Goal: Task Accomplishment & Management: Use online tool/utility

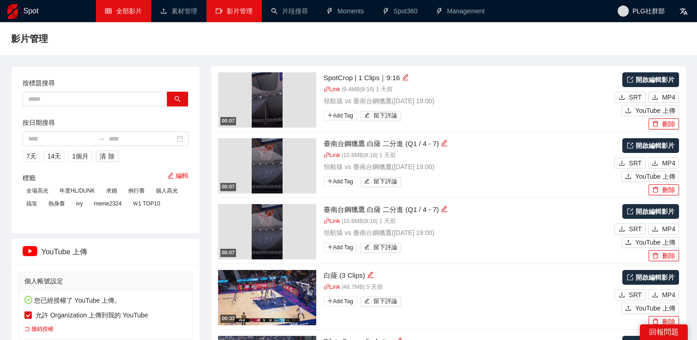
click at [120, 11] on link "全部影片" at bounding box center [123, 10] width 37 height 7
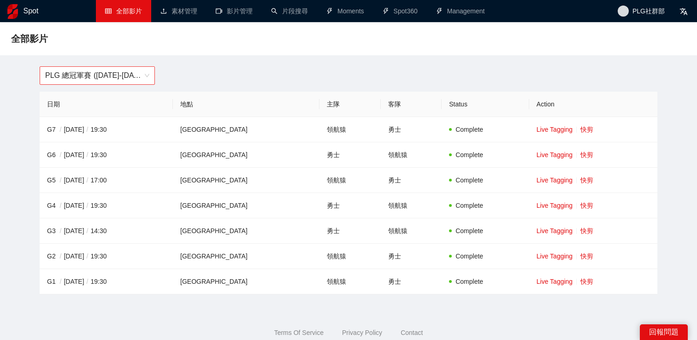
click at [142, 71] on span "PLG 總冠軍賽 ([DATE]-[DATE])" at bounding box center [97, 76] width 104 height 18
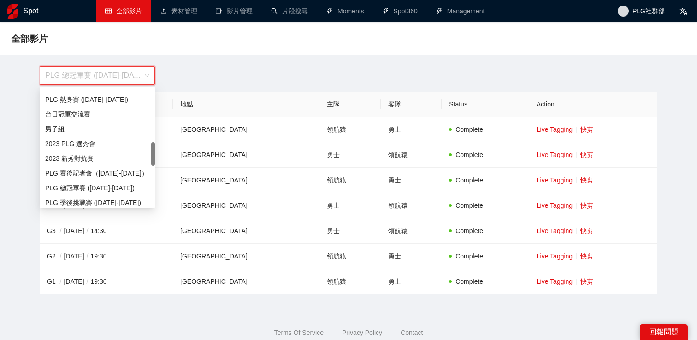
scroll to position [277, 0]
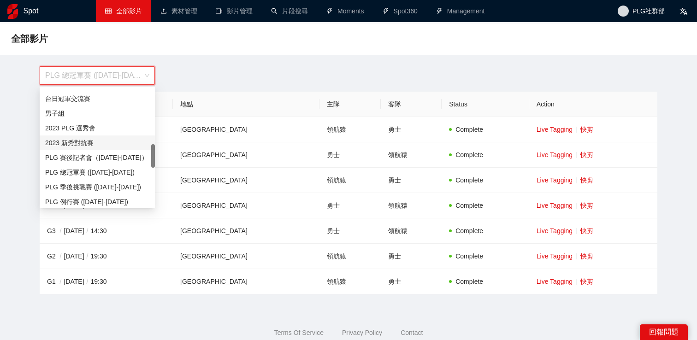
click at [109, 142] on div "2023 新秀對抗賽" at bounding box center [97, 143] width 104 height 10
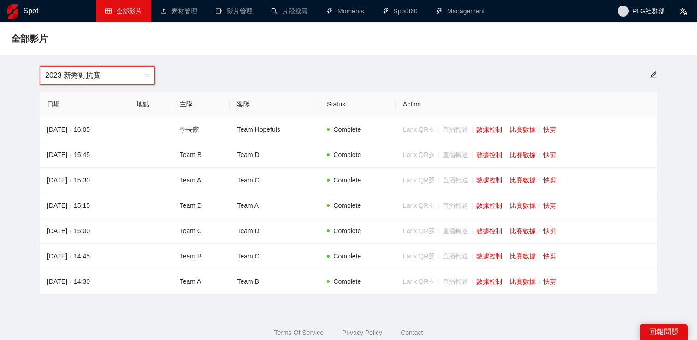
click at [231, 49] on div "全部影片" at bounding box center [348, 38] width 697 height 33
click at [527, 232] on link "比賽數據" at bounding box center [523, 230] width 26 height 7
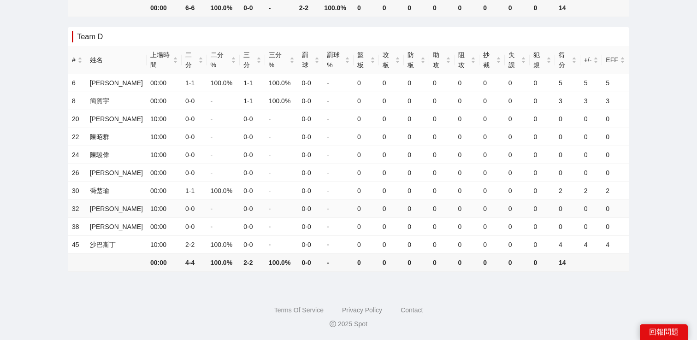
scroll to position [451, 0]
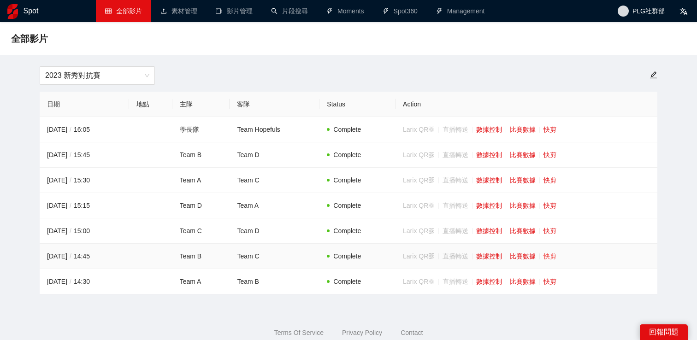
click at [556, 258] on link "快剪" at bounding box center [549, 256] width 13 height 7
click at [556, 230] on link "快剪" at bounding box center [549, 230] width 13 height 7
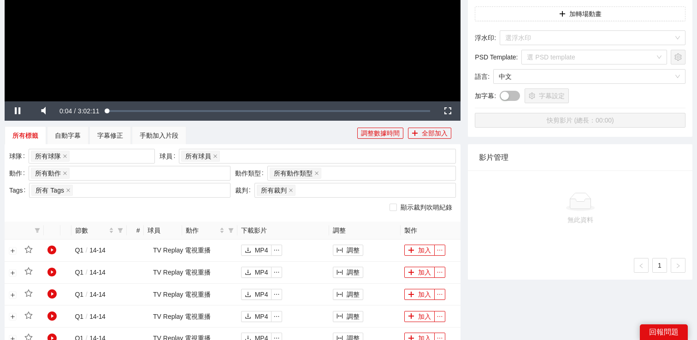
scroll to position [210, 0]
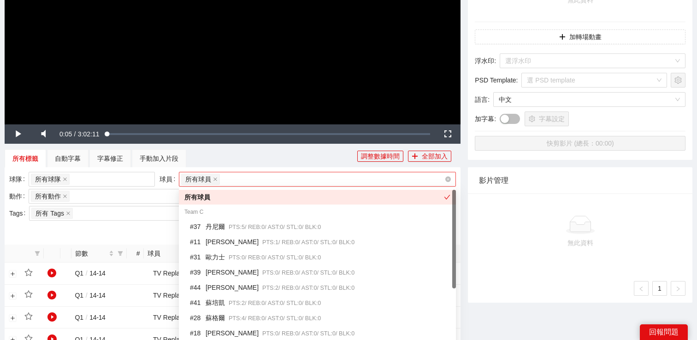
click at [231, 182] on div "所有球員" at bounding box center [312, 179] width 263 height 13
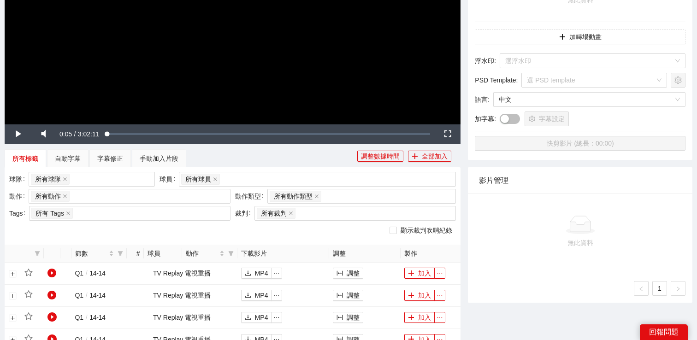
click at [243, 156] on div "所有標籤 自動字幕 字幕修正 手動加入片段" at bounding box center [181, 158] width 353 height 18
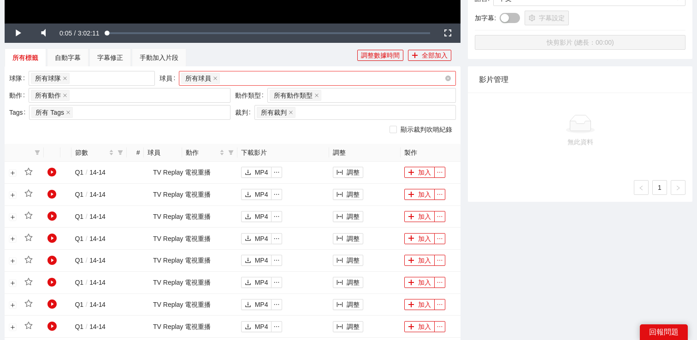
click at [239, 75] on div "所有球員" at bounding box center [312, 78] width 263 height 13
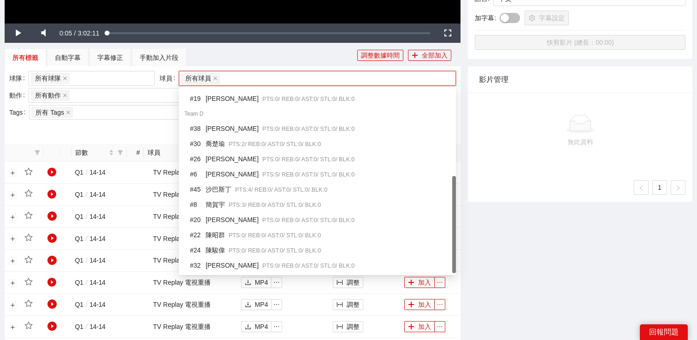
scroll to position [312, 0]
click at [256, 186] on span "PTS: 4 / REB: 0 / AST: 0 / STL: 0 / BLK: 0" at bounding box center [281, 189] width 92 height 6
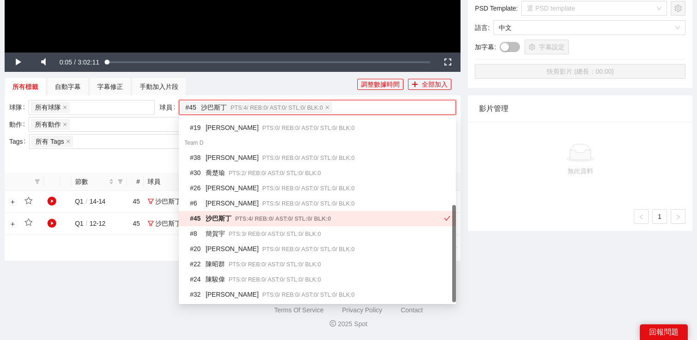
scroll to position [282, 0]
click at [252, 92] on div "所有標籤 自動字幕 字幕修正 手動加入片段" at bounding box center [181, 87] width 353 height 18
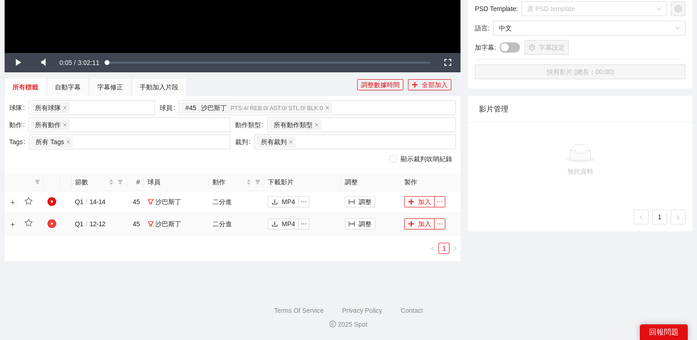
click at [51, 224] on icon "play-circle" at bounding box center [51, 223] width 9 height 9
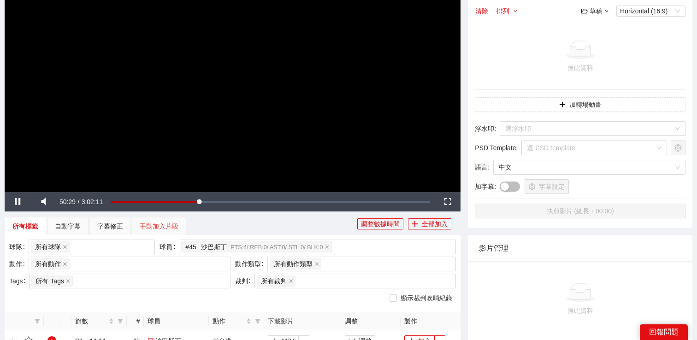
scroll to position [201, 0]
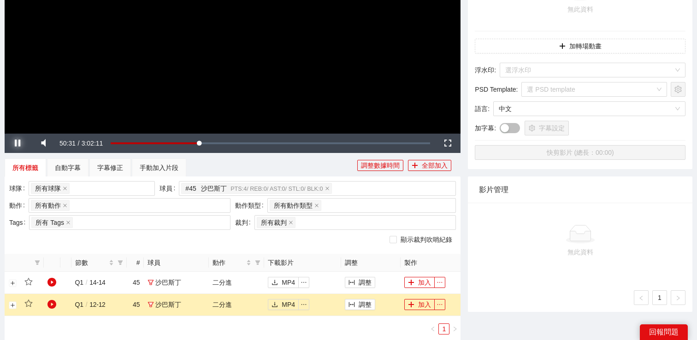
click at [22, 143] on span "Video Player" at bounding box center [18, 143] width 26 height 0
click at [358, 304] on button "調整" at bounding box center [360, 304] width 30 height 11
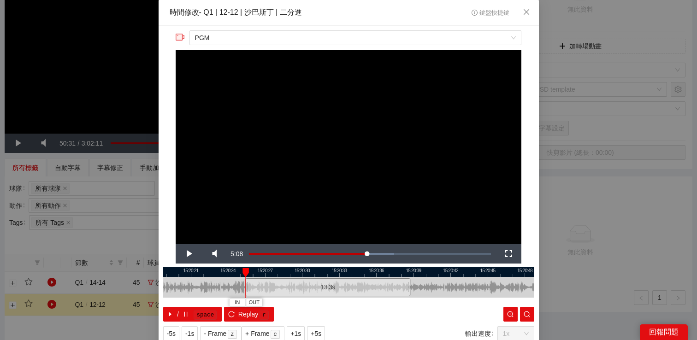
drag, startPoint x: 290, startPoint y: 285, endPoint x: 243, endPoint y: 287, distance: 47.1
click at [244, 287] on div at bounding box center [247, 287] width 6 height 21
click at [190, 254] on span "Video Player" at bounding box center [189, 254] width 26 height 0
click at [248, 306] on button "IN" at bounding box center [244, 302] width 17 height 9
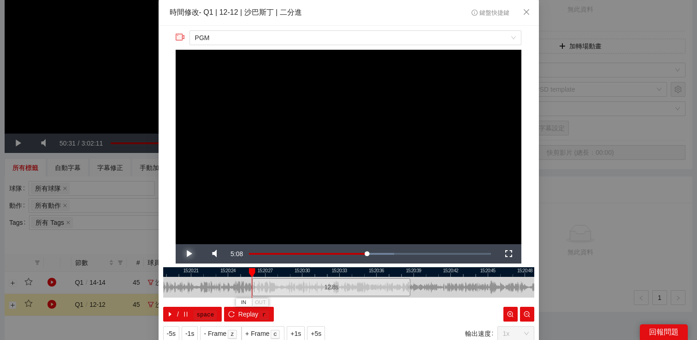
click at [187, 254] on span "Video Player" at bounding box center [189, 254] width 26 height 0
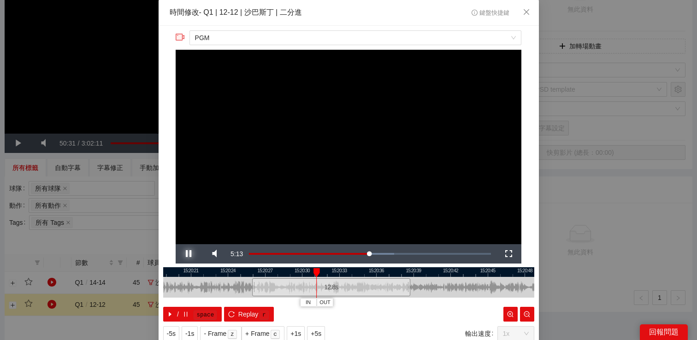
click at [187, 254] on span "Video Player" at bounding box center [189, 254] width 26 height 0
click at [640, 225] on div "**********" at bounding box center [348, 170] width 697 height 340
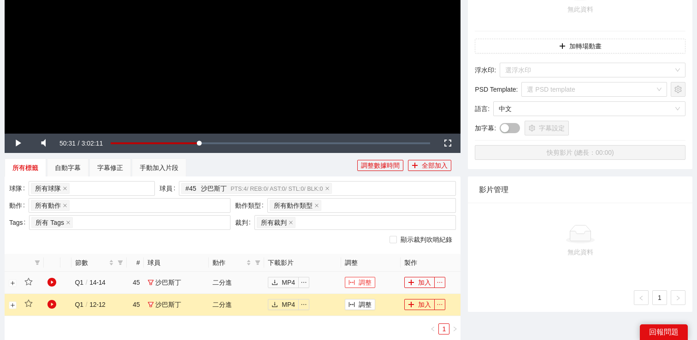
click at [347, 279] on button "調整" at bounding box center [360, 282] width 30 height 11
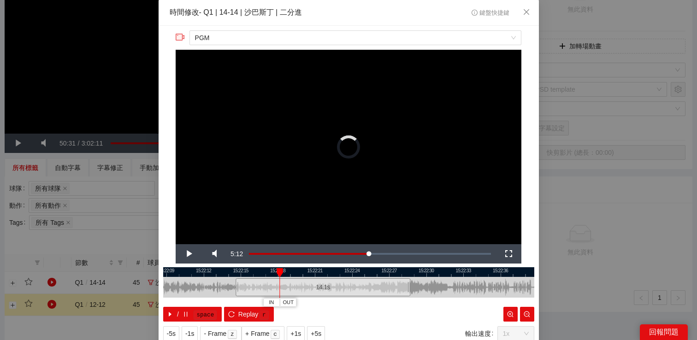
drag, startPoint x: 287, startPoint y: 283, endPoint x: 236, endPoint y: 283, distance: 51.2
click at [236, 283] on div at bounding box center [237, 287] width 6 height 21
click at [189, 254] on span "Video Player" at bounding box center [189, 254] width 26 height 0
drag, startPoint x: 236, startPoint y: 287, endPoint x: 193, endPoint y: 287, distance: 43.3
click at [193, 287] on div at bounding box center [194, 287] width 6 height 21
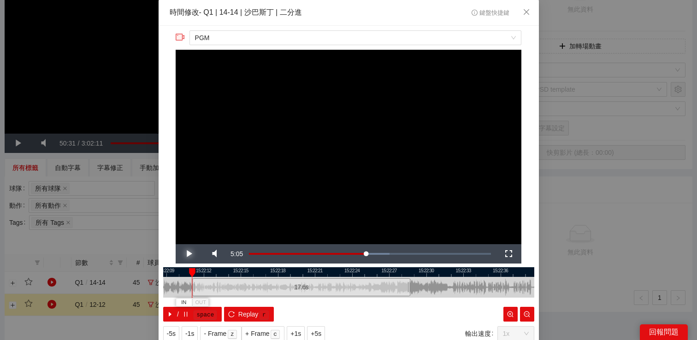
click at [190, 254] on span "Video Player" at bounding box center [189, 254] width 26 height 0
drag, startPoint x: 194, startPoint y: 287, endPoint x: 178, endPoint y: 287, distance: 15.7
click at [189, 287] on div at bounding box center [192, 287] width 6 height 21
click at [188, 254] on span "Video Player" at bounding box center [189, 254] width 26 height 0
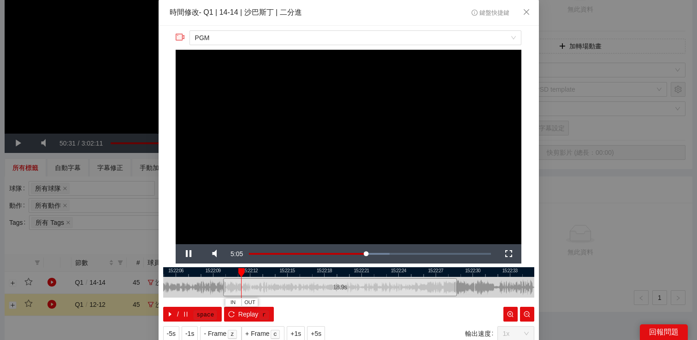
drag, startPoint x: 220, startPoint y: 271, endPoint x: 281, endPoint y: 271, distance: 60.4
click at [280, 271] on div at bounding box center [395, 272] width 371 height 10
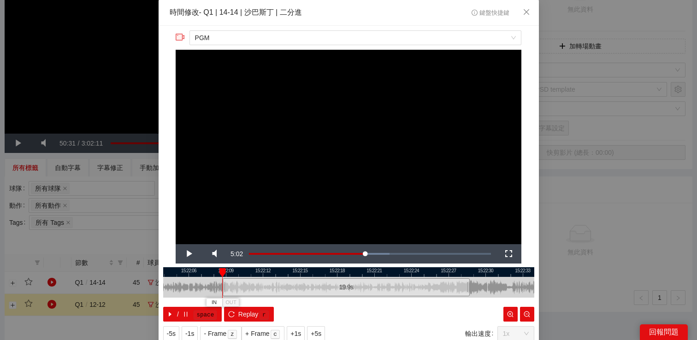
drag, startPoint x: 239, startPoint y: 283, endPoint x: 226, endPoint y: 284, distance: 12.9
click at [226, 284] on div at bounding box center [224, 287] width 6 height 21
click at [248, 38] on span "PGM" at bounding box center [355, 38] width 321 height 14
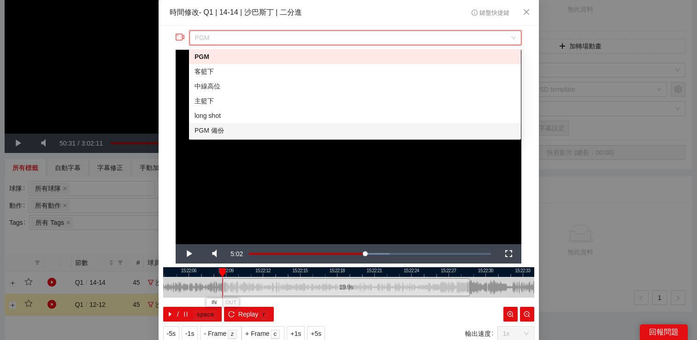
click at [252, 173] on video "Video Player" at bounding box center [349, 147] width 346 height 195
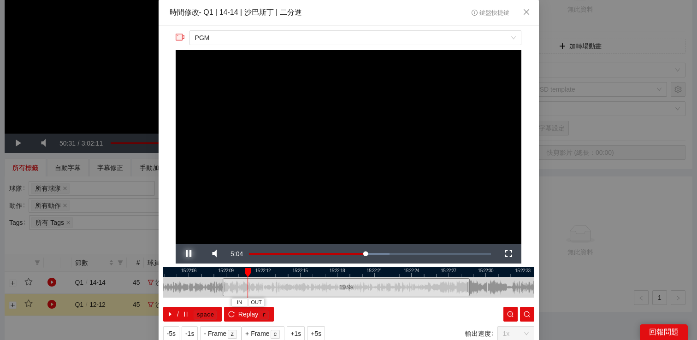
click at [189, 254] on span "Video Player" at bounding box center [189, 254] width 26 height 0
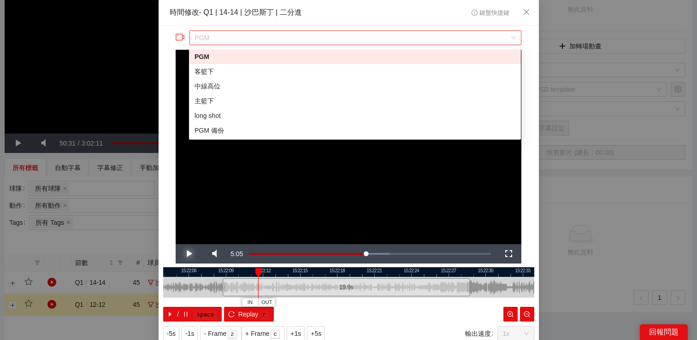
click at [223, 41] on span "PGM" at bounding box center [355, 38] width 321 height 14
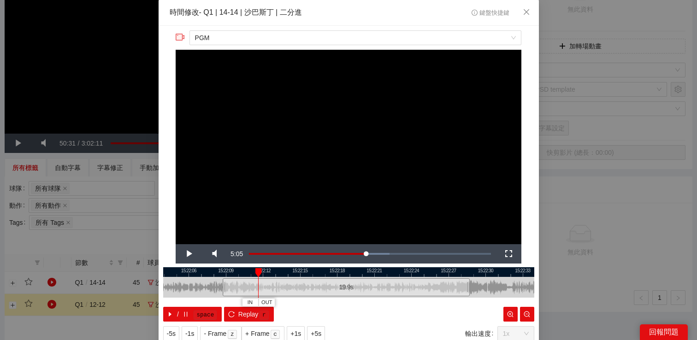
click at [233, 171] on video "Video Player" at bounding box center [349, 147] width 346 height 195
click at [259, 314] on kbd "r" at bounding box center [263, 315] width 9 height 9
click at [286, 184] on video "Video Player" at bounding box center [349, 147] width 346 height 195
click at [277, 36] on span "PGM" at bounding box center [355, 38] width 321 height 14
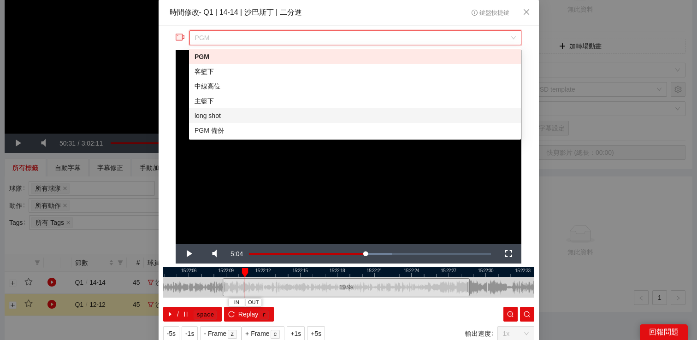
click at [251, 111] on div "long shot" at bounding box center [355, 116] width 321 height 10
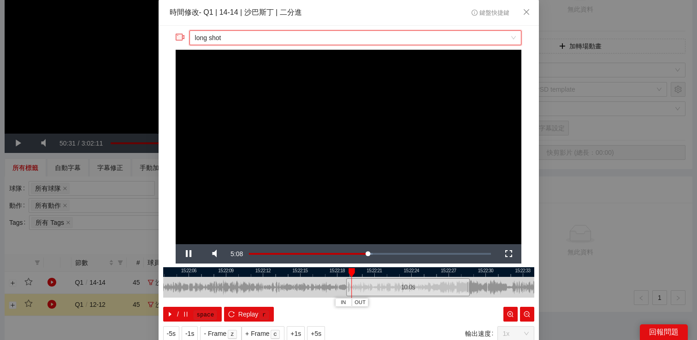
click at [283, 37] on span "long shot" at bounding box center [355, 38] width 321 height 14
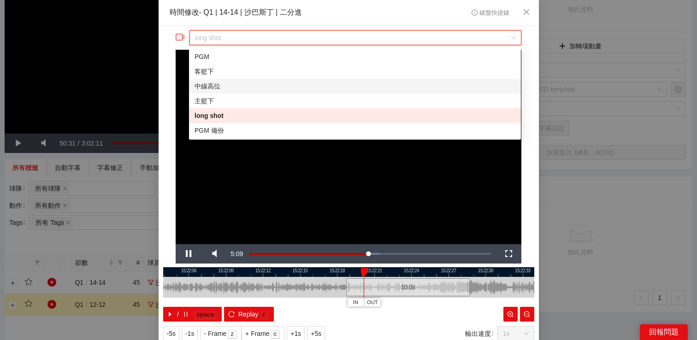
click at [254, 88] on div "中線高位" at bounding box center [355, 86] width 321 height 10
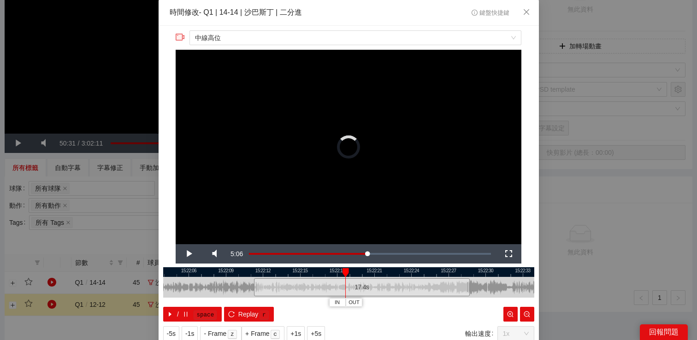
drag, startPoint x: 347, startPoint y: 283, endPoint x: 255, endPoint y: 283, distance: 92.2
click at [255, 283] on div at bounding box center [256, 287] width 6 height 21
drag, startPoint x: 255, startPoint y: 283, endPoint x: 205, endPoint y: 283, distance: 50.2
click at [235, 283] on div at bounding box center [238, 287] width 6 height 21
drag, startPoint x: 230, startPoint y: 272, endPoint x: 266, endPoint y: 272, distance: 36.4
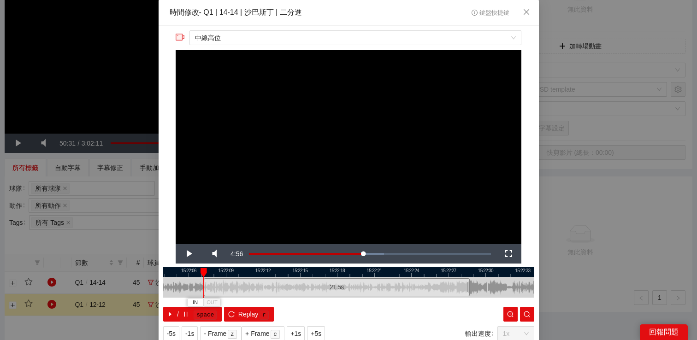
click at [266, 272] on div at bounding box center [348, 272] width 371 height 10
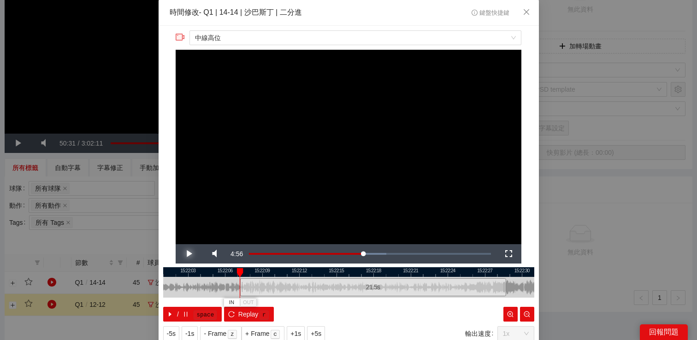
click at [186, 254] on span "Video Player" at bounding box center [189, 254] width 26 height 0
click at [266, 302] on span "IN" at bounding box center [265, 303] width 5 height 8
click at [189, 254] on span "Video Player" at bounding box center [189, 254] width 26 height 0
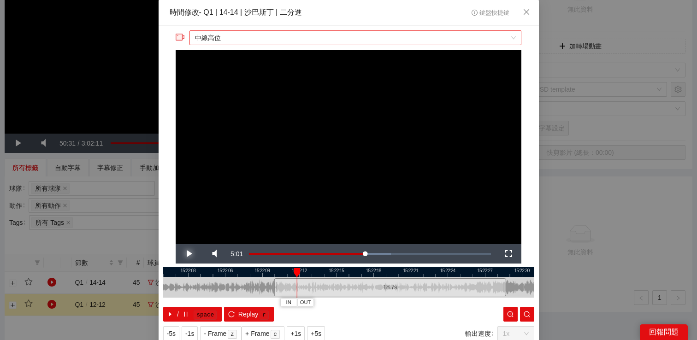
click at [238, 39] on span "中線高位" at bounding box center [355, 38] width 321 height 14
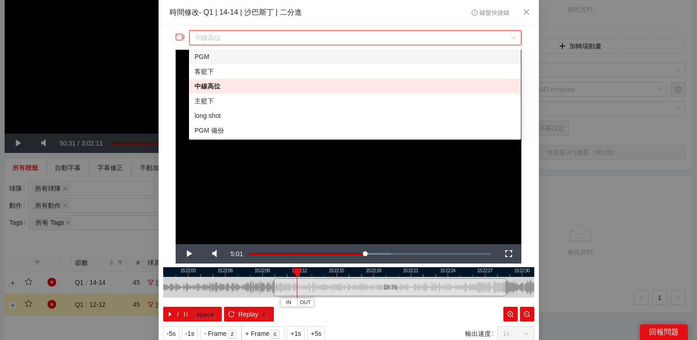
click at [233, 56] on div "PGM" at bounding box center [355, 57] width 321 height 10
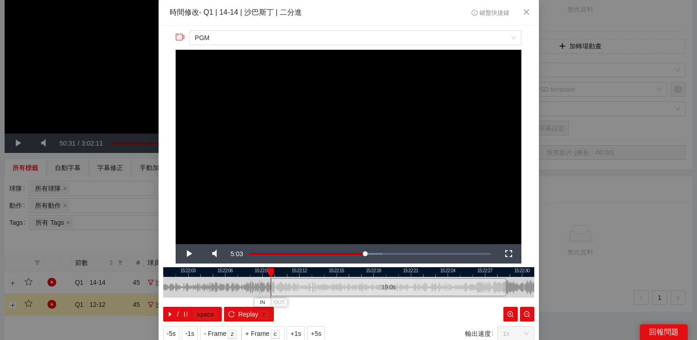
drag, startPoint x: 383, startPoint y: 287, endPoint x: 272, endPoint y: 286, distance: 111.5
click at [272, 286] on div at bounding box center [272, 287] width 6 height 21
click at [186, 254] on span "Video Player" at bounding box center [189, 254] width 26 height 0
click at [188, 254] on span "Video Player" at bounding box center [189, 254] width 26 height 0
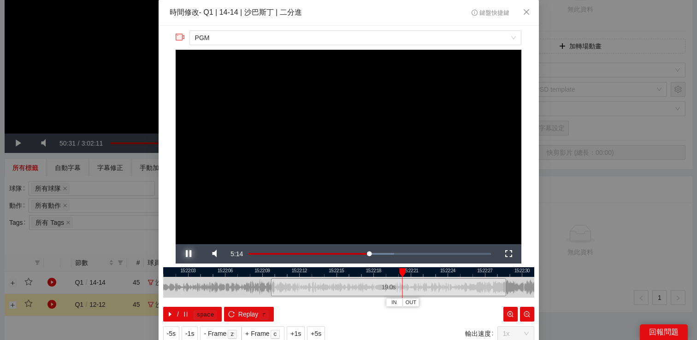
click at [188, 254] on span "Video Player" at bounding box center [189, 254] width 26 height 0
click at [473, 303] on span "OUT" at bounding box center [470, 303] width 11 height 8
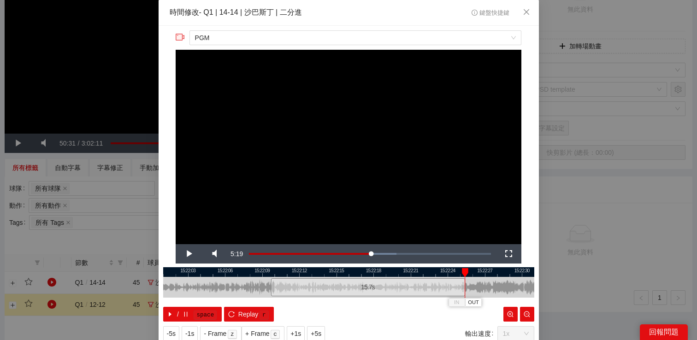
click at [435, 180] on video "Video Player" at bounding box center [349, 147] width 346 height 195
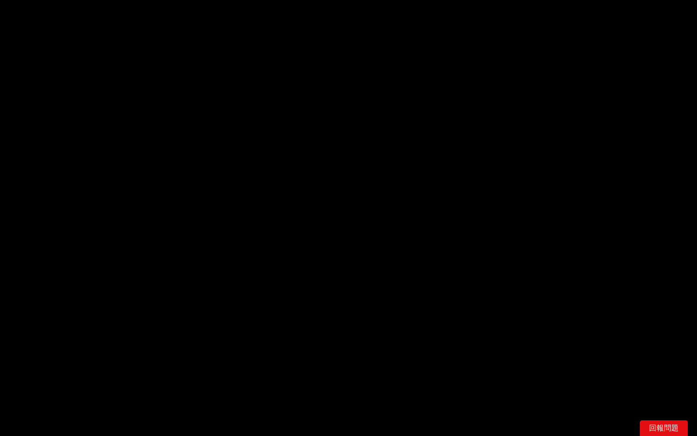
click at [435, 236] on video "Video Player" at bounding box center [348, 218] width 697 height 436
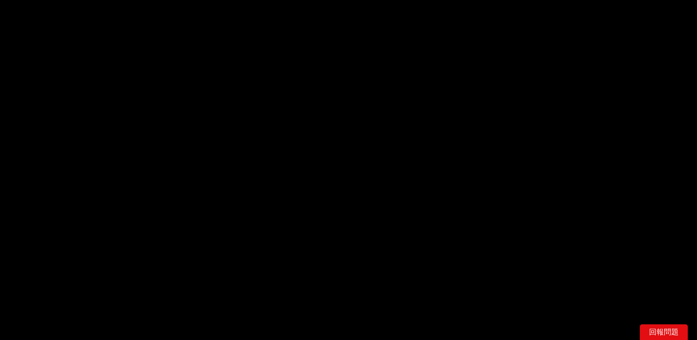
click at [394, 182] on video "Video Player" at bounding box center [348, 196] width 697 height 392
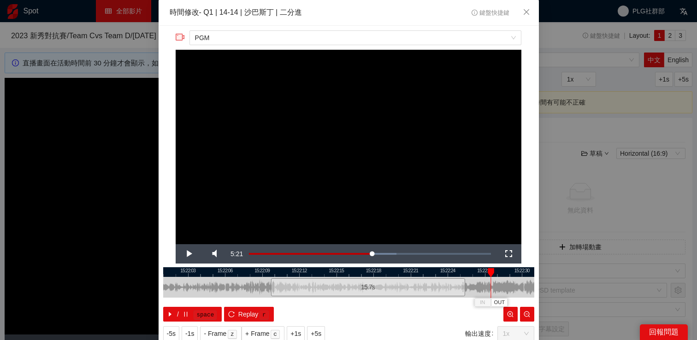
scroll to position [29, 0]
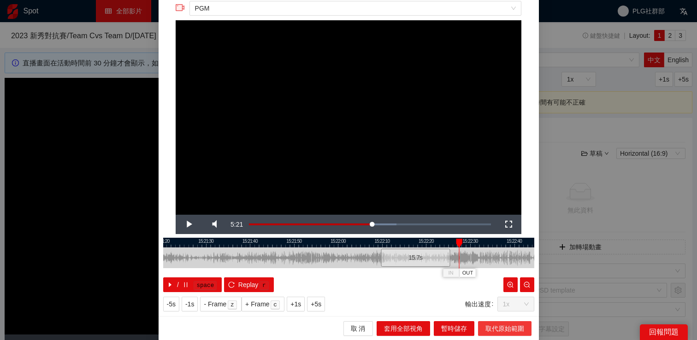
click at [491, 324] on span "取代原始範圍" at bounding box center [504, 329] width 39 height 10
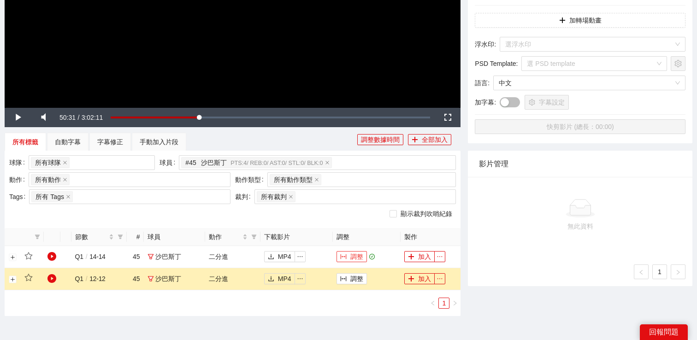
scroll to position [282, 0]
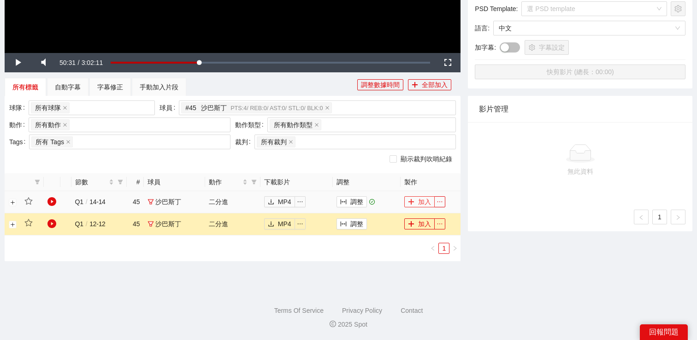
click at [404, 203] on button "加入" at bounding box center [419, 201] width 30 height 11
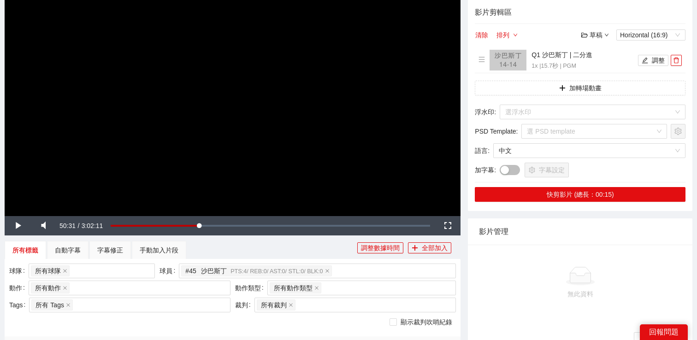
scroll to position [224, 0]
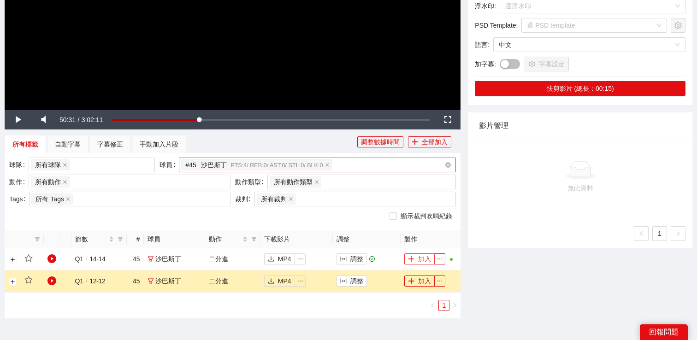
click at [369, 163] on div "# 45 沙巴斯丁 PTS: 4 / REB: 0 / AST: 0 / STL: 0 / BLK: 0" at bounding box center [312, 165] width 263 height 13
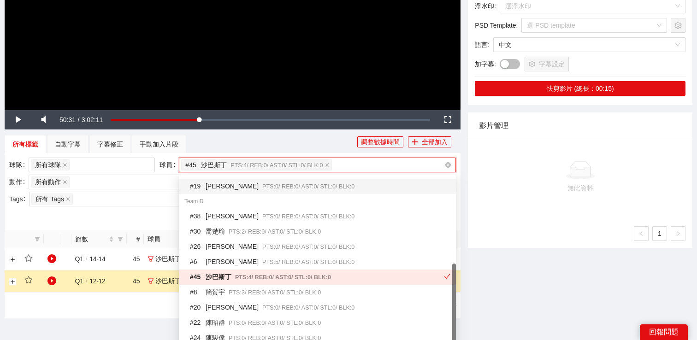
click at [369, 163] on div "# 45 沙巴斯丁 PTS: 4 / REB: 0 / AST: 0 / STL: 0 / BLK: 0" at bounding box center [312, 165] width 263 height 13
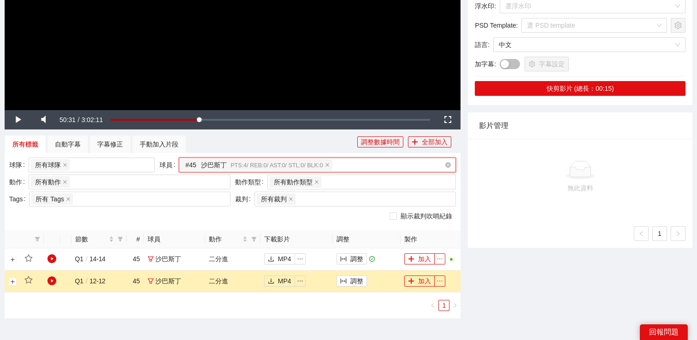
click at [369, 163] on div "# 45 沙巴斯丁 PTS: 4 / REB: 0 / AST: 0 / STL: 0 / BLK: 0" at bounding box center [312, 165] width 263 height 13
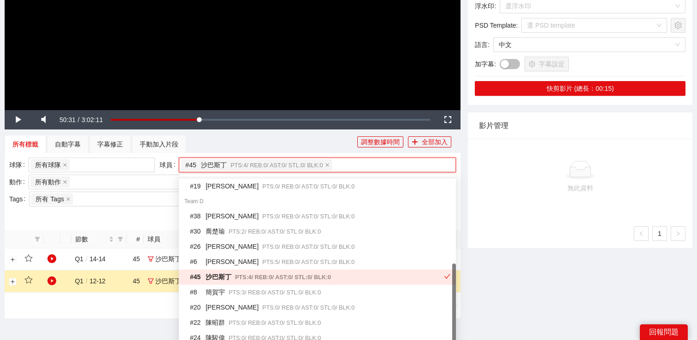
click at [308, 153] on div "球隊 所有球隊 球員 155349 # 45 沙巴斯丁 PTS: 4 / REB: 0 / AST: 0 / STL: 0 / BLK: 0 動作 所有動作 …" at bounding box center [233, 191] width 456 height 77
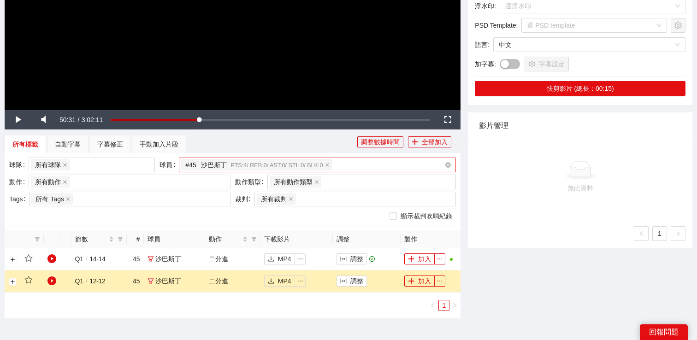
click at [392, 163] on div "# 45 沙巴斯丁 PTS: 4 / REB: 0 / AST: 0 / STL: 0 / BLK: 0" at bounding box center [312, 165] width 263 height 13
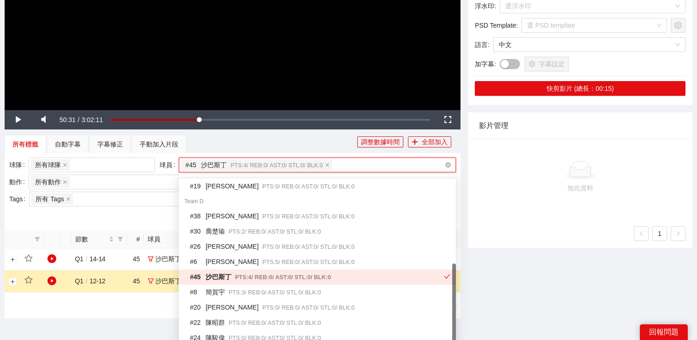
click at [387, 165] on div "# 45 沙巴斯丁 PTS: 4 / REB: 0 / AST: 0 / STL: 0 / BLK: 0" at bounding box center [312, 165] width 263 height 13
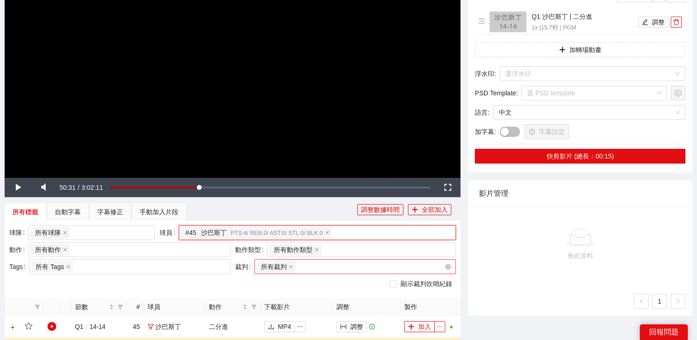
scroll to position [253, 0]
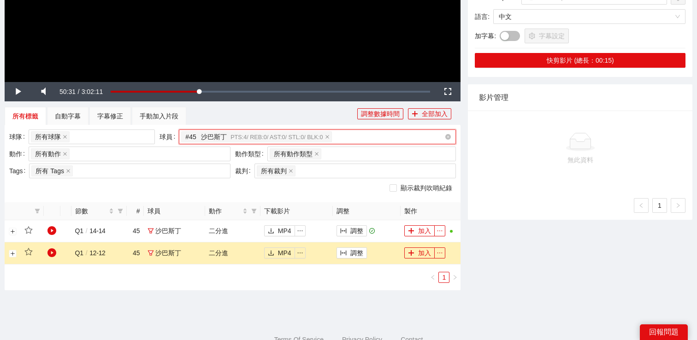
click at [354, 135] on div "# 45 沙巴斯丁 PTS: 4 / REB: 0 / AST: 0 / STL: 0 / BLK: 0" at bounding box center [312, 136] width 263 height 13
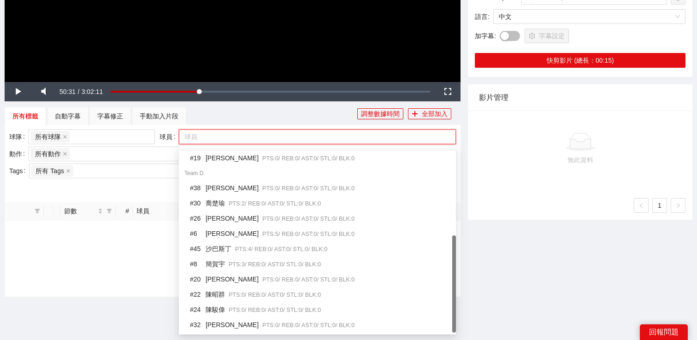
click at [260, 118] on div "所有標籤 自動字幕 字幕修正 手動加入片段" at bounding box center [181, 116] width 353 height 18
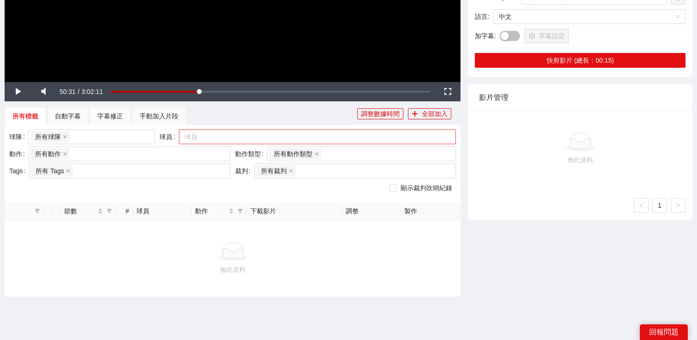
click at [252, 133] on div at bounding box center [312, 136] width 263 height 11
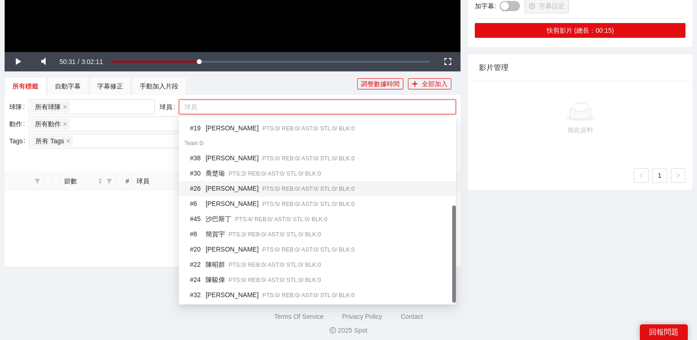
scroll to position [289, 0]
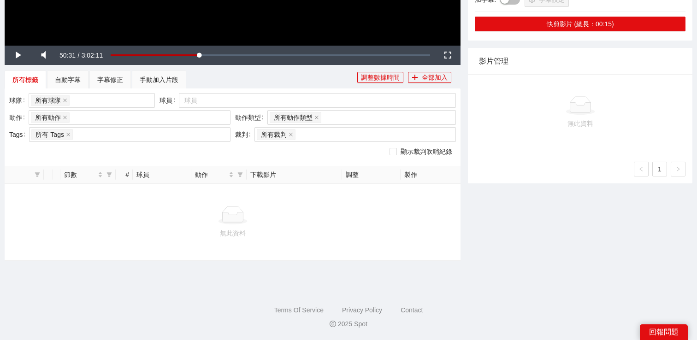
click at [262, 90] on div "球隊 所有球隊 球員 球員 動作 所有動作 + 0 ... 動作類型 所有動作類型 + 0 ... Tags 所有 Tags 裁判 所有裁判 + 0 ... …" at bounding box center [233, 126] width 456 height 77
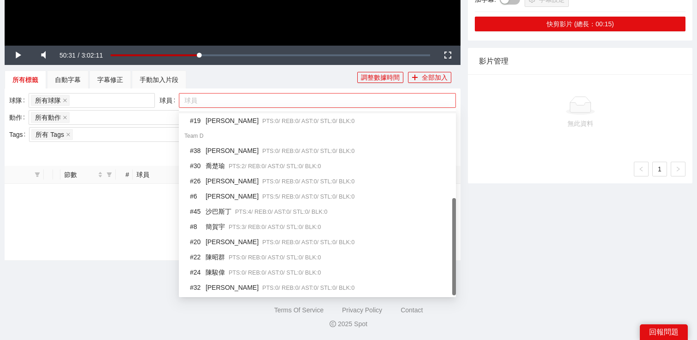
click at [259, 102] on div at bounding box center [312, 100] width 263 height 11
click at [283, 91] on div "球隊 所有球隊 球員 球員 動作 所有動作 + 0 ... 動作類型 所有動作類型 + 0 ... Tags 所有 Tags 裁判 所有裁判 + 0 ... …" at bounding box center [233, 126] width 456 height 77
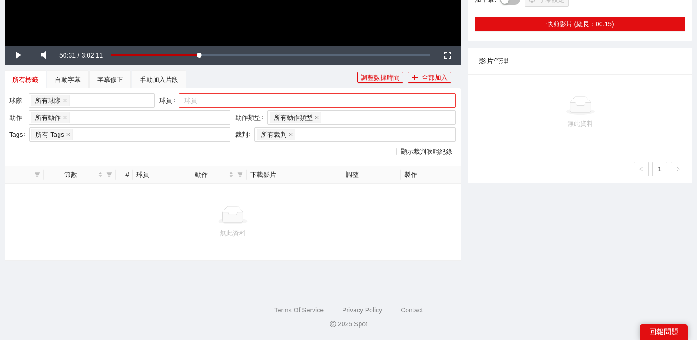
click at [292, 97] on div at bounding box center [312, 100] width 263 height 11
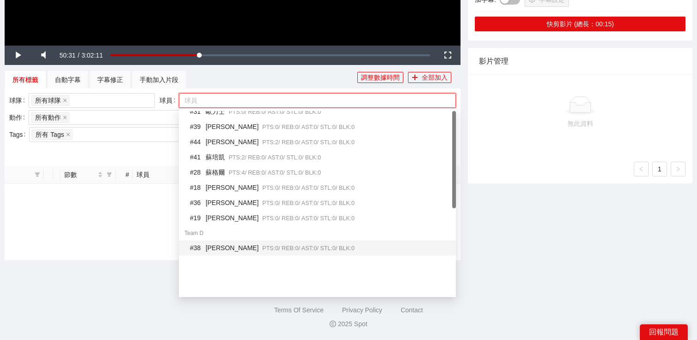
scroll to position [0, 0]
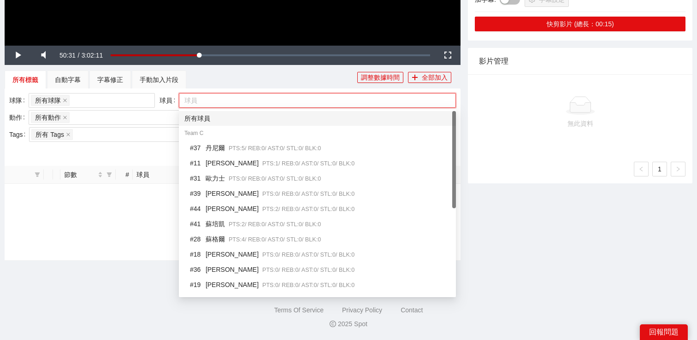
click at [268, 118] on div "所有球員" at bounding box center [317, 118] width 266 height 10
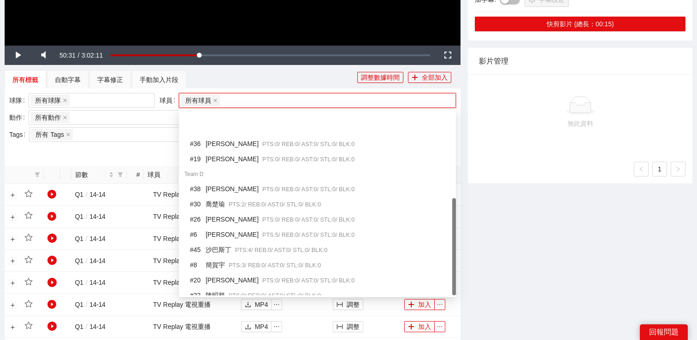
scroll to position [164, 0]
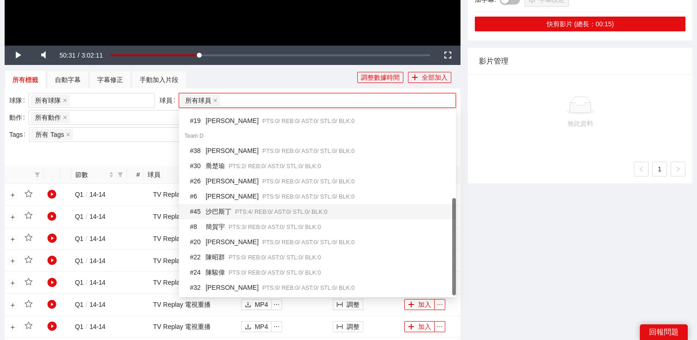
click at [271, 205] on div "# 45 沙巴斯丁 PTS: 4 / REB: 0 / AST: 0 / STL: 0 / BLK: 0" at bounding box center [317, 211] width 277 height 15
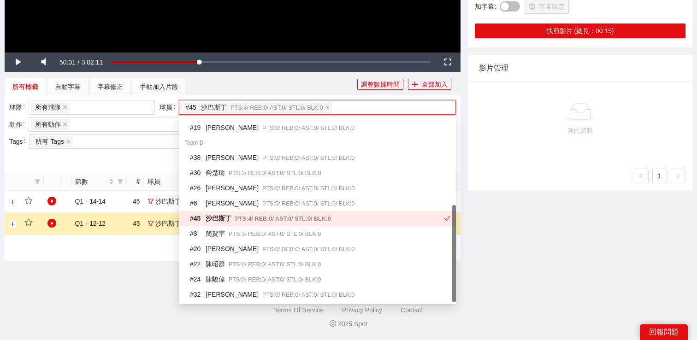
scroll to position [282, 0]
click at [503, 220] on div "PGM 中文 English -5s -1s 1x +1s +5s 直播有斷訊，時間有可能不正確 影片剪輯區 清除 排列 草稿 Horizontal (16:…" at bounding box center [580, 21] width 232 height 501
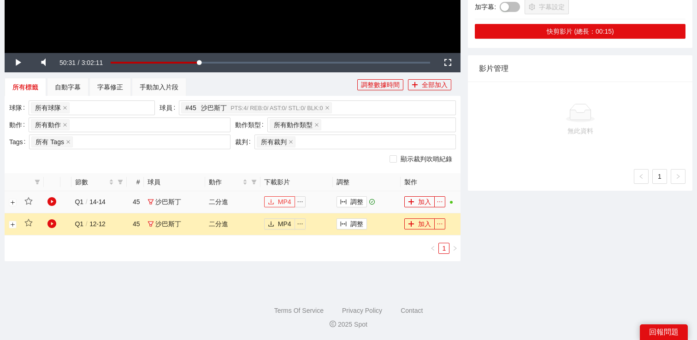
click at [276, 204] on button "MP4" at bounding box center [279, 201] width 31 height 11
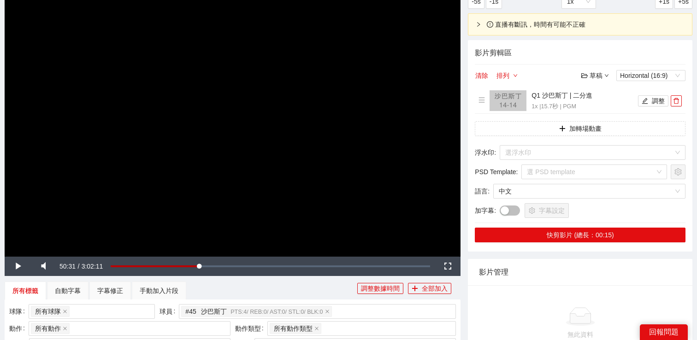
scroll to position [0, 0]
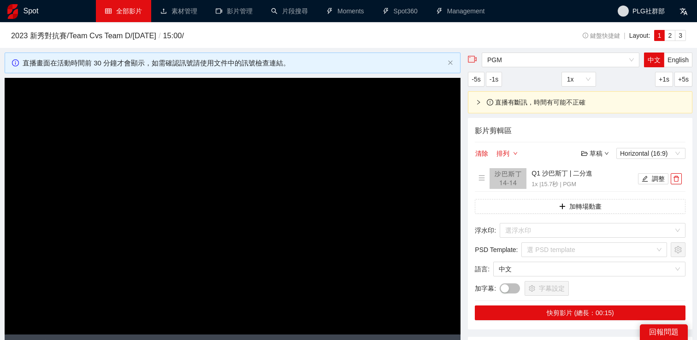
click at [367, 144] on video "Video Player" at bounding box center [233, 206] width 456 height 256
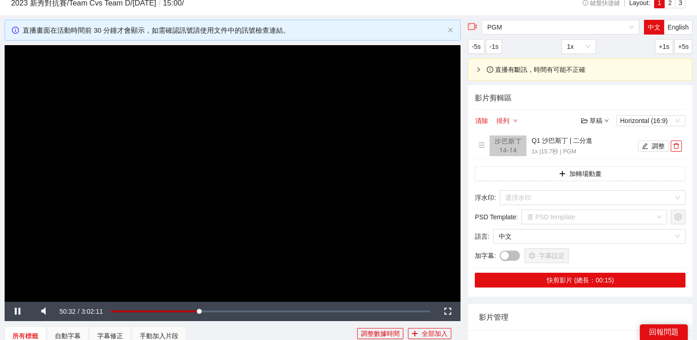
scroll to position [64, 0]
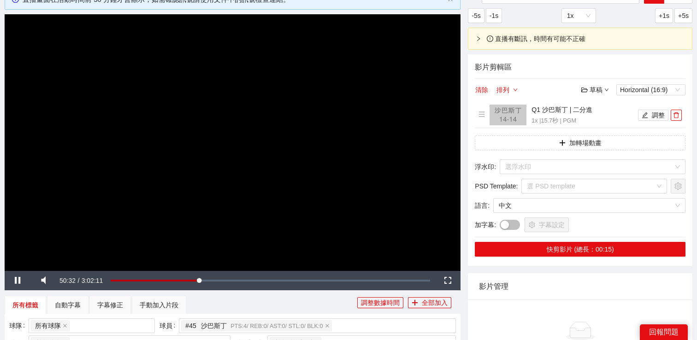
click at [354, 165] on video "Video Player" at bounding box center [233, 142] width 456 height 256
click at [94, 202] on video "Video Player" at bounding box center [233, 142] width 456 height 256
click at [139, 179] on video "Video Player" at bounding box center [233, 142] width 456 height 256
click at [324, 129] on video "Video Player" at bounding box center [233, 142] width 456 height 256
click at [332, 135] on video "Video Player" at bounding box center [233, 142] width 456 height 256
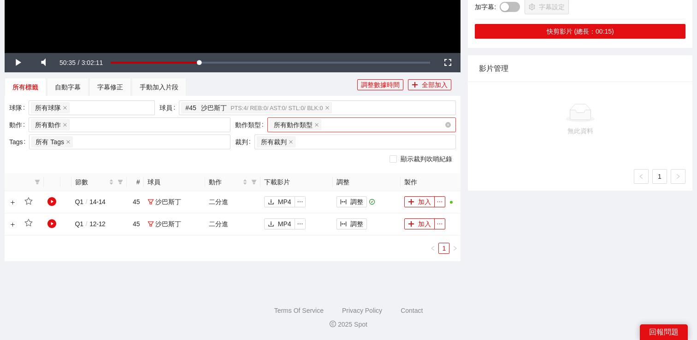
scroll to position [0, 0]
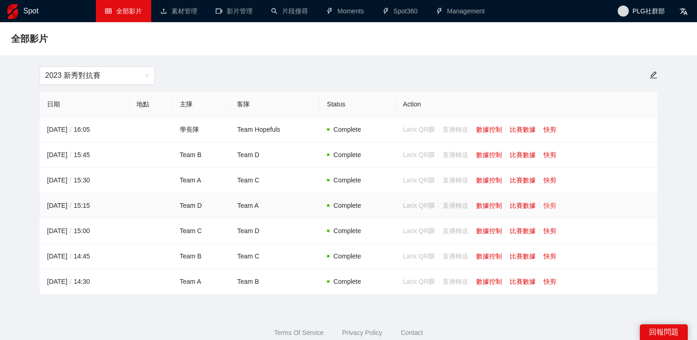
click at [556, 202] on link "快剪" at bounding box center [549, 205] width 13 height 7
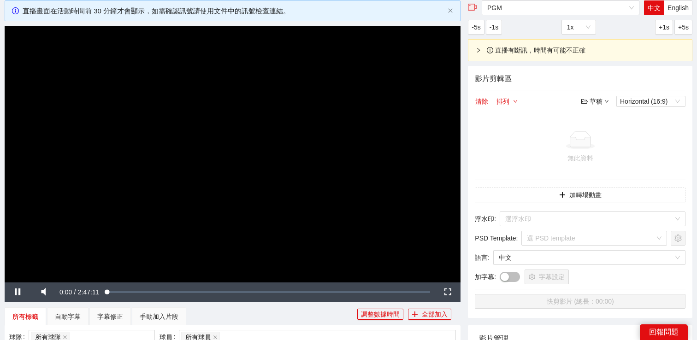
click at [364, 171] on video "Video Player" at bounding box center [233, 154] width 456 height 256
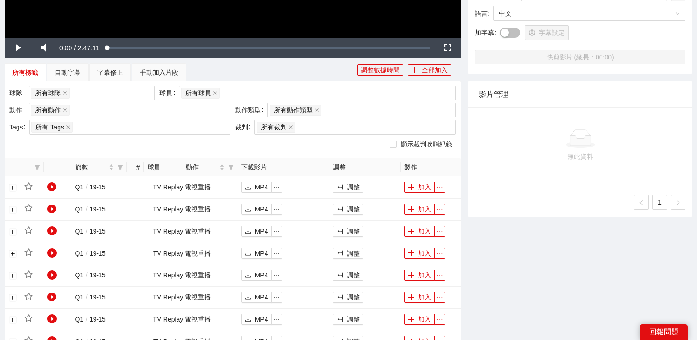
scroll to position [313, 0]
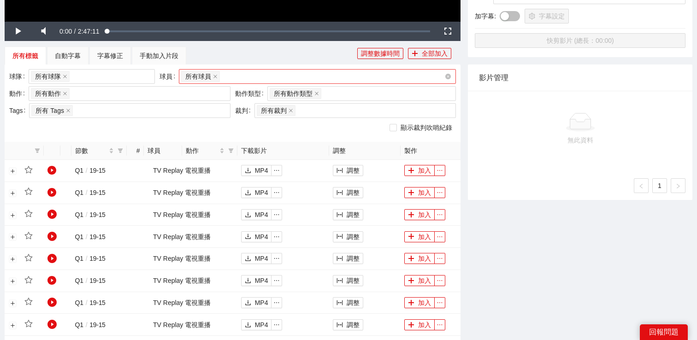
click at [312, 79] on div "所有球員" at bounding box center [312, 76] width 263 height 13
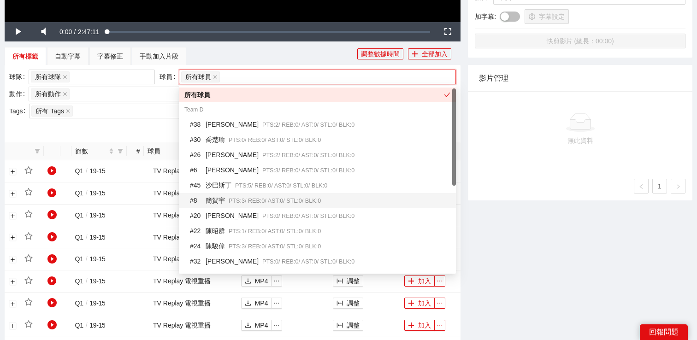
scroll to position [2, 0]
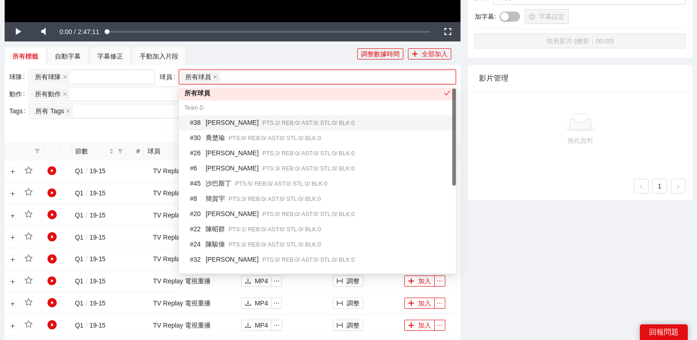
click at [297, 106] on div "Team D" at bounding box center [317, 107] width 277 height 15
click at [282, 65] on div "球隊 所有球隊 球員 所有球員 動作 所有動作 + 0 ... 動作類型 所有動作類型 + 0 ... Tags 所有 Tags 裁判 所有裁判 + 0 ..…" at bounding box center [233, 103] width 456 height 77
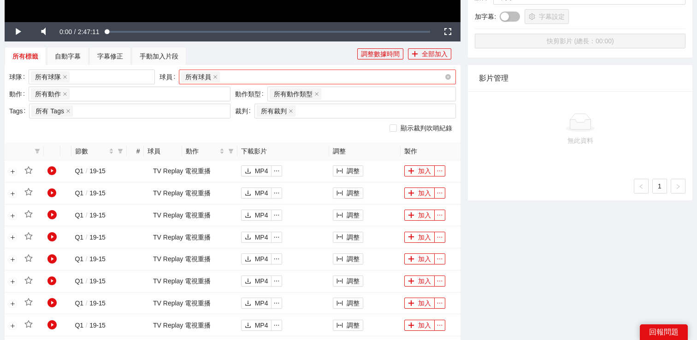
click at [277, 72] on div "所有球員" at bounding box center [312, 77] width 263 height 13
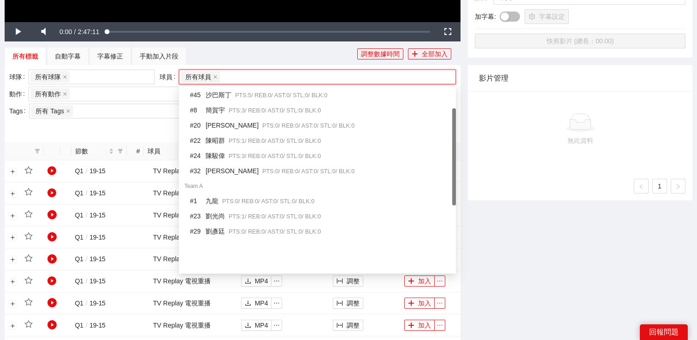
scroll to position [0, 0]
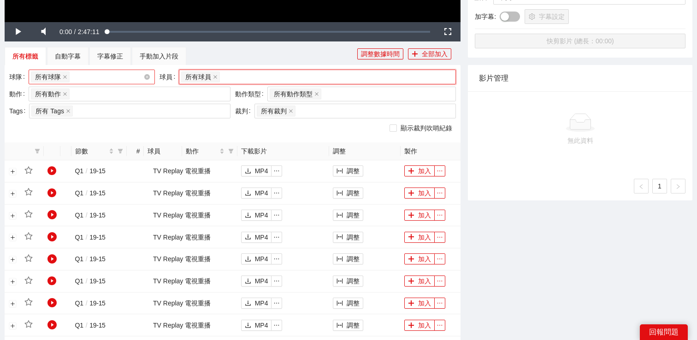
click at [132, 74] on div "所有球隊" at bounding box center [87, 77] width 113 height 13
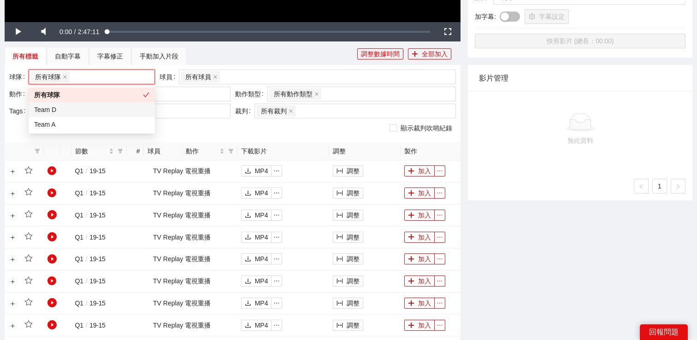
click at [98, 107] on div "Team D" at bounding box center [91, 110] width 115 height 10
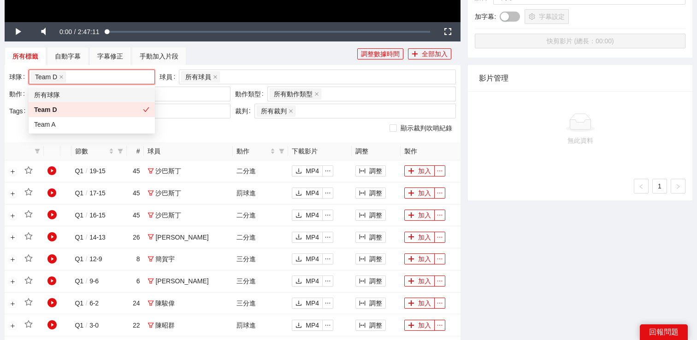
click at [220, 51] on div "所有標籤 自動字幕 字幕修正 手動加入片段" at bounding box center [181, 56] width 353 height 18
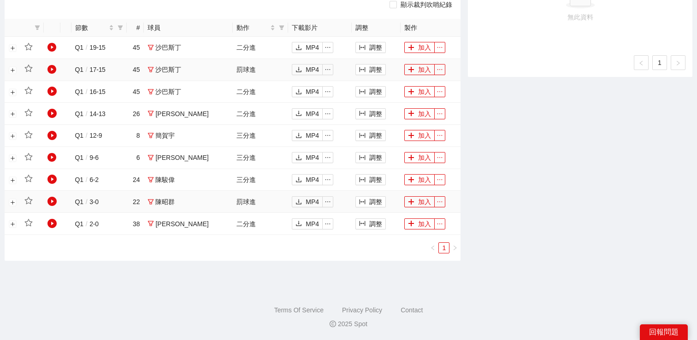
scroll to position [400, 0]
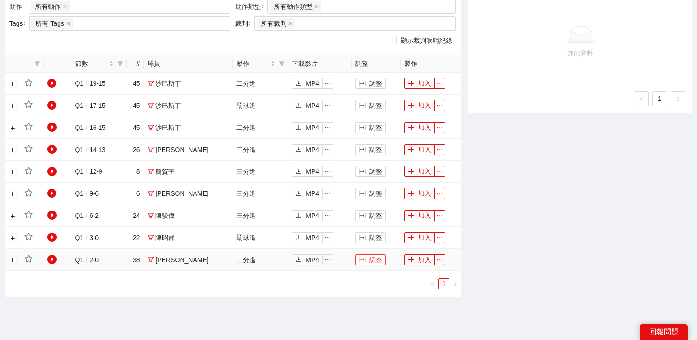
click at [359, 261] on button "調整" at bounding box center [370, 259] width 30 height 11
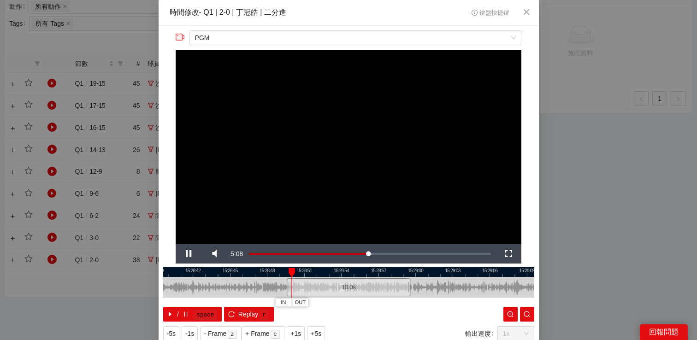
click at [569, 260] on div "**********" at bounding box center [348, 170] width 697 height 340
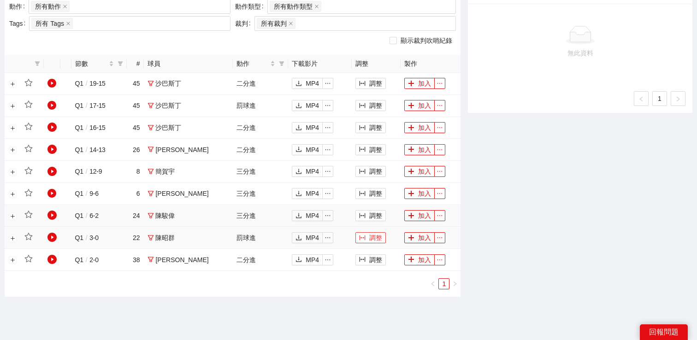
click at [362, 242] on button "調整" at bounding box center [370, 237] width 30 height 11
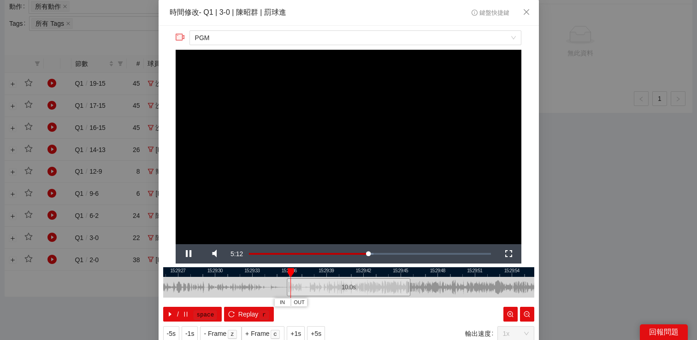
click at [565, 224] on div "**********" at bounding box center [348, 170] width 697 height 340
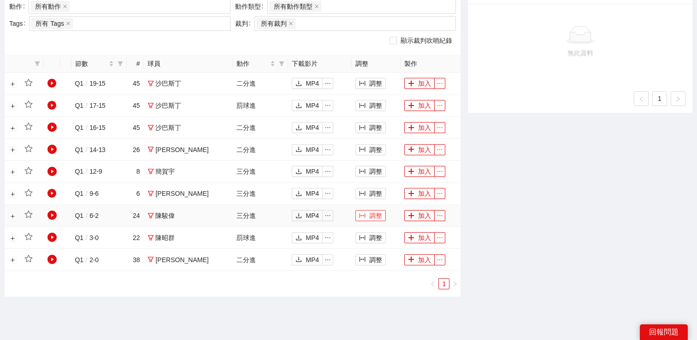
click at [365, 215] on button "調整" at bounding box center [370, 215] width 30 height 11
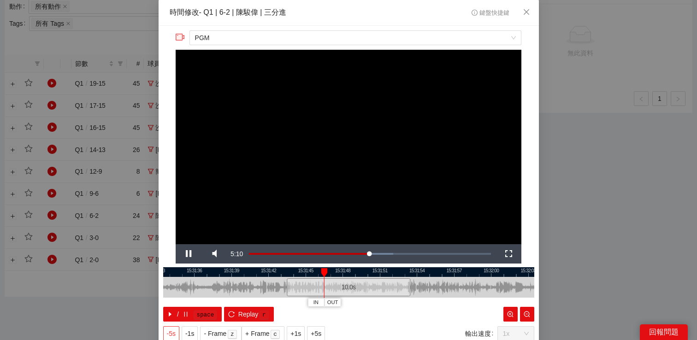
click at [172, 330] on span "-5s" at bounding box center [171, 334] width 9 height 10
click at [558, 168] on div "**********" at bounding box center [348, 170] width 697 height 340
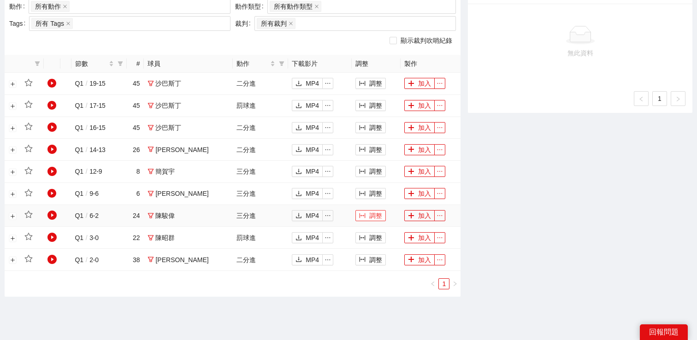
click at [364, 214] on button "調整" at bounding box center [370, 215] width 30 height 11
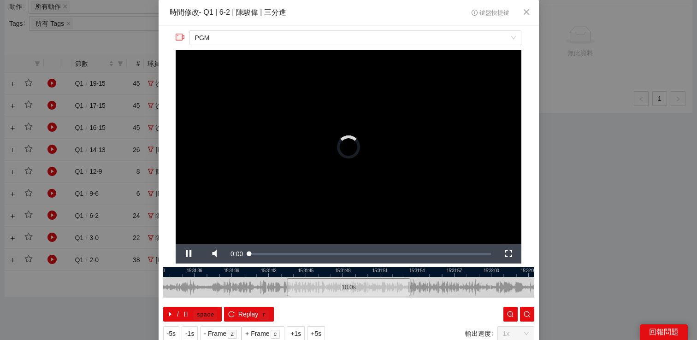
click at [610, 141] on div "**********" at bounding box center [348, 170] width 697 height 340
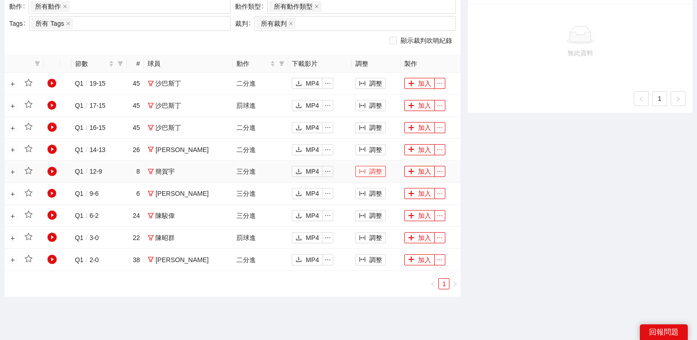
click at [367, 167] on button "調整" at bounding box center [370, 171] width 30 height 11
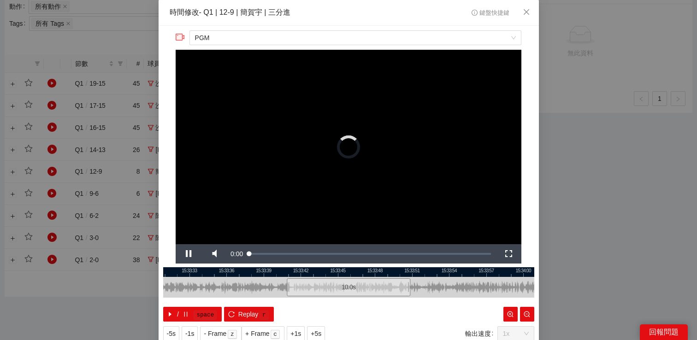
click at [597, 143] on div "**********" at bounding box center [348, 170] width 697 height 340
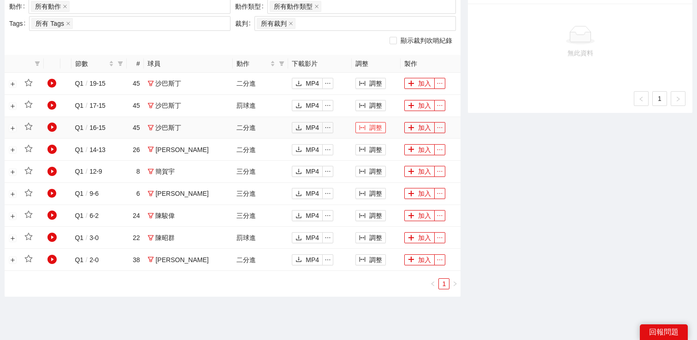
click at [369, 126] on button "調整" at bounding box center [370, 127] width 30 height 11
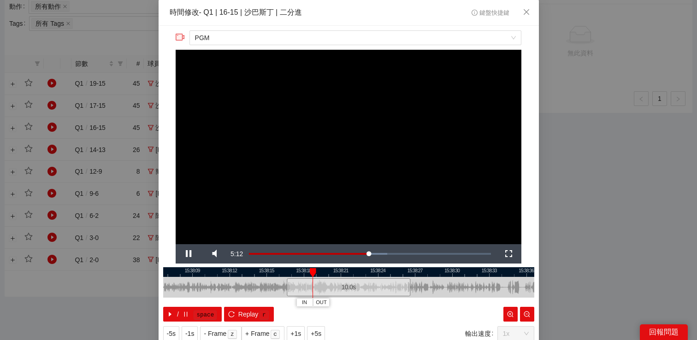
click at [300, 66] on video "Video Player" at bounding box center [349, 147] width 346 height 195
click at [300, 40] on span "PGM" at bounding box center [355, 38] width 321 height 14
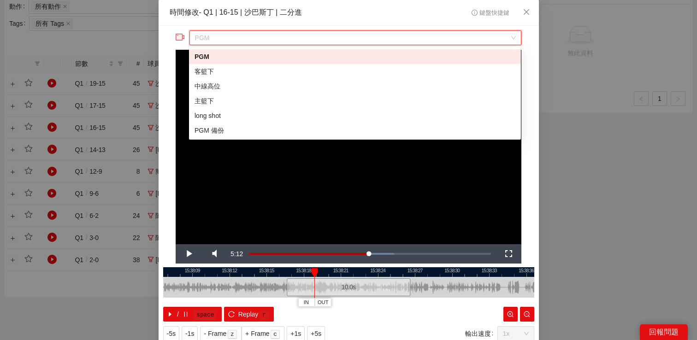
click at [295, 35] on span "PGM" at bounding box center [355, 38] width 321 height 14
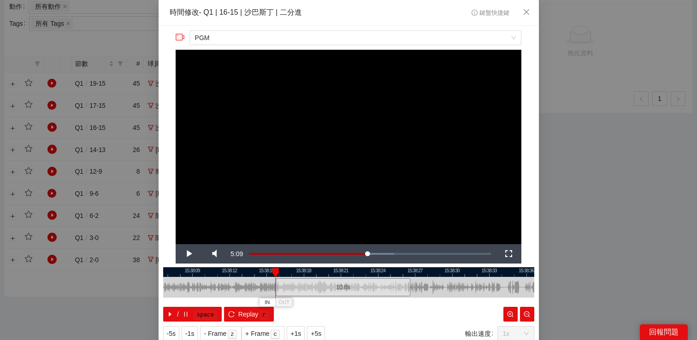
drag, startPoint x: 288, startPoint y: 279, endPoint x: 274, endPoint y: 281, distance: 13.9
click at [274, 281] on div at bounding box center [277, 287] width 6 height 21
click at [254, 39] on span "PGM" at bounding box center [355, 38] width 321 height 14
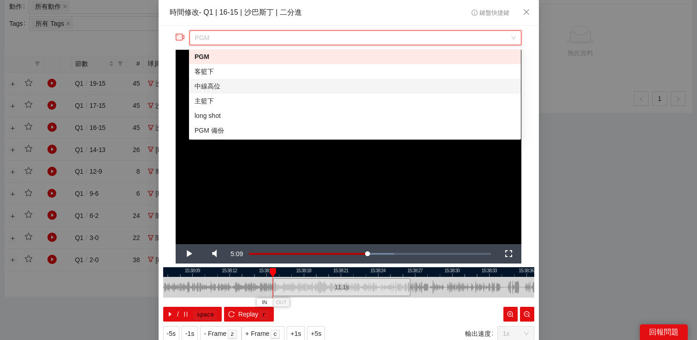
click at [243, 85] on div "中線高位" at bounding box center [355, 86] width 321 height 10
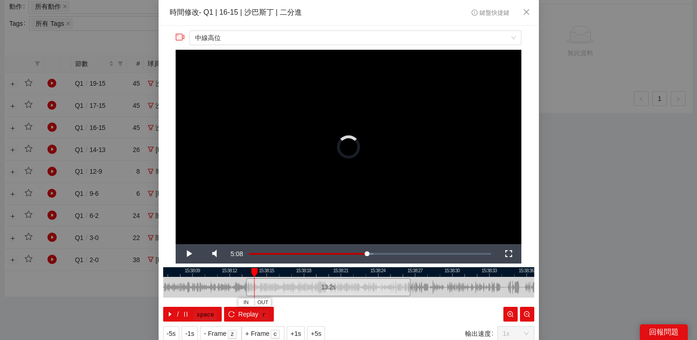
drag, startPoint x: 288, startPoint y: 283, endPoint x: 244, endPoint y: 284, distance: 43.8
click at [245, 284] on div at bounding box center [248, 287] width 6 height 21
drag, startPoint x: 244, startPoint y: 289, endPoint x: 210, endPoint y: 288, distance: 34.1
click at [210, 288] on div at bounding box center [210, 287] width 6 height 21
click at [188, 254] on span "Video Player" at bounding box center [189, 254] width 26 height 0
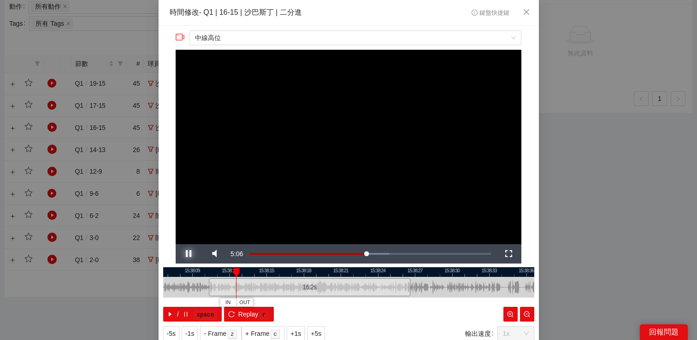
click at [185, 254] on span "Video Player" at bounding box center [189, 254] width 26 height 0
click at [186, 254] on span "Video Player" at bounding box center [189, 254] width 26 height 0
click at [185, 254] on span "Video Player" at bounding box center [189, 254] width 26 height 0
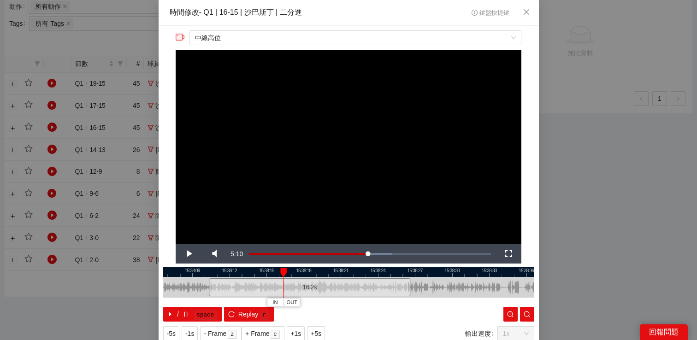
click at [230, 190] on video "Video Player" at bounding box center [349, 147] width 346 height 195
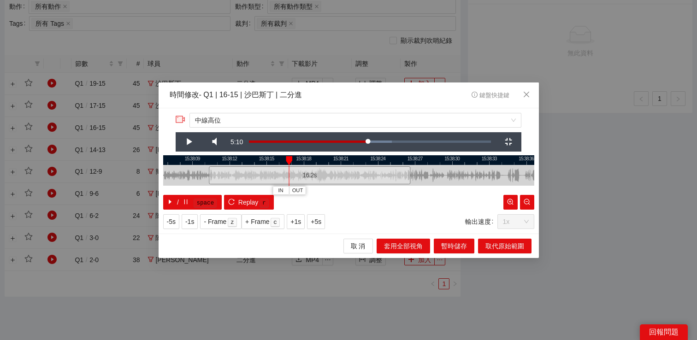
scroll to position [0, 0]
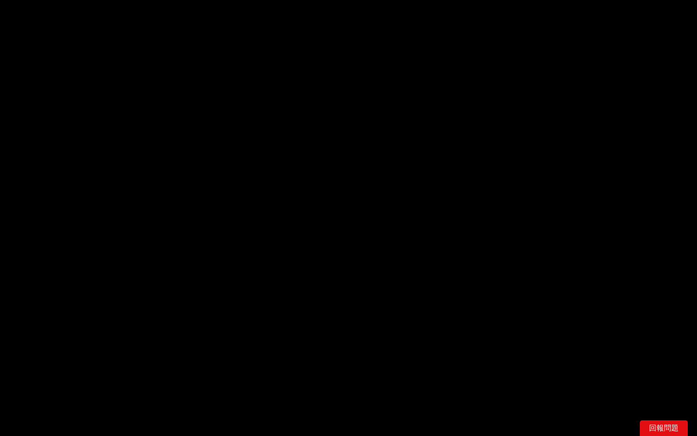
click at [276, 171] on video "Video Player" at bounding box center [348, 218] width 697 height 436
click at [289, 199] on video "Video Player" at bounding box center [348, 218] width 697 height 436
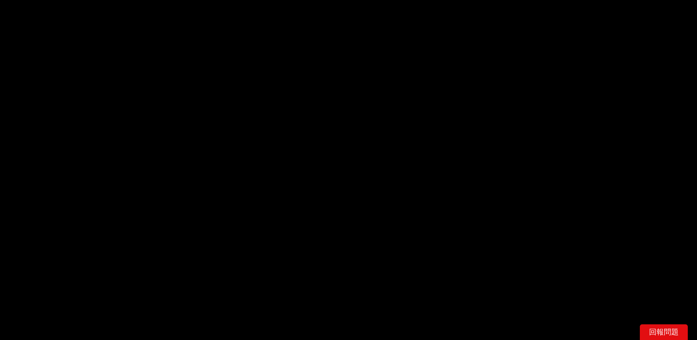
click at [324, 134] on video "Video Player" at bounding box center [348, 196] width 697 height 392
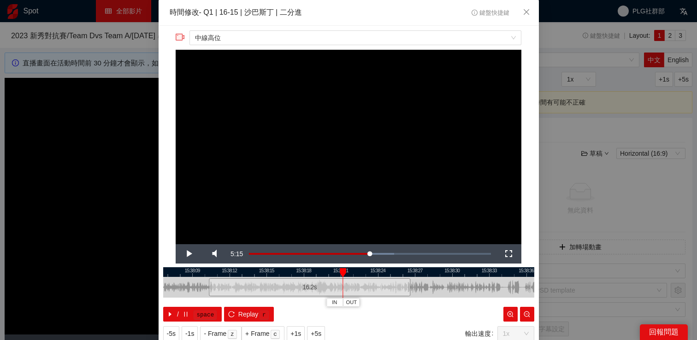
click at [324, 134] on video "Video Player" at bounding box center [349, 147] width 346 height 195
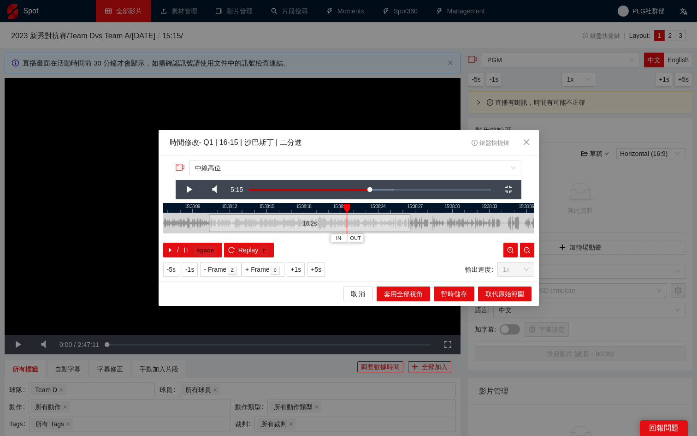
click at [361, 180] on video "Video Player" at bounding box center [349, 180] width 346 height 0
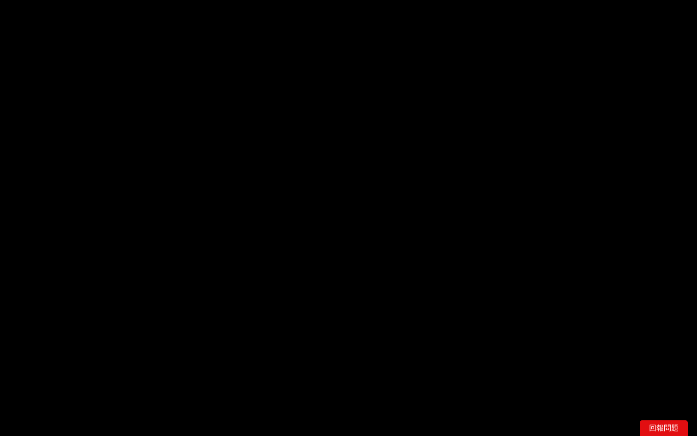
click at [361, 274] on video "Video Player" at bounding box center [348, 218] width 697 height 436
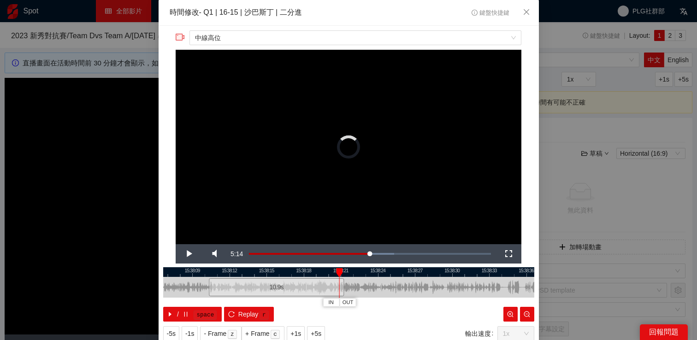
drag, startPoint x: 406, startPoint y: 286, endPoint x: 341, endPoint y: 285, distance: 65.5
click at [340, 285] on div at bounding box center [343, 287] width 6 height 21
click at [333, 186] on video "Video Player" at bounding box center [349, 147] width 346 height 195
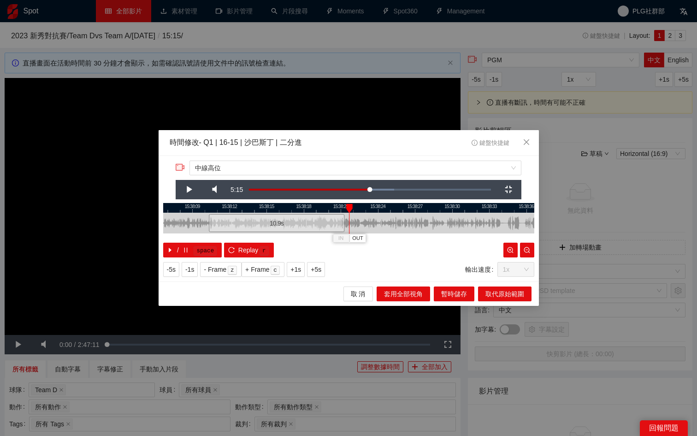
click at [390, 180] on video "Video Player" at bounding box center [349, 180] width 346 height 0
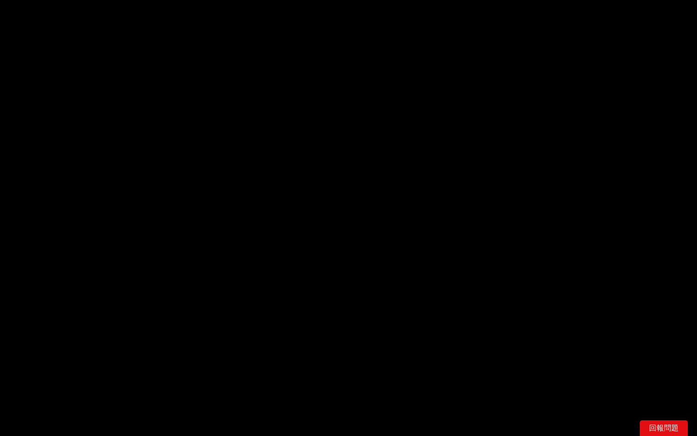
click at [390, 329] on video "Video Player" at bounding box center [348, 218] width 697 height 436
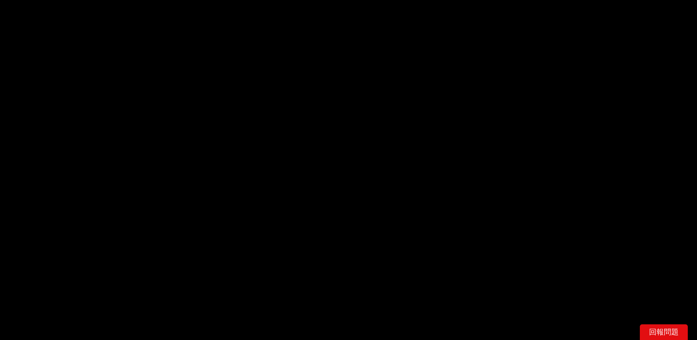
scroll to position [29, 0]
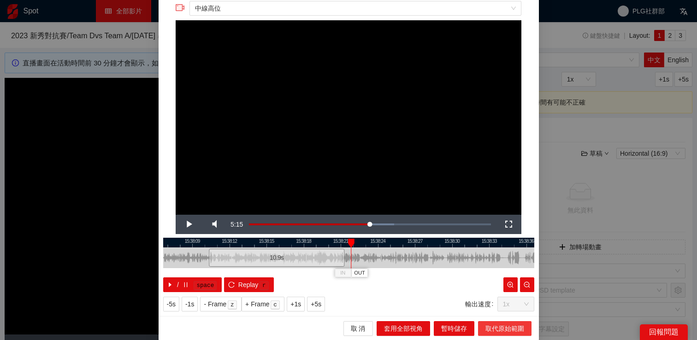
click at [492, 331] on span "取代原始範圍" at bounding box center [504, 329] width 39 height 10
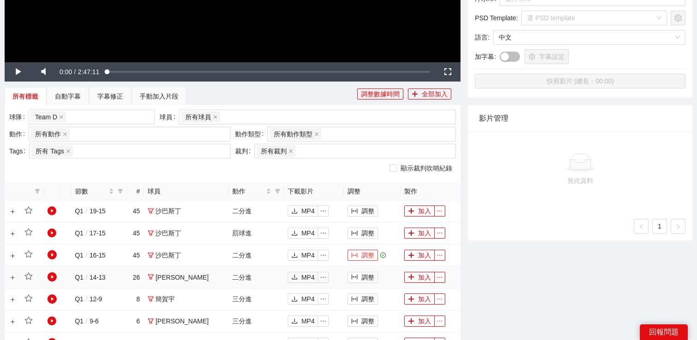
scroll to position [311, 0]
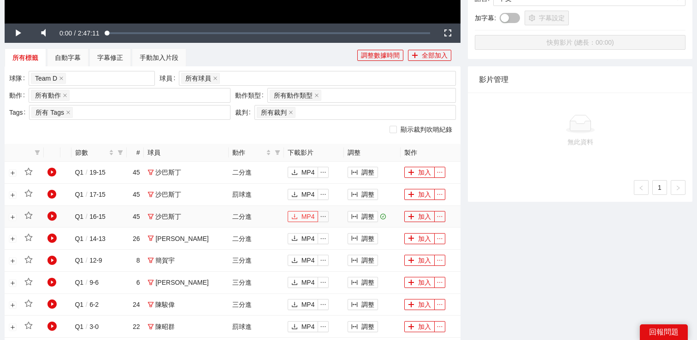
click at [288, 218] on button "MP4" at bounding box center [303, 216] width 31 height 11
click at [356, 171] on button "調整" at bounding box center [363, 172] width 30 height 11
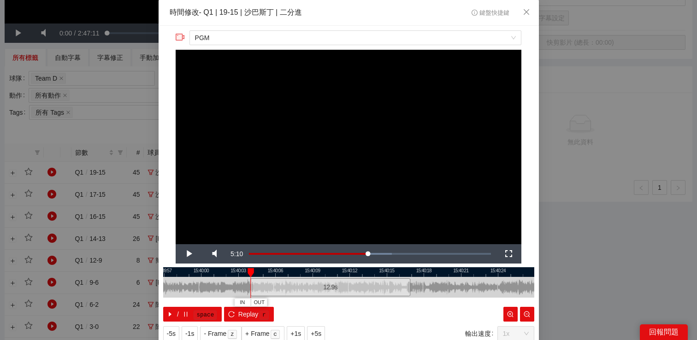
drag, startPoint x: 288, startPoint y: 284, endPoint x: 251, endPoint y: 287, distance: 36.9
click at [251, 287] on div at bounding box center [252, 287] width 6 height 21
click at [187, 254] on span "Video Player" at bounding box center [189, 254] width 26 height 0
drag, startPoint x: 409, startPoint y: 287, endPoint x: 370, endPoint y: 288, distance: 39.2
click at [370, 288] on div at bounding box center [370, 287] width 6 height 21
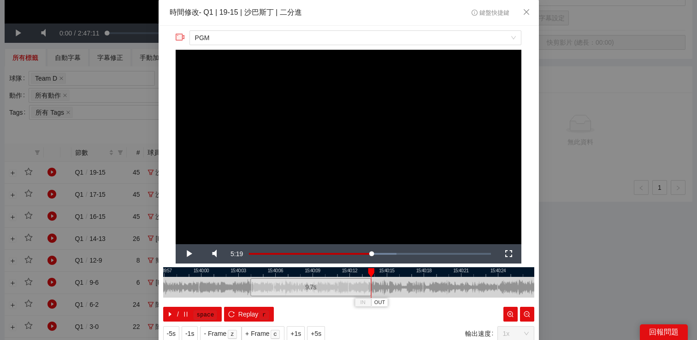
scroll to position [29, 0]
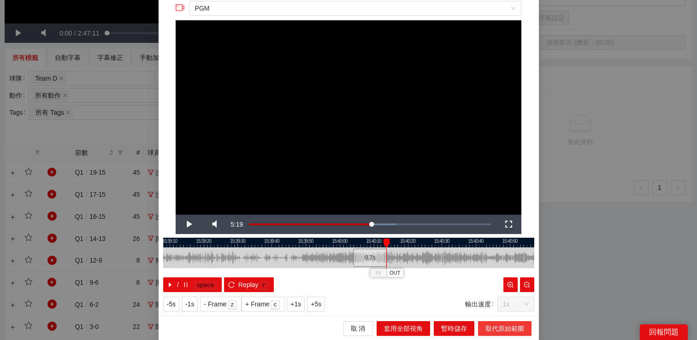
click at [494, 330] on span "取代原始範圍" at bounding box center [504, 329] width 39 height 10
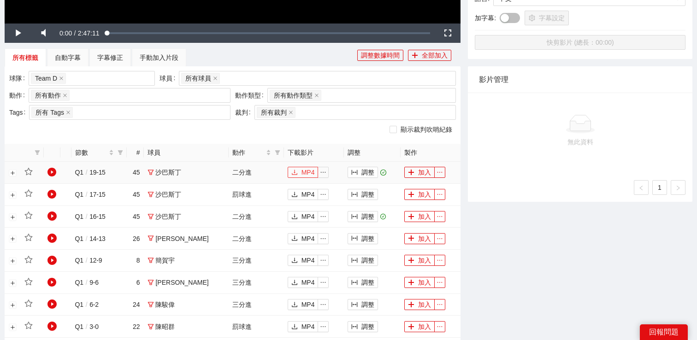
click at [301, 169] on span "MP4" at bounding box center [307, 172] width 13 height 10
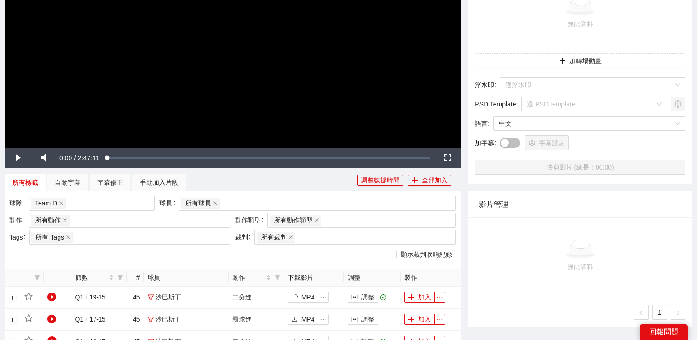
click at [551, 243] on div at bounding box center [580, 249] width 196 height 18
click at [286, 187] on div "所有標籤 自動字幕 字幕修正 手動加入片段" at bounding box center [181, 182] width 353 height 18
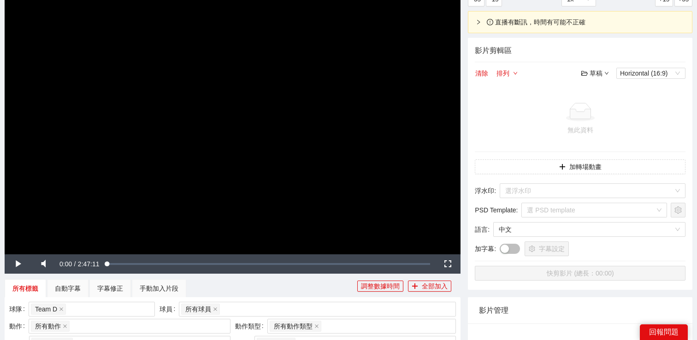
scroll to position [59, 0]
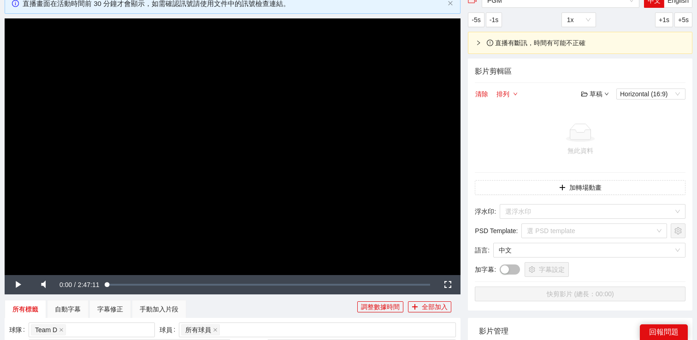
click at [158, 224] on video "Video Player" at bounding box center [233, 146] width 456 height 256
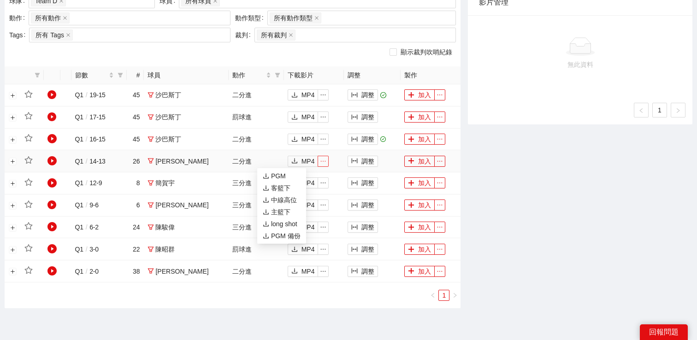
scroll to position [332, 0]
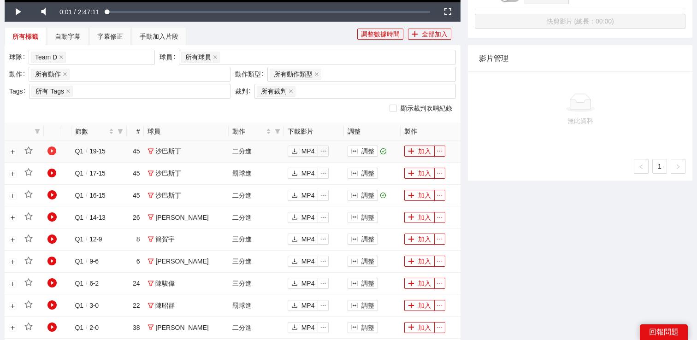
click at [52, 150] on icon "play-circle" at bounding box center [51, 151] width 9 height 9
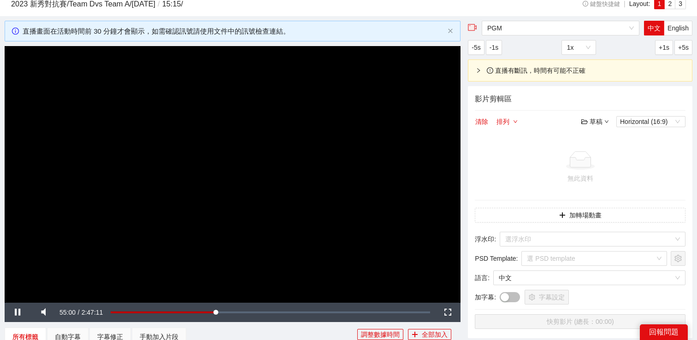
scroll to position [158, 0]
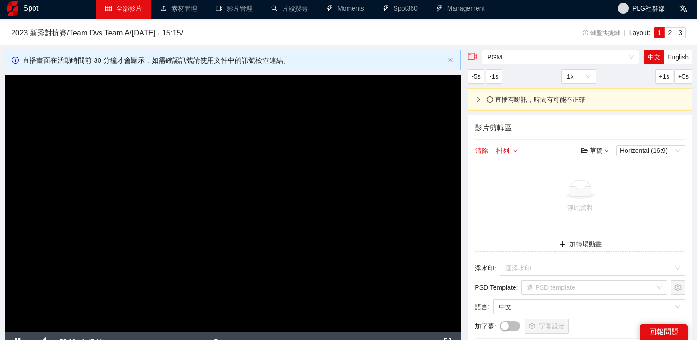
click at [230, 177] on video "Video Player" at bounding box center [233, 203] width 456 height 256
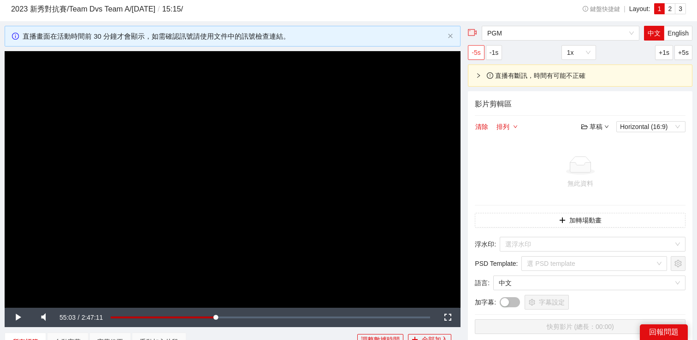
click at [474, 54] on span "-5s" at bounding box center [476, 52] width 9 height 10
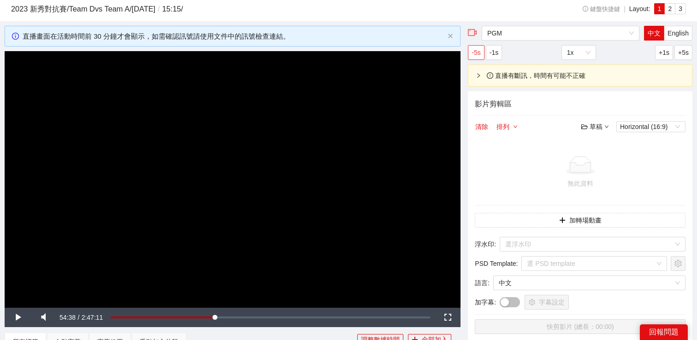
click at [473, 54] on span "-5s" at bounding box center [476, 52] width 9 height 10
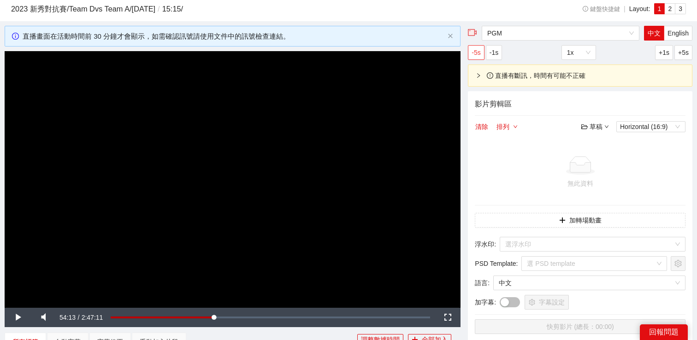
click at [473, 54] on span "-5s" at bounding box center [476, 52] width 9 height 10
click at [288, 130] on video "Video Player" at bounding box center [233, 179] width 456 height 256
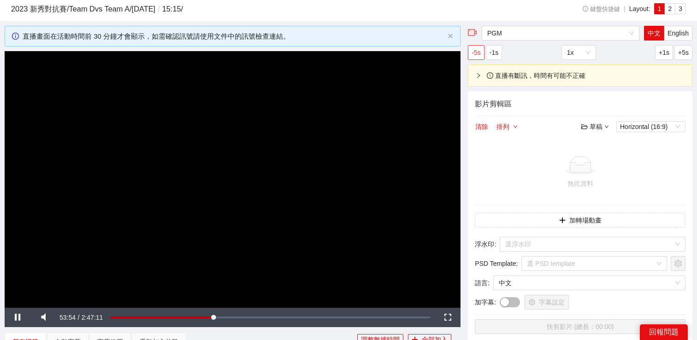
click at [479, 53] on span "-5s" at bounding box center [476, 52] width 9 height 10
click at [663, 51] on span "+1s" at bounding box center [664, 52] width 11 height 10
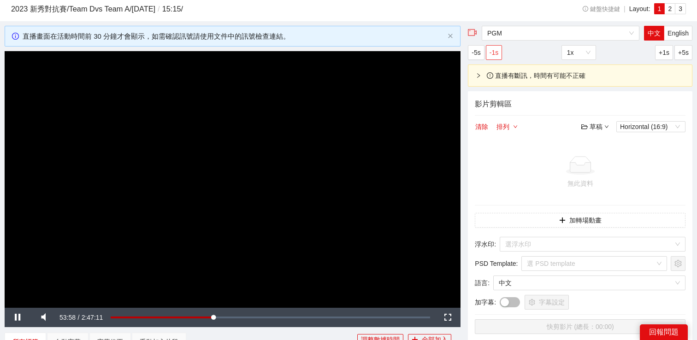
click at [493, 53] on span "-1s" at bounding box center [493, 52] width 9 height 10
click at [475, 54] on span "-5s" at bounding box center [476, 52] width 9 height 10
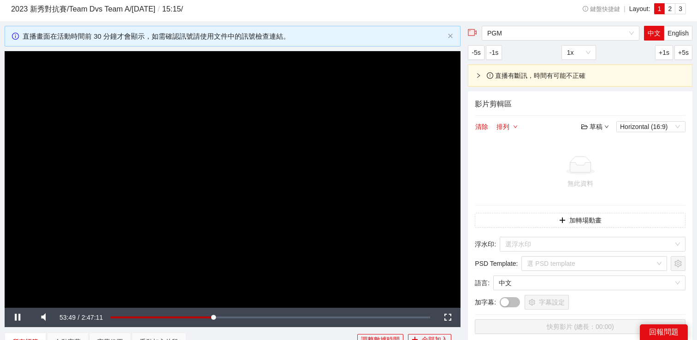
click at [335, 131] on video "Video Player" at bounding box center [233, 179] width 456 height 256
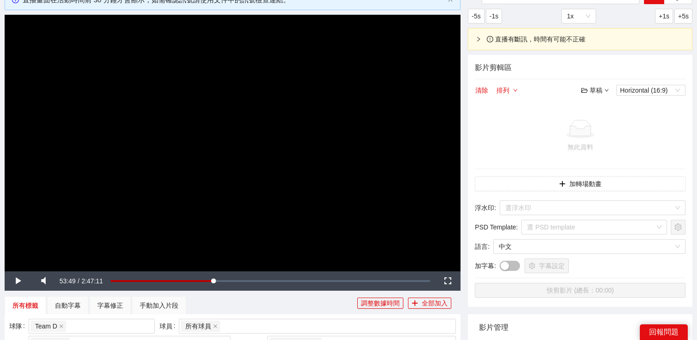
scroll to position [242, 0]
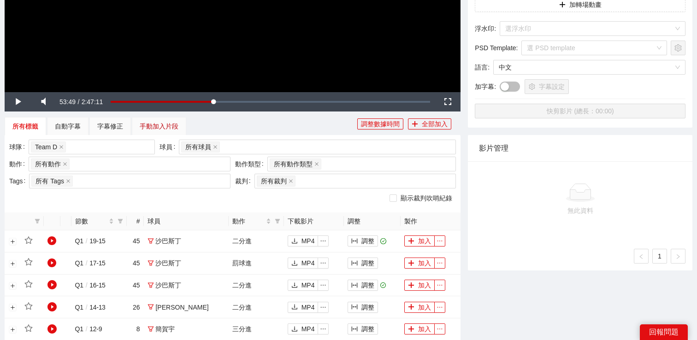
click at [170, 130] on div "手動加入片段" at bounding box center [159, 126] width 39 height 10
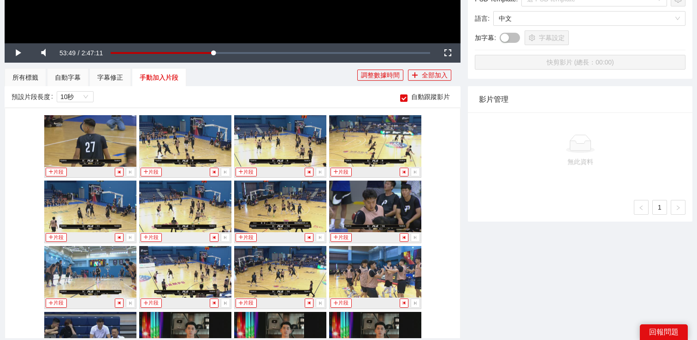
scroll to position [202, 0]
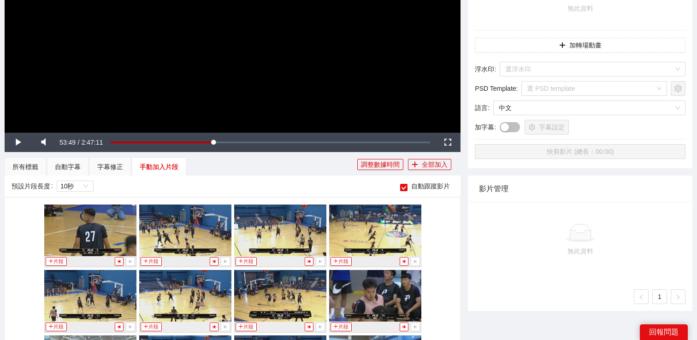
click at [286, 59] on video "Video Player" at bounding box center [233, 4] width 456 height 256
click at [286, 61] on video "Video Player" at bounding box center [233, 4] width 456 height 256
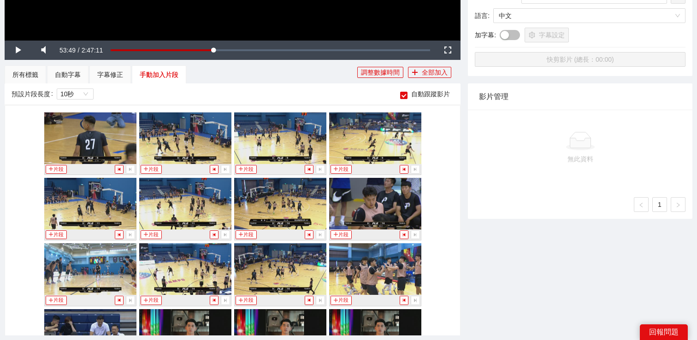
scroll to position [2865, 0]
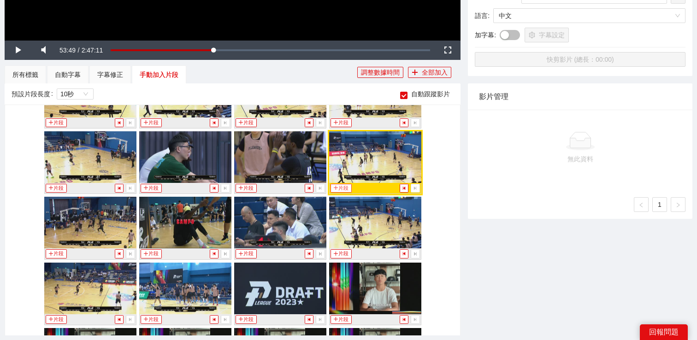
click at [336, 186] on icon "plus" at bounding box center [335, 187] width 5 height 5
click at [32, 78] on div "所有標籤" at bounding box center [25, 75] width 26 height 10
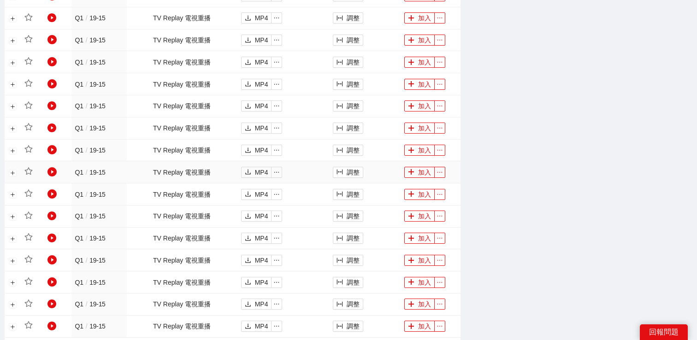
scroll to position [678, 0]
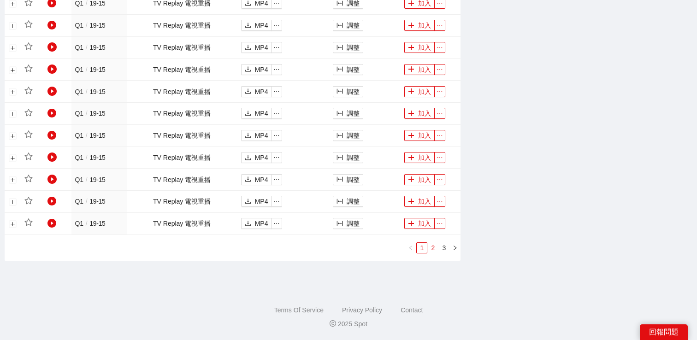
click at [433, 251] on link "2" at bounding box center [433, 248] width 10 height 10
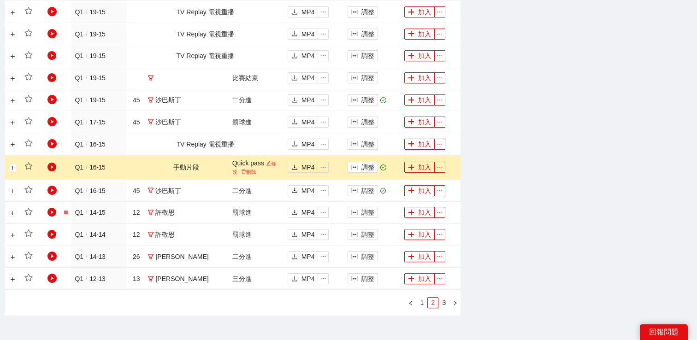
scroll to position [598, 0]
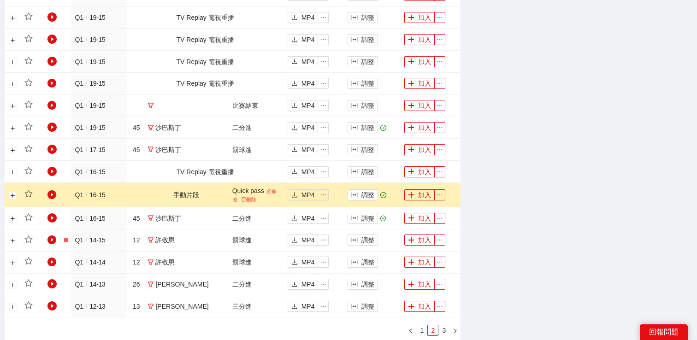
click at [371, 191] on td "調整" at bounding box center [372, 195] width 57 height 24
click at [359, 191] on button "調整" at bounding box center [363, 194] width 30 height 11
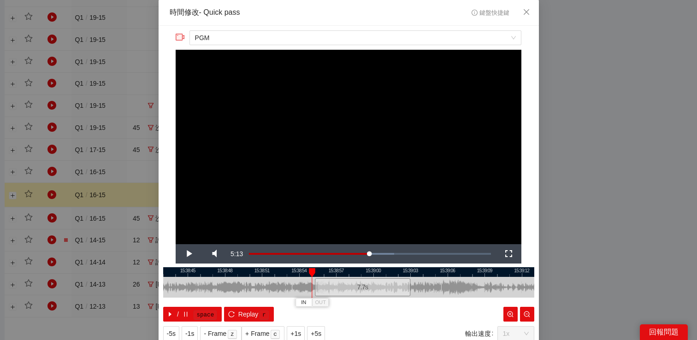
drag, startPoint x: 289, startPoint y: 281, endPoint x: 318, endPoint y: 281, distance: 29.0
click at [317, 281] on div at bounding box center [316, 287] width 6 height 21
click at [183, 254] on span "Video Player" at bounding box center [189, 254] width 26 height 0
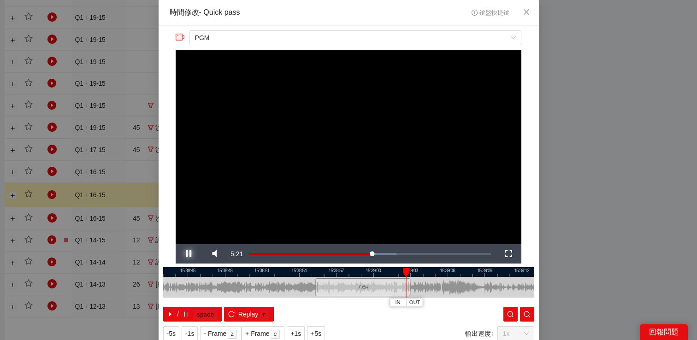
click at [183, 254] on span "Video Player" at bounding box center [189, 254] width 26 height 0
drag, startPoint x: 315, startPoint y: 281, endPoint x: 337, endPoint y: 283, distance: 22.2
click at [337, 283] on div at bounding box center [339, 287] width 6 height 21
click at [191, 254] on span "Video Player" at bounding box center [189, 254] width 26 height 0
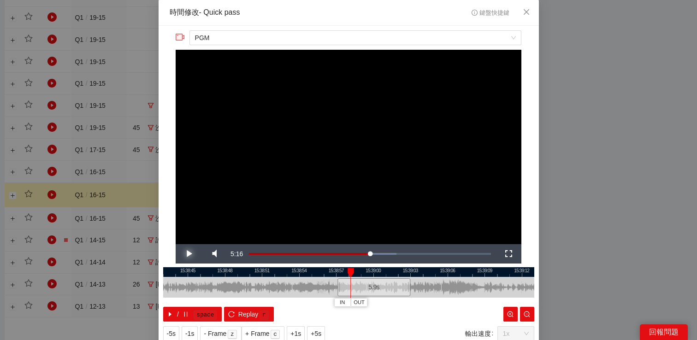
click at [191, 254] on span "Video Player" at bounding box center [189, 254] width 26 height 0
click at [466, 300] on span "OUT" at bounding box center [470, 303] width 11 height 8
click at [462, 288] on div at bounding box center [462, 287] width 0 height 21
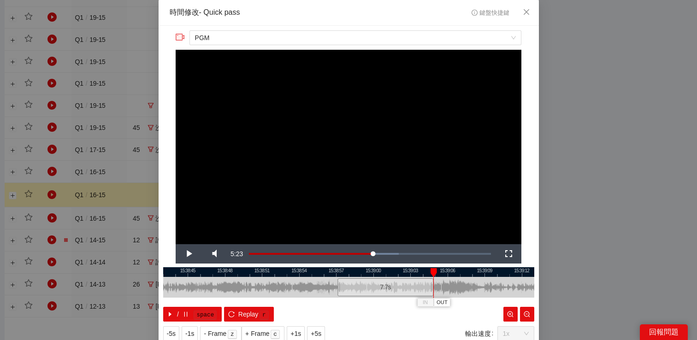
drag, startPoint x: 460, startPoint y: 288, endPoint x: 432, endPoint y: 288, distance: 28.6
click at [432, 288] on div at bounding box center [433, 287] width 6 height 21
click at [187, 254] on span "Video Player" at bounding box center [189, 254] width 26 height 0
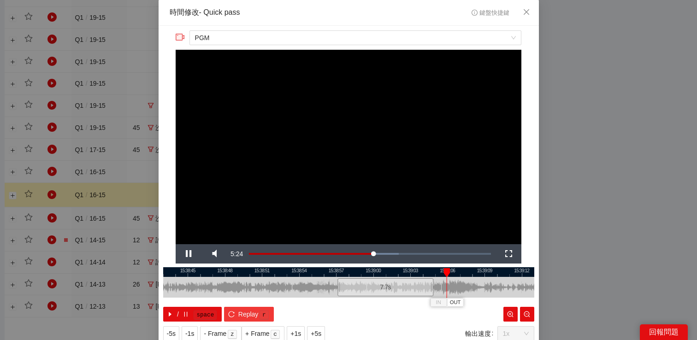
click at [244, 310] on span "Replay" at bounding box center [248, 314] width 20 height 10
click at [185, 254] on span "Video Player" at bounding box center [189, 254] width 26 height 0
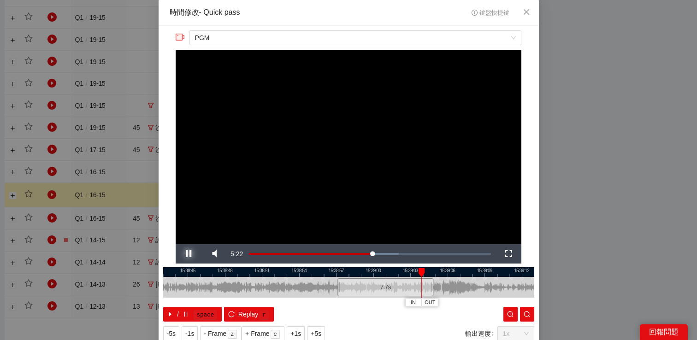
click at [185, 254] on span "Video Player" at bounding box center [189, 254] width 26 height 0
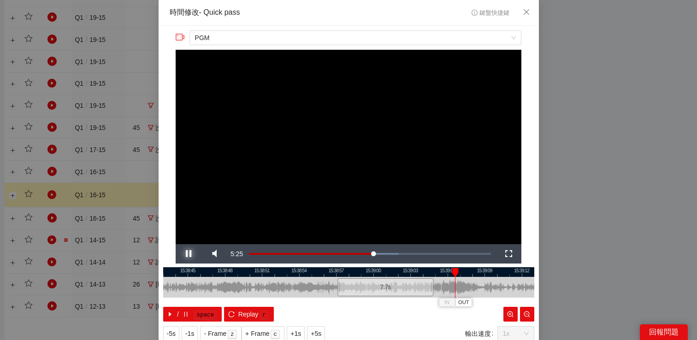
click at [185, 254] on span "Video Player" at bounding box center [189, 254] width 26 height 0
drag, startPoint x: 433, startPoint y: 282, endPoint x: 458, endPoint y: 282, distance: 25.4
click at [458, 282] on div "15:38:42 15:38:45 15:38:48 15:38:51 15:38:54 15:38:57 15:39:00 15:39:03 15:39:0…" at bounding box center [348, 294] width 371 height 54
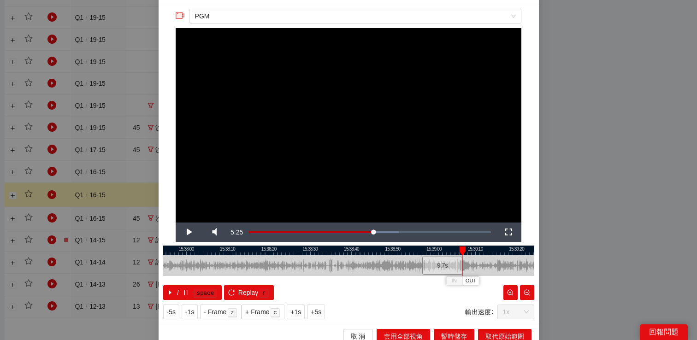
scroll to position [29, 0]
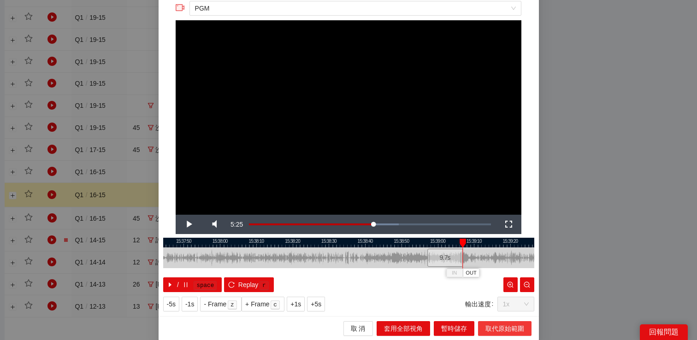
click at [502, 329] on span "取代原始範圍" at bounding box center [504, 329] width 39 height 10
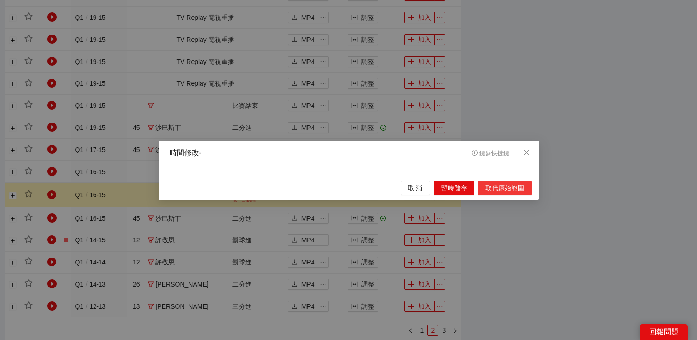
scroll to position [0, 0]
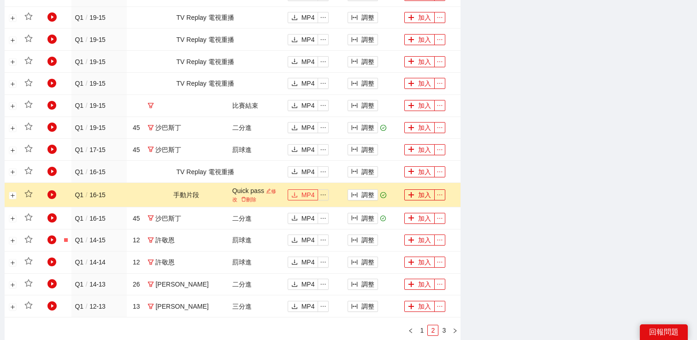
click at [301, 197] on span "MP4" at bounding box center [307, 195] width 13 height 10
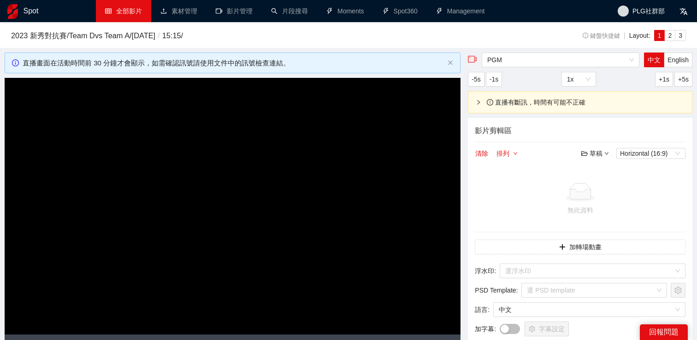
click at [307, 165] on video "Video Player" at bounding box center [233, 206] width 456 height 256
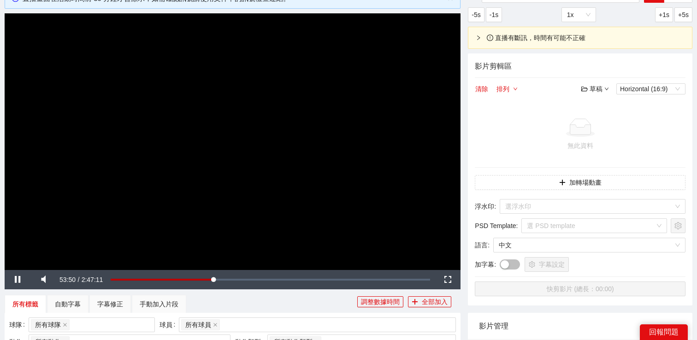
scroll to position [59, 0]
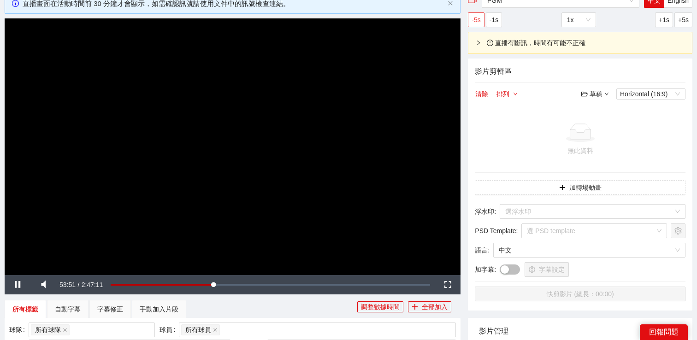
click at [476, 24] on span "-5s" at bounding box center [476, 20] width 9 height 10
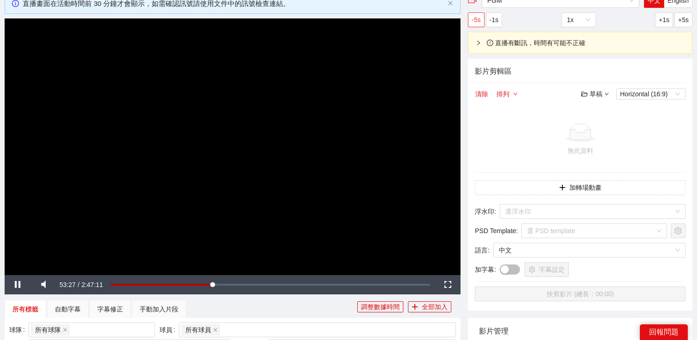
click at [476, 24] on span "-5s" at bounding box center [476, 20] width 9 height 10
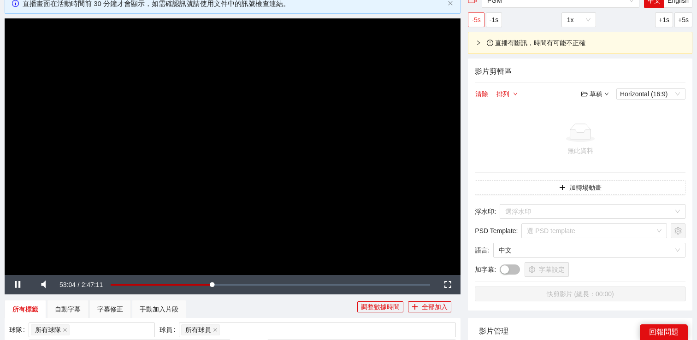
click at [476, 23] on span "-5s" at bounding box center [476, 20] width 9 height 10
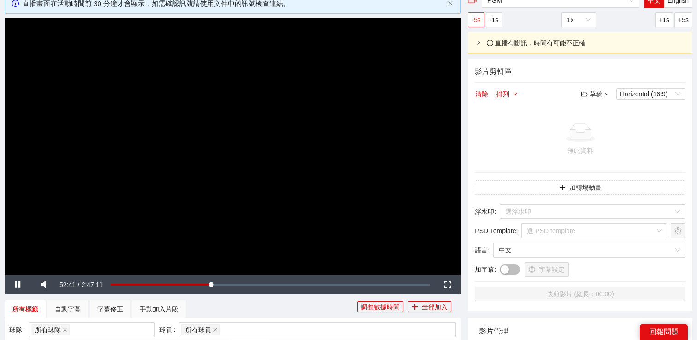
click at [476, 23] on span "-5s" at bounding box center [476, 20] width 9 height 10
click at [475, 25] on button "-5s" at bounding box center [476, 19] width 16 height 15
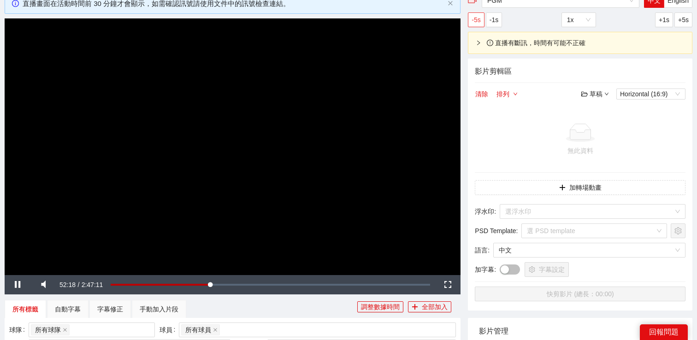
click at [475, 24] on span "-5s" at bounding box center [476, 20] width 9 height 10
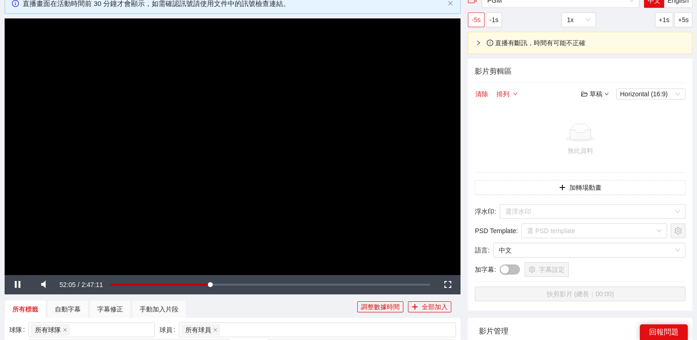
click at [475, 25] on button "-5s" at bounding box center [476, 19] width 16 height 15
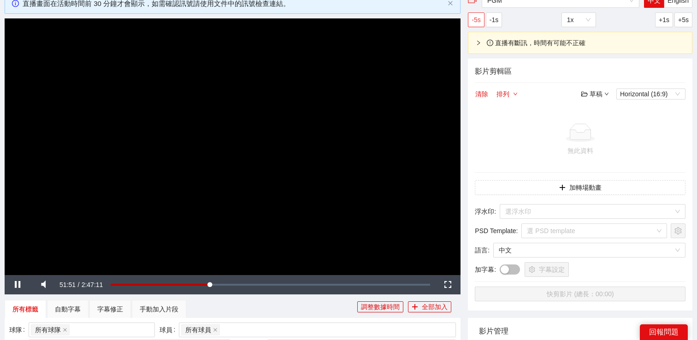
click at [475, 25] on button "-5s" at bounding box center [476, 19] width 16 height 15
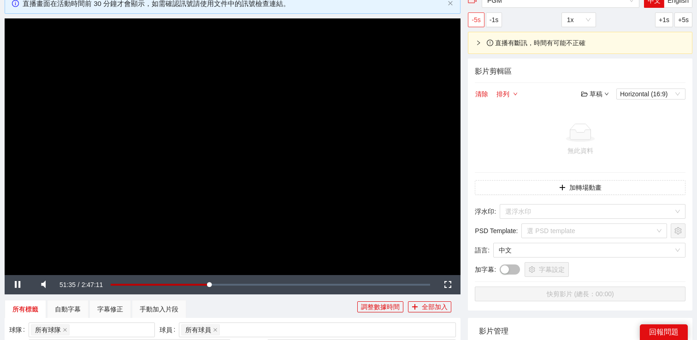
click at [475, 24] on span "-5s" at bounding box center [476, 20] width 9 height 10
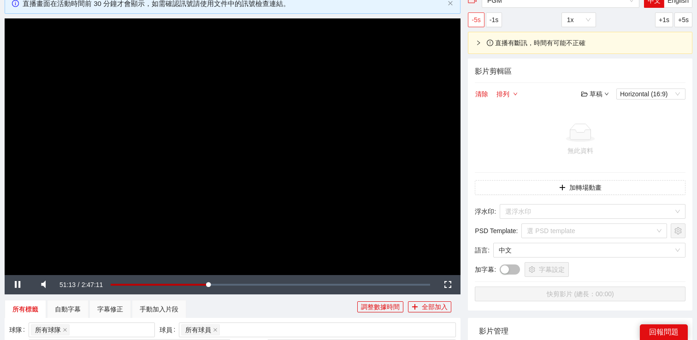
click at [475, 24] on span "-5s" at bounding box center [476, 20] width 9 height 10
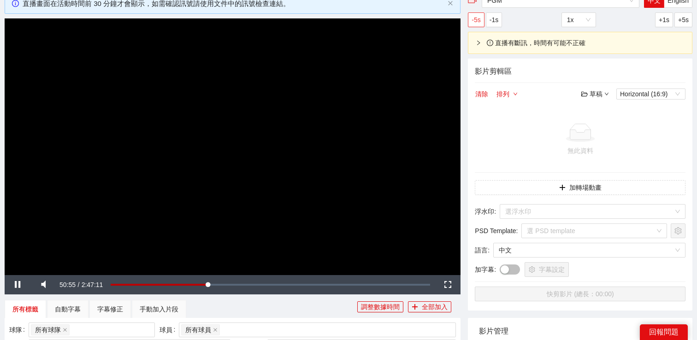
click at [473, 25] on button "-5s" at bounding box center [476, 19] width 16 height 15
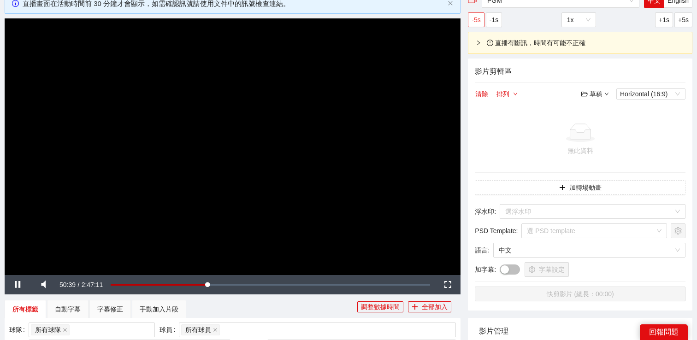
click at [473, 25] on button "-5s" at bounding box center [476, 19] width 16 height 15
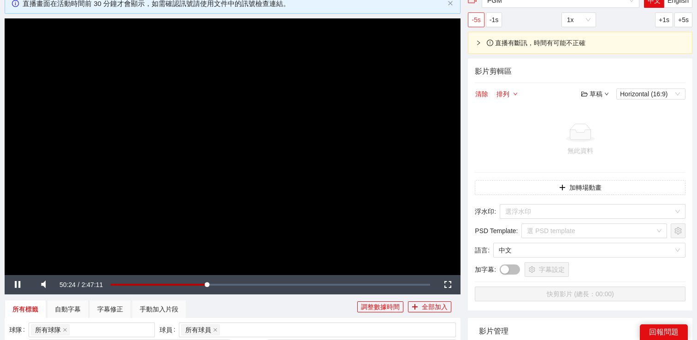
click at [473, 25] on button "-5s" at bounding box center [476, 19] width 16 height 15
click at [474, 25] on button "-5s" at bounding box center [476, 19] width 16 height 15
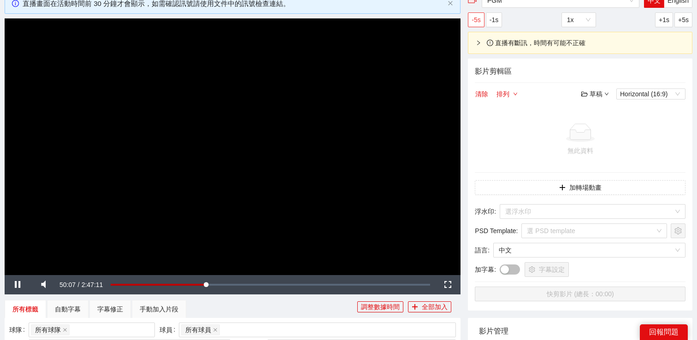
click at [474, 25] on button "-5s" at bounding box center [476, 19] width 16 height 15
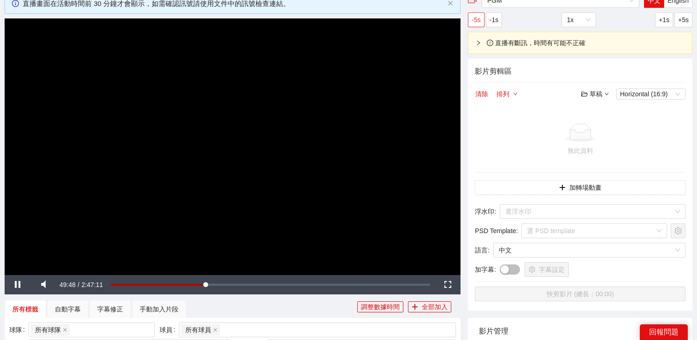
click at [474, 25] on button "-5s" at bounding box center [476, 19] width 16 height 15
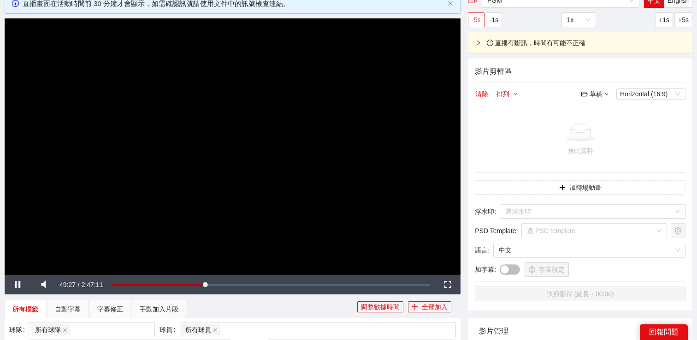
click at [475, 25] on button "-5s" at bounding box center [476, 19] width 16 height 15
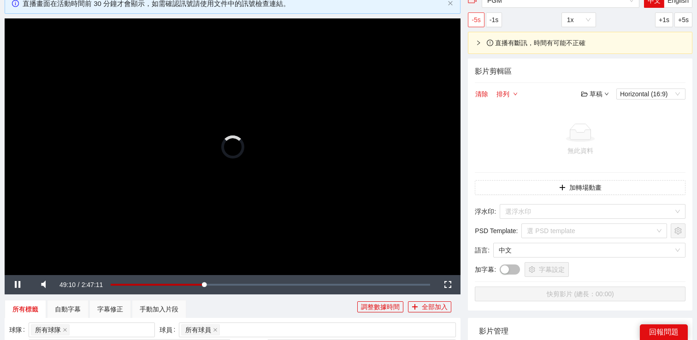
click at [475, 25] on button "-5s" at bounding box center [476, 19] width 16 height 15
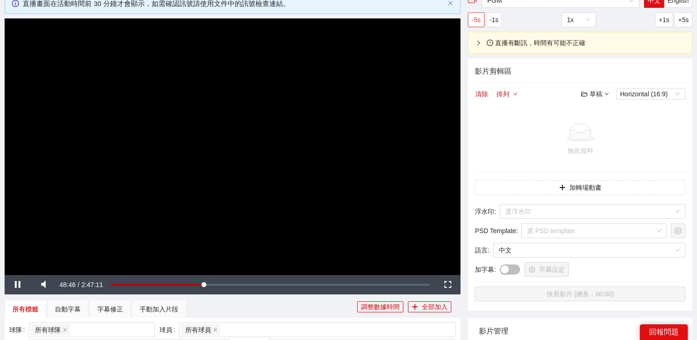
click at [475, 25] on button "-5s" at bounding box center [476, 19] width 16 height 15
click at [666, 21] on span "+1s" at bounding box center [664, 20] width 11 height 10
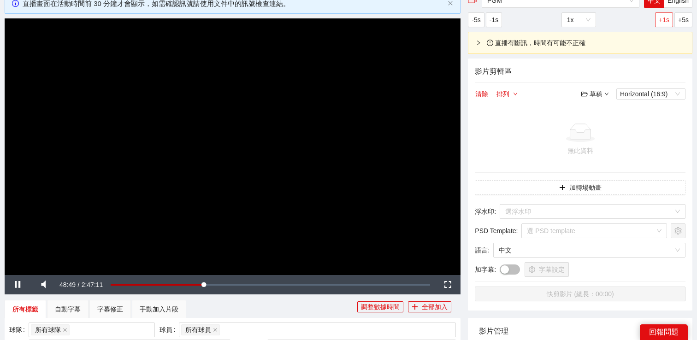
click at [666, 21] on span "+1s" at bounding box center [664, 20] width 11 height 10
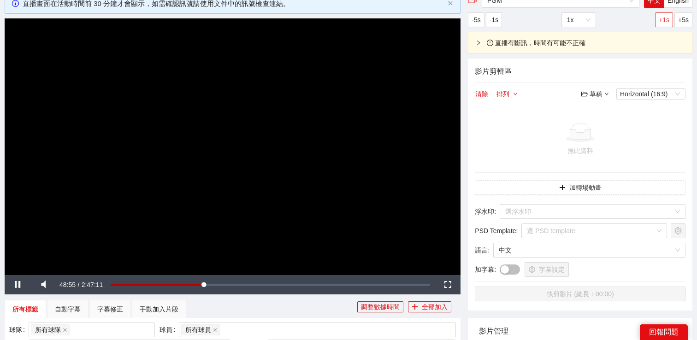
click at [666, 21] on span "+1s" at bounding box center [664, 20] width 11 height 10
click at [372, 129] on video "Video Player" at bounding box center [233, 146] width 456 height 256
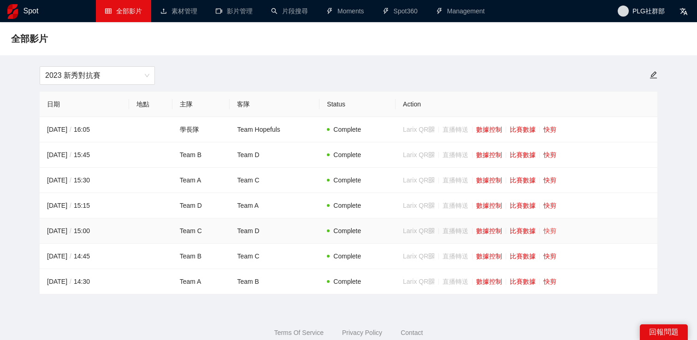
click at [556, 230] on link "快剪" at bounding box center [549, 230] width 13 height 7
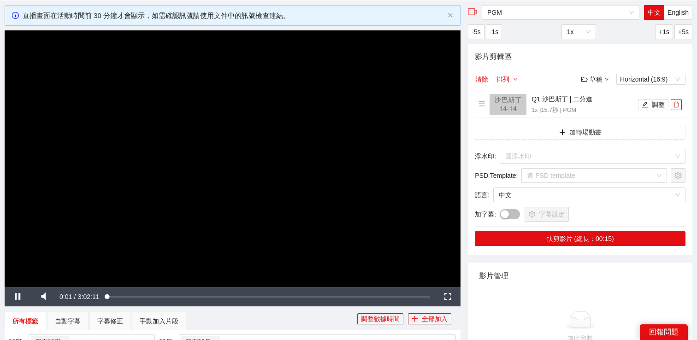
click at [306, 170] on video "Video Player" at bounding box center [233, 158] width 456 height 256
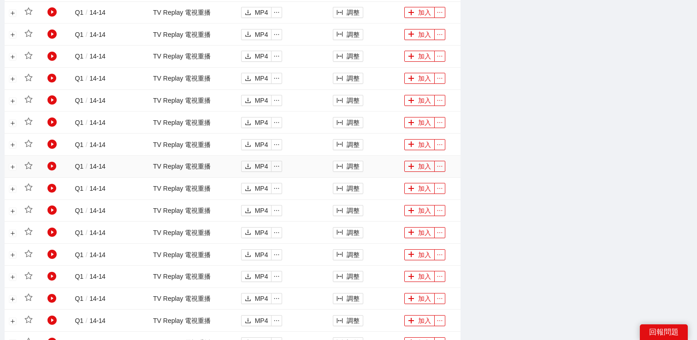
scroll to position [678, 0]
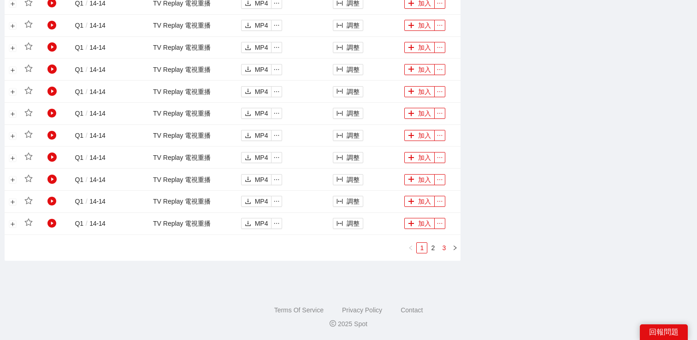
click at [445, 246] on link "3" at bounding box center [444, 248] width 10 height 10
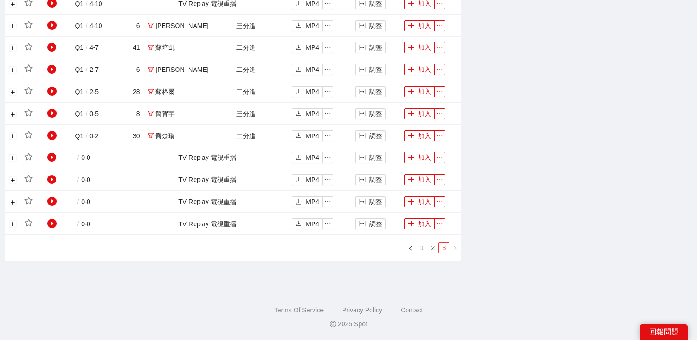
scroll to position [634, 0]
click at [51, 135] on icon "play-circle" at bounding box center [51, 135] width 9 height 9
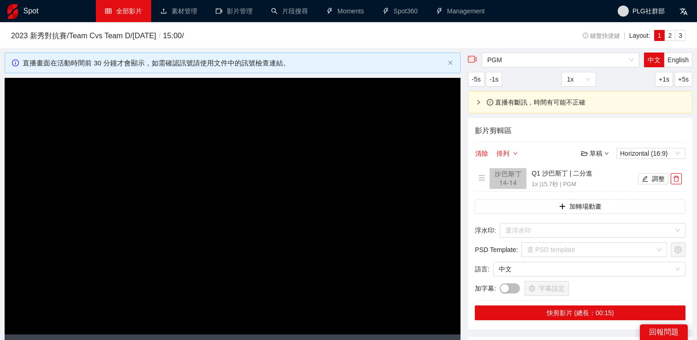
scroll to position [66, 0]
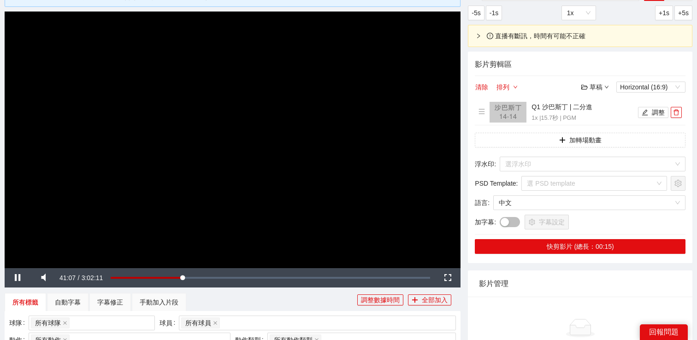
click at [398, 74] on video "Video Player" at bounding box center [233, 140] width 456 height 256
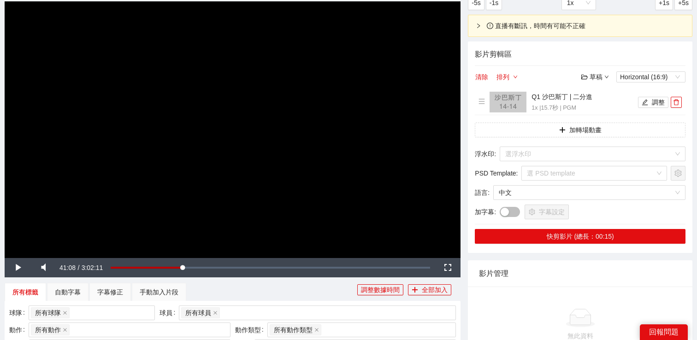
scroll to position [0, 0]
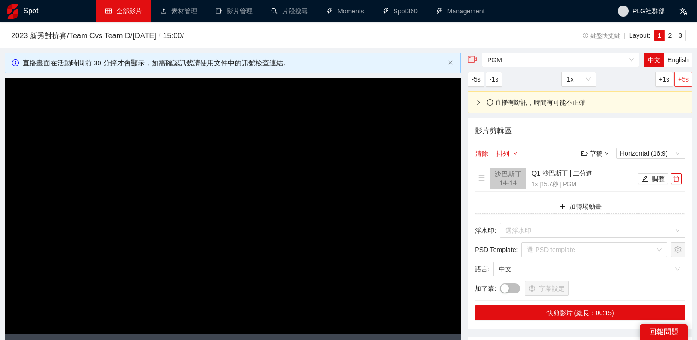
click at [679, 76] on span "+5s" at bounding box center [683, 79] width 11 height 10
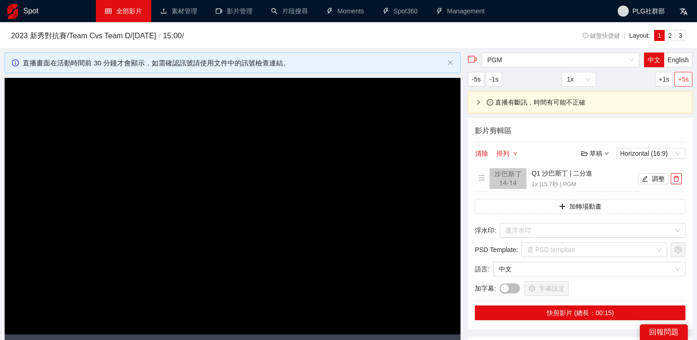
click at [679, 76] on span "+5s" at bounding box center [683, 79] width 11 height 10
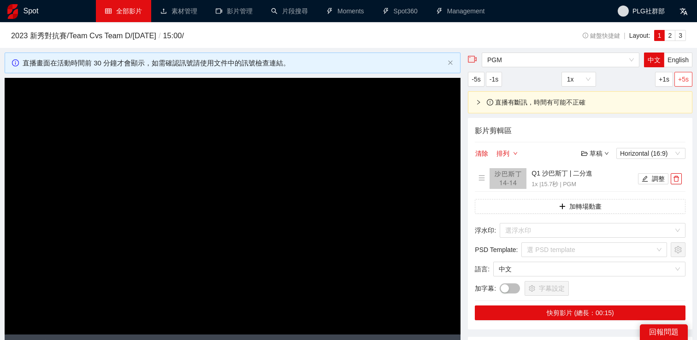
click at [679, 76] on span "+5s" at bounding box center [683, 79] width 11 height 10
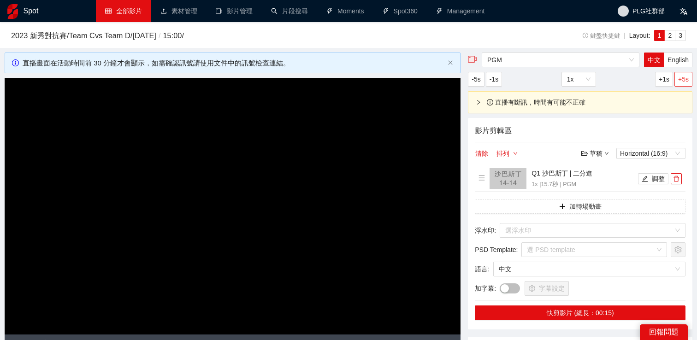
click at [679, 76] on span "+5s" at bounding box center [683, 79] width 11 height 10
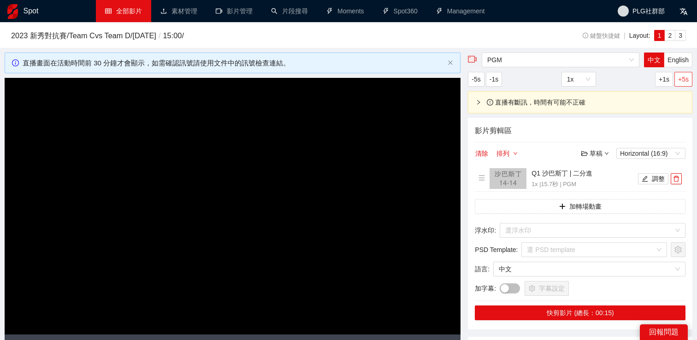
click at [679, 76] on span "+5s" at bounding box center [683, 79] width 11 height 10
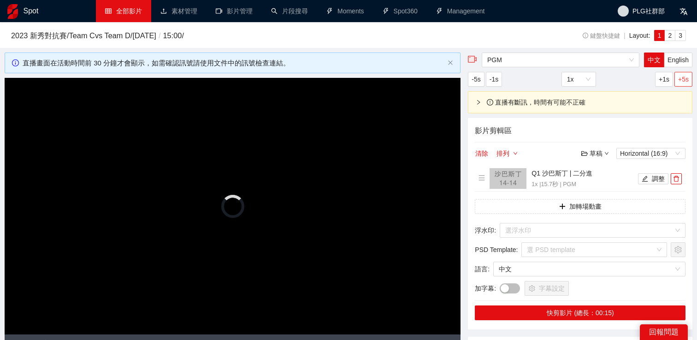
click at [679, 76] on span "+5s" at bounding box center [683, 79] width 11 height 10
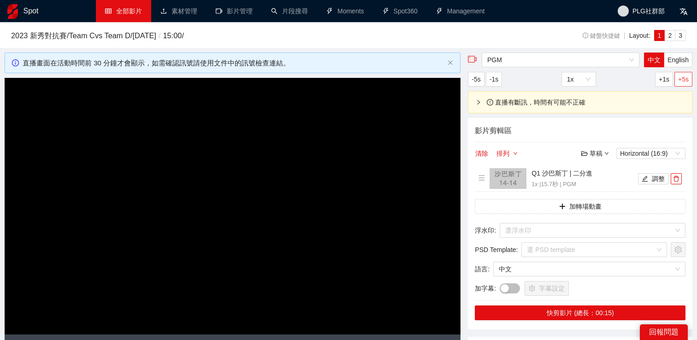
click at [679, 76] on span "+5s" at bounding box center [683, 79] width 11 height 10
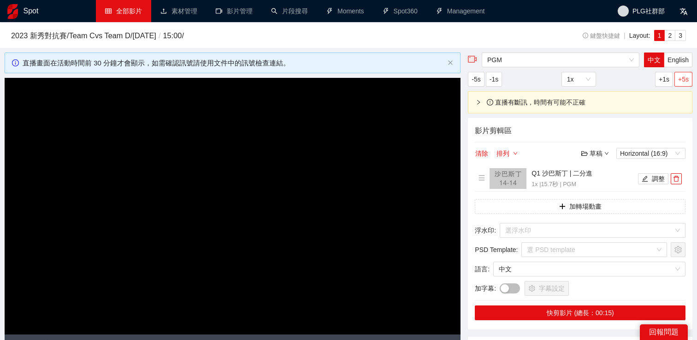
click at [679, 76] on span "+5s" at bounding box center [683, 79] width 11 height 10
click at [315, 180] on video "Video Player" at bounding box center [233, 206] width 456 height 256
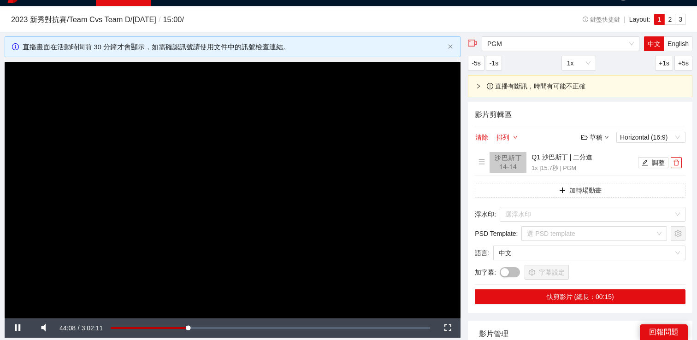
scroll to position [23, 0]
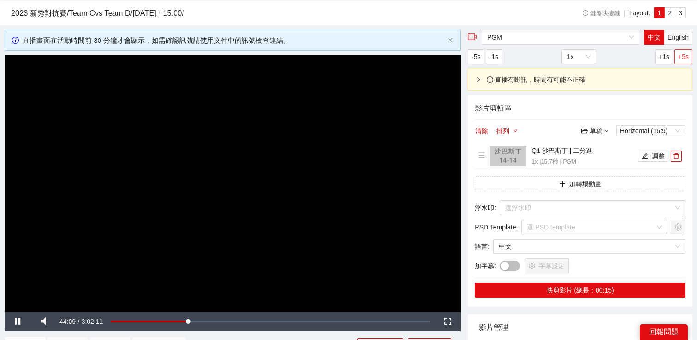
click at [682, 57] on span "+5s" at bounding box center [683, 57] width 11 height 10
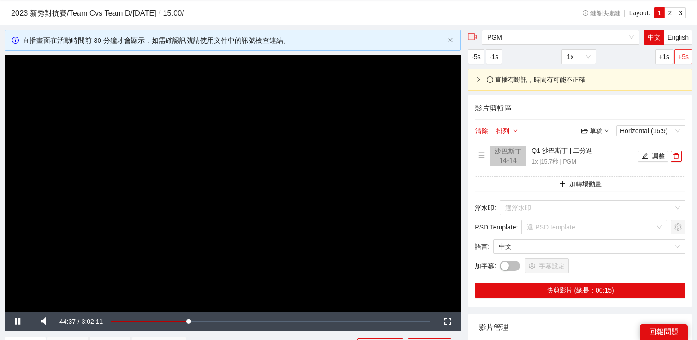
click at [682, 57] on span "+5s" at bounding box center [683, 57] width 11 height 10
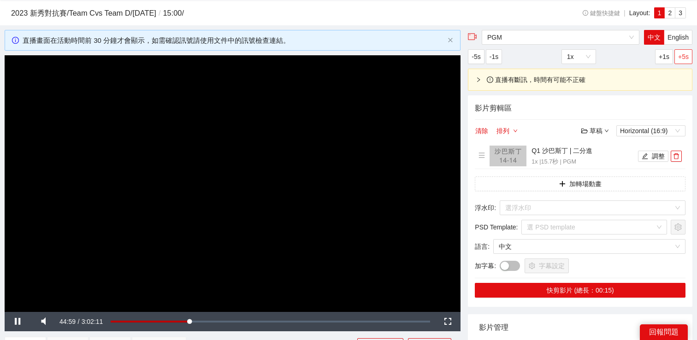
click at [682, 57] on span "+5s" at bounding box center [683, 57] width 11 height 10
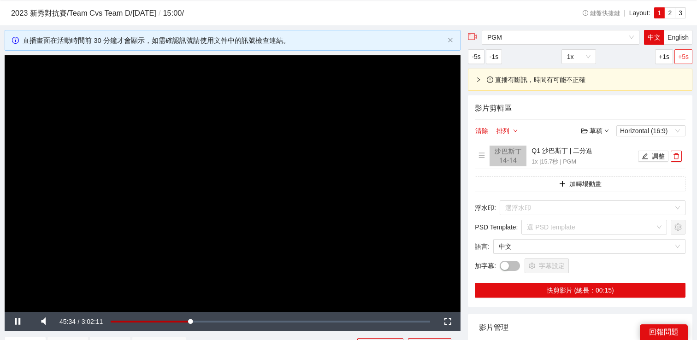
click at [682, 57] on span "+5s" at bounding box center [683, 57] width 11 height 10
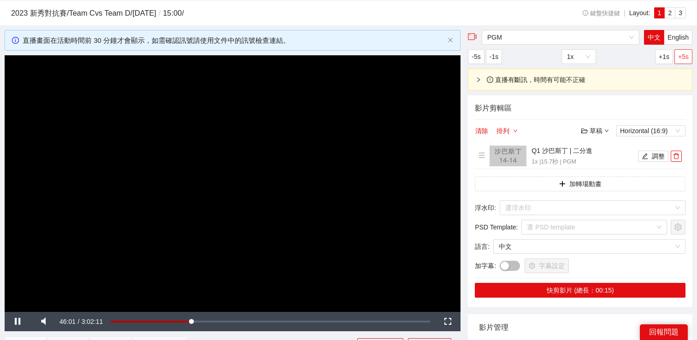
click at [682, 57] on span "+5s" at bounding box center [683, 57] width 11 height 10
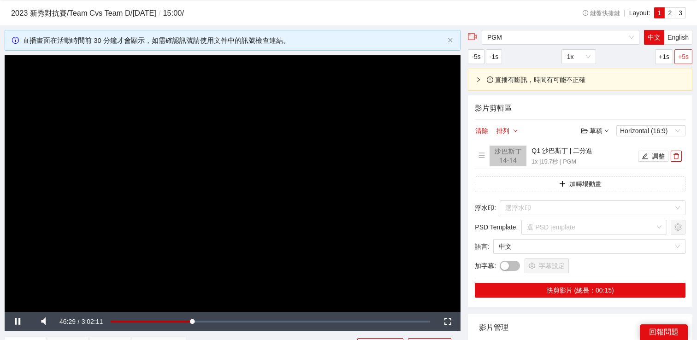
click at [682, 57] on span "+5s" at bounding box center [683, 57] width 11 height 10
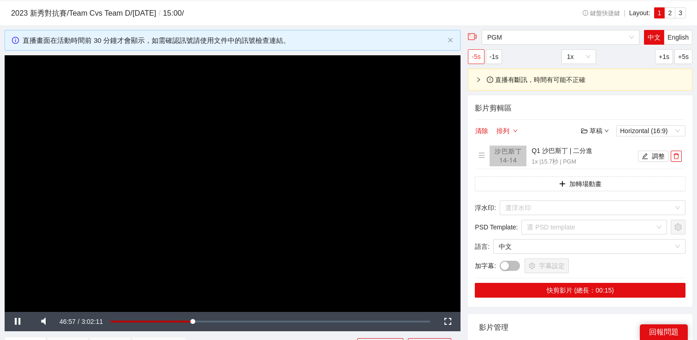
click at [472, 61] on span "-5s" at bounding box center [476, 57] width 9 height 10
click at [684, 58] on span "+5s" at bounding box center [683, 57] width 11 height 10
click at [668, 56] on span "+1s" at bounding box center [664, 57] width 11 height 10
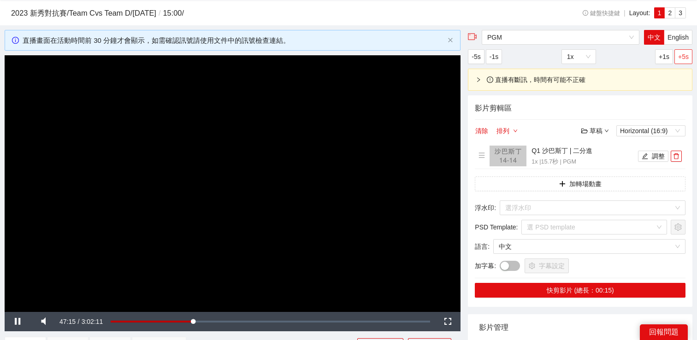
click at [684, 53] on span "+5s" at bounding box center [683, 57] width 11 height 10
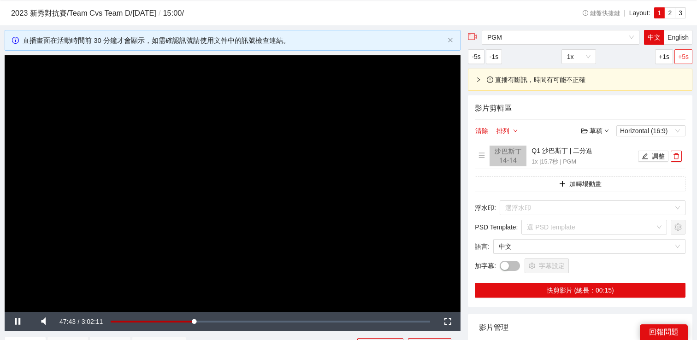
click at [684, 53] on span "+5s" at bounding box center [683, 57] width 11 height 10
click at [471, 56] on button "-5s" at bounding box center [476, 56] width 16 height 15
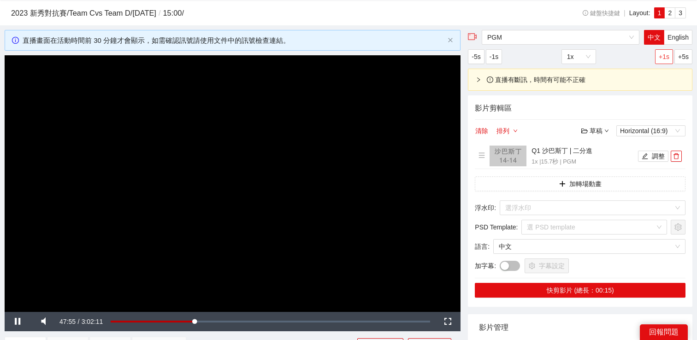
click at [666, 55] on span "+1s" at bounding box center [664, 57] width 11 height 10
click at [681, 56] on span "+5s" at bounding box center [683, 57] width 11 height 10
click at [479, 58] on span "-5s" at bounding box center [476, 57] width 9 height 10
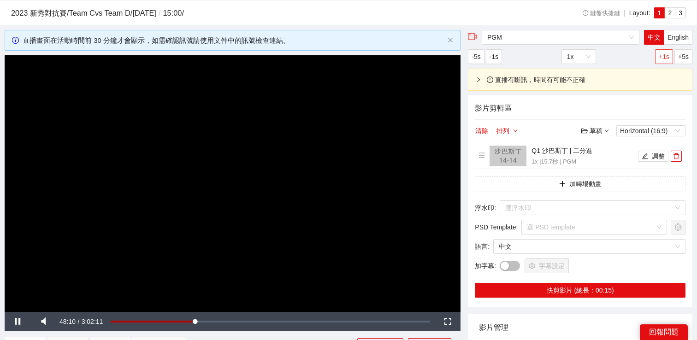
click at [661, 53] on span "+1s" at bounding box center [664, 57] width 11 height 10
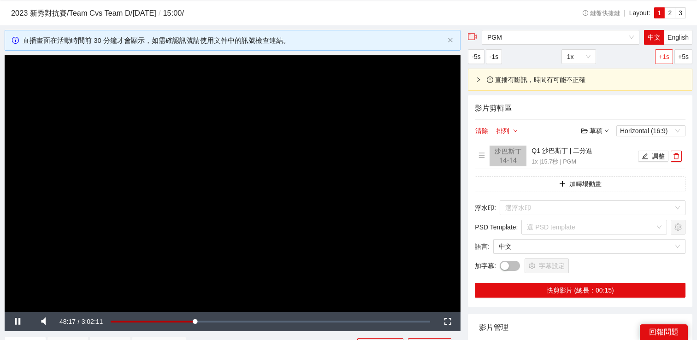
click at [661, 53] on span "+1s" at bounding box center [664, 57] width 11 height 10
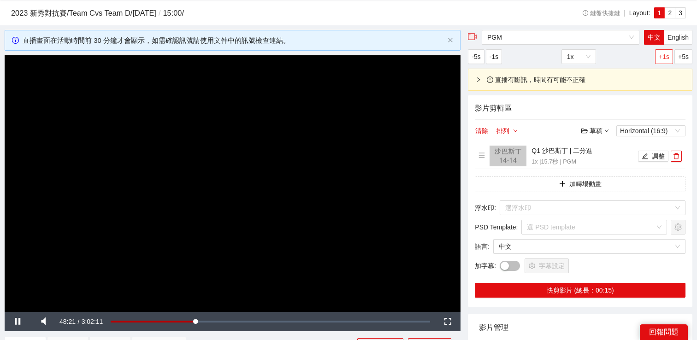
click at [661, 53] on span "+1s" at bounding box center [664, 57] width 11 height 10
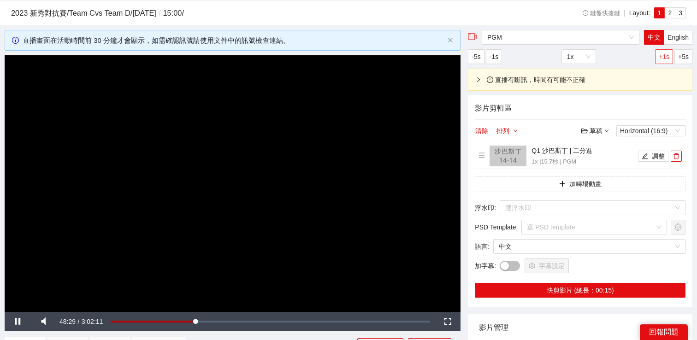
click at [661, 53] on span "+1s" at bounding box center [664, 57] width 11 height 10
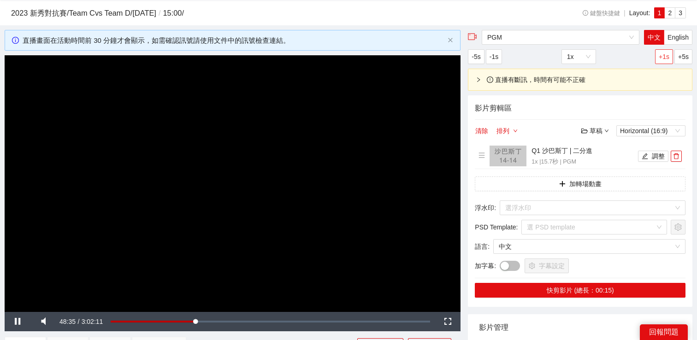
click at [661, 53] on span "+1s" at bounding box center [664, 57] width 11 height 10
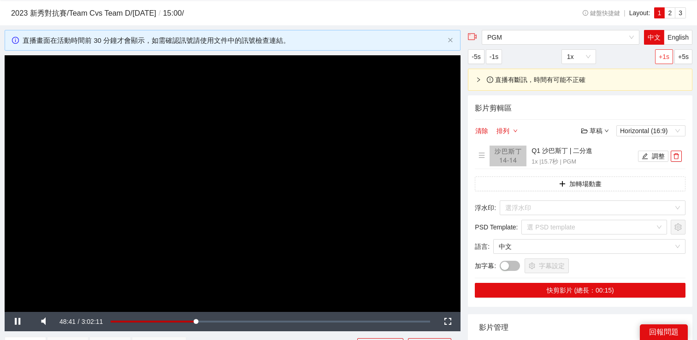
click at [661, 53] on span "+1s" at bounding box center [664, 57] width 11 height 10
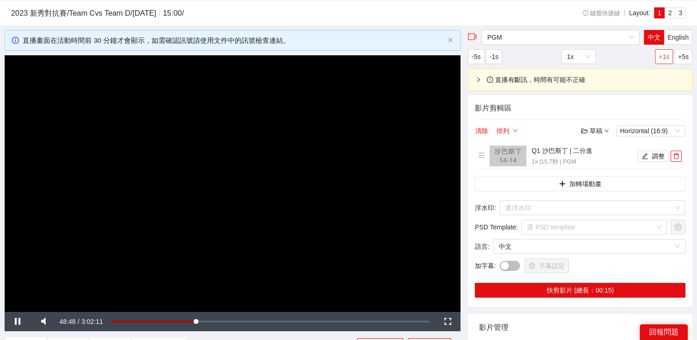
click at [661, 53] on span "+1s" at bounding box center [664, 57] width 11 height 10
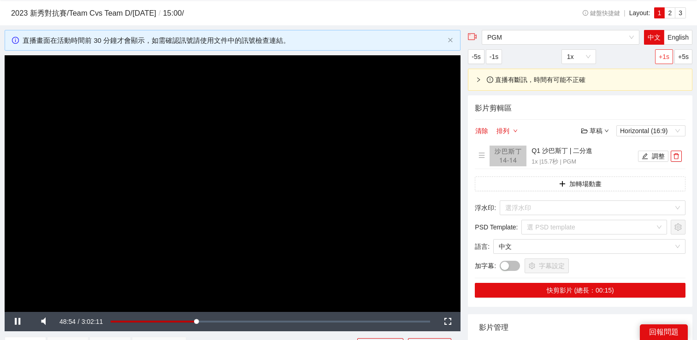
click at [661, 53] on span "+1s" at bounding box center [664, 57] width 11 height 10
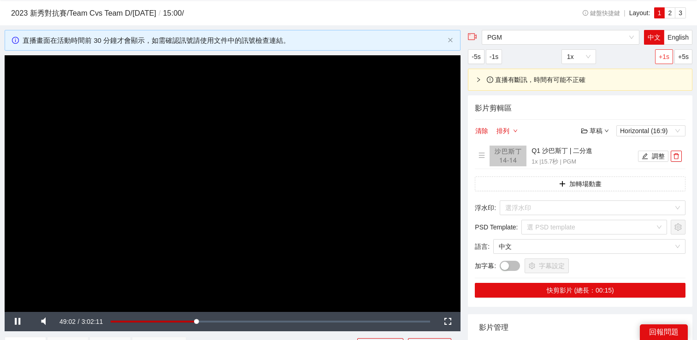
click at [661, 53] on span "+1s" at bounding box center [664, 57] width 11 height 10
click at [480, 56] on span "-5s" at bounding box center [476, 57] width 9 height 10
click at [472, 58] on span "-5s" at bounding box center [476, 57] width 9 height 10
click at [664, 54] on span "+1s" at bounding box center [664, 57] width 11 height 10
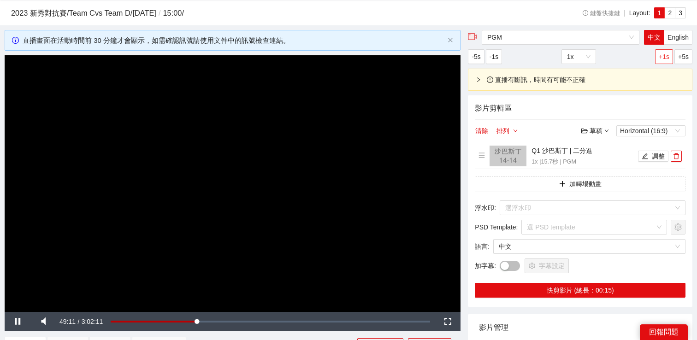
click at [664, 53] on span "+1s" at bounding box center [664, 57] width 11 height 10
click at [664, 54] on span "+1s" at bounding box center [664, 57] width 11 height 10
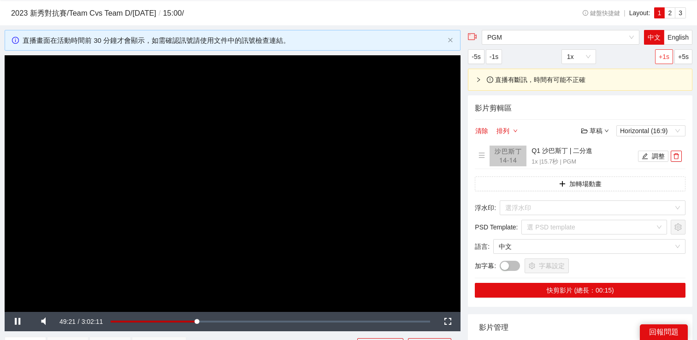
click at [664, 54] on span "+1s" at bounding box center [664, 57] width 11 height 10
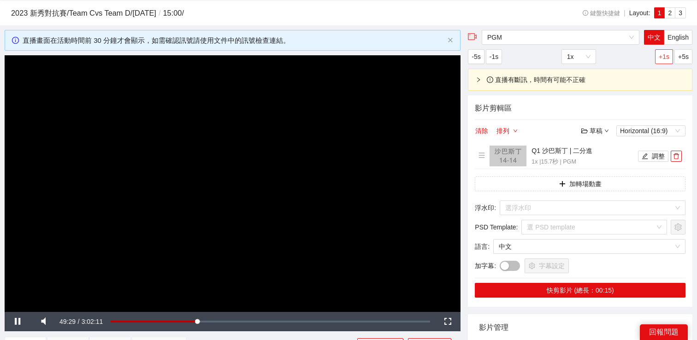
click at [664, 54] on span "+1s" at bounding box center [664, 57] width 11 height 10
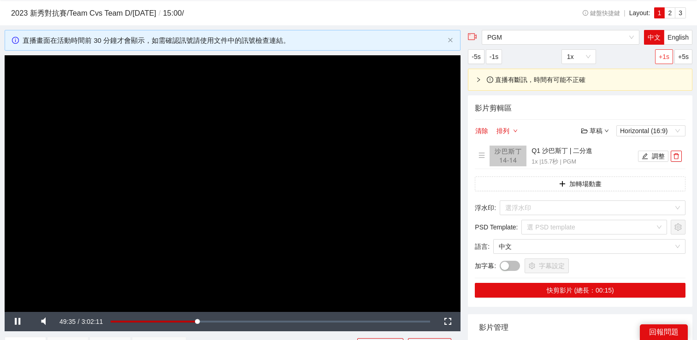
click at [664, 54] on span "+1s" at bounding box center [664, 57] width 11 height 10
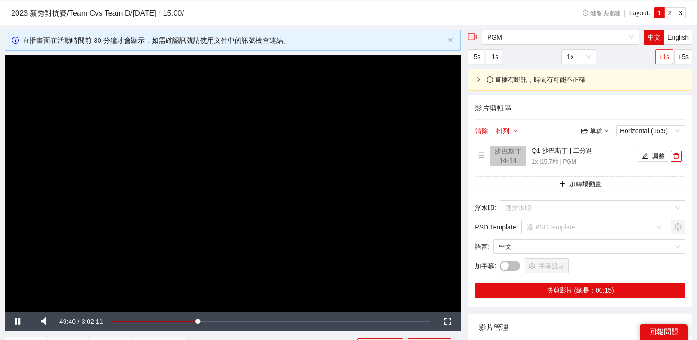
click at [664, 54] on span "+1s" at bounding box center [664, 57] width 11 height 10
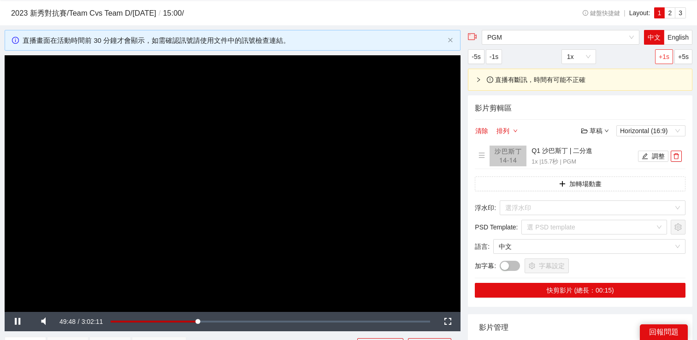
click at [664, 54] on span "+1s" at bounding box center [664, 57] width 11 height 10
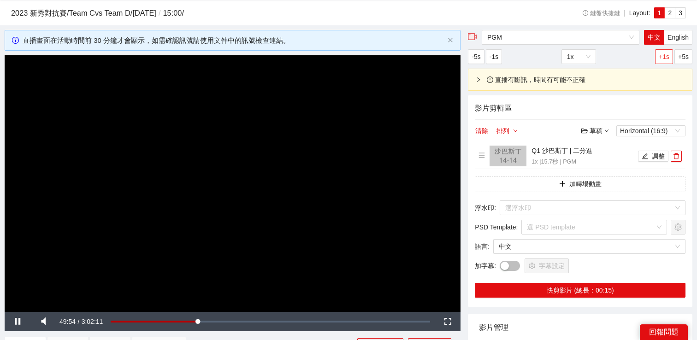
click at [664, 54] on span "+1s" at bounding box center [664, 57] width 11 height 10
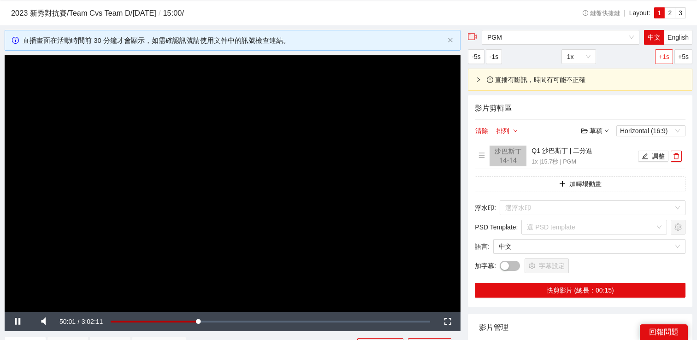
click at [664, 54] on span "+1s" at bounding box center [664, 57] width 11 height 10
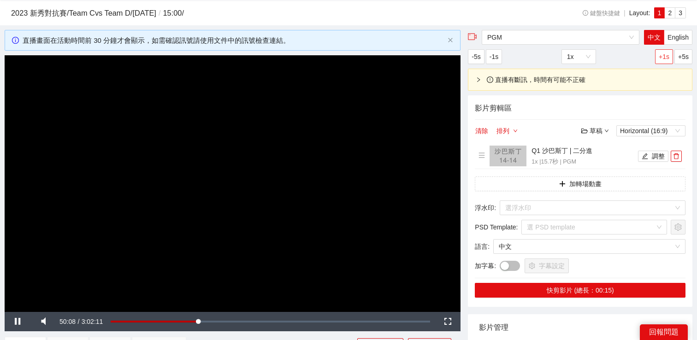
click at [664, 54] on span "+1s" at bounding box center [664, 57] width 11 height 10
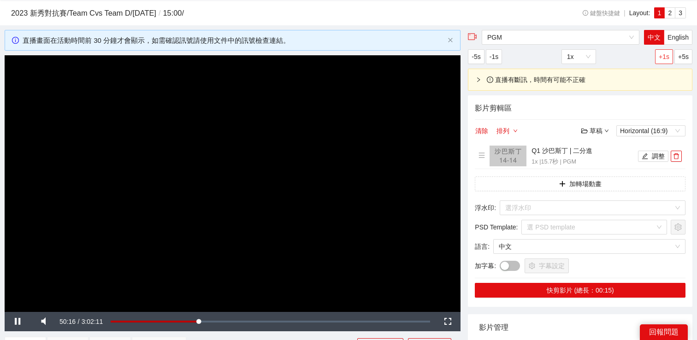
click at [664, 54] on span "+1s" at bounding box center [664, 57] width 11 height 10
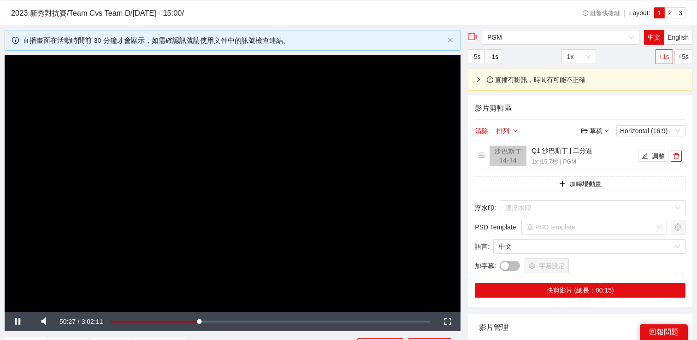
click at [664, 54] on span "+1s" at bounding box center [664, 57] width 11 height 10
click at [490, 55] on button "-1s" at bounding box center [494, 56] width 16 height 15
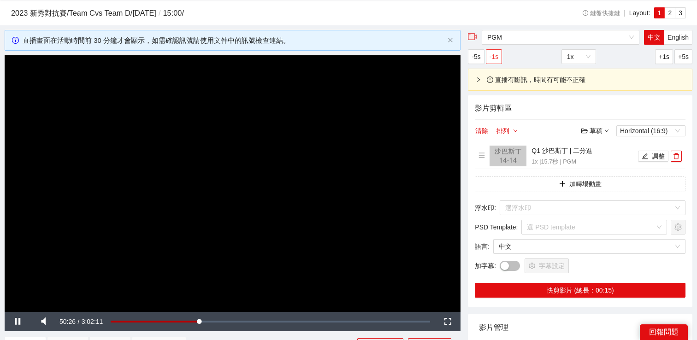
click at [490, 55] on button "-1s" at bounding box center [494, 56] width 16 height 15
click at [354, 142] on video "Video Player" at bounding box center [233, 183] width 456 height 256
click at [477, 58] on span "-5s" at bounding box center [476, 57] width 9 height 10
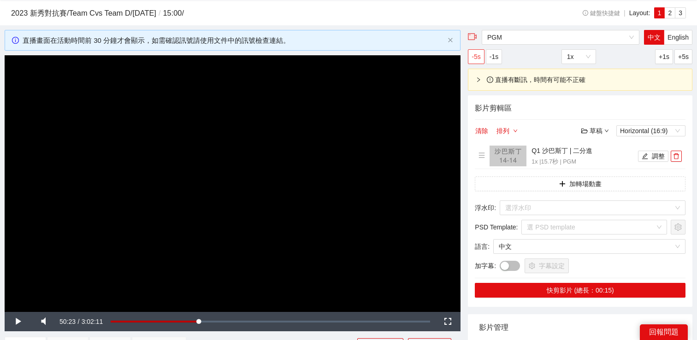
click at [477, 58] on span "-5s" at bounding box center [476, 57] width 9 height 10
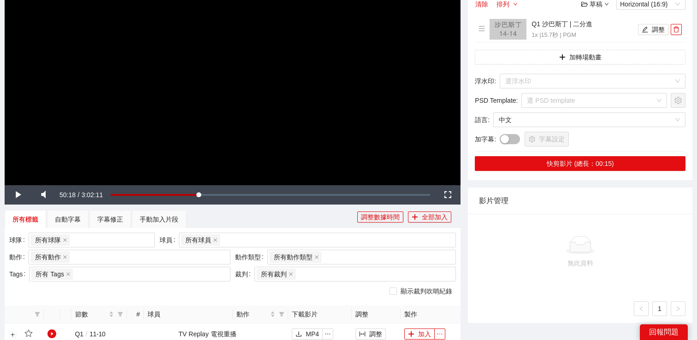
scroll to position [130, 0]
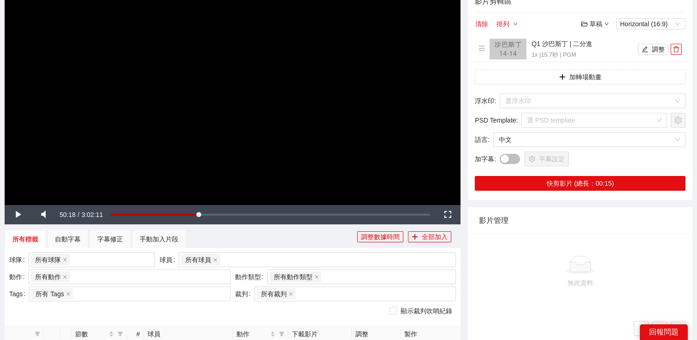
click at [362, 125] on video "Video Player" at bounding box center [233, 76] width 456 height 256
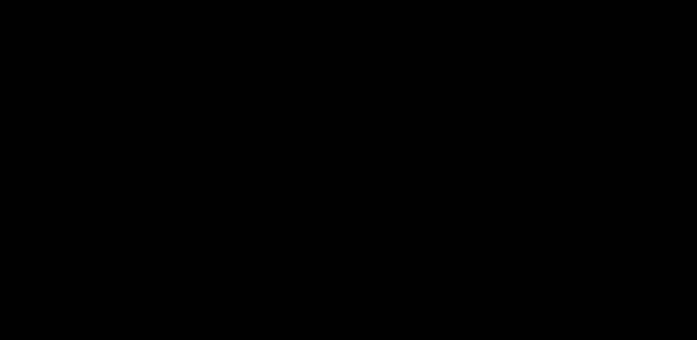
click at [341, 130] on video "Video Player" at bounding box center [348, 196] width 697 height 392
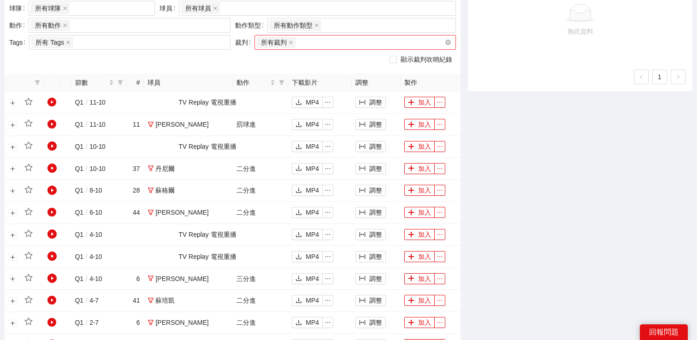
scroll to position [329, 0]
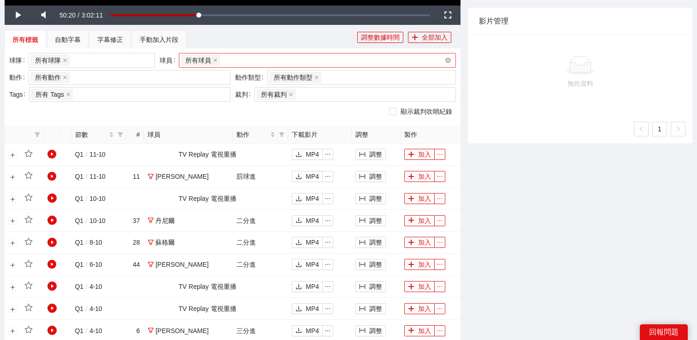
click at [286, 65] on div "所有球員" at bounding box center [312, 60] width 263 height 13
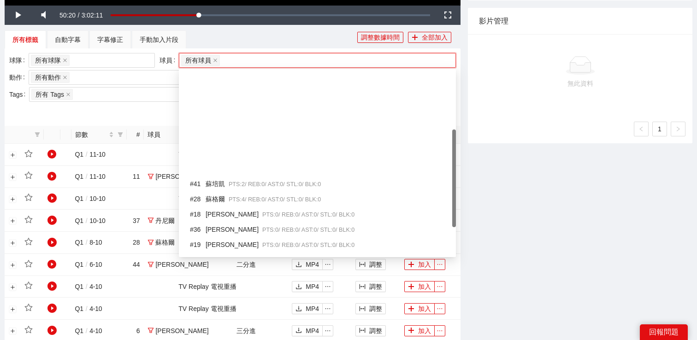
scroll to position [164, 0]
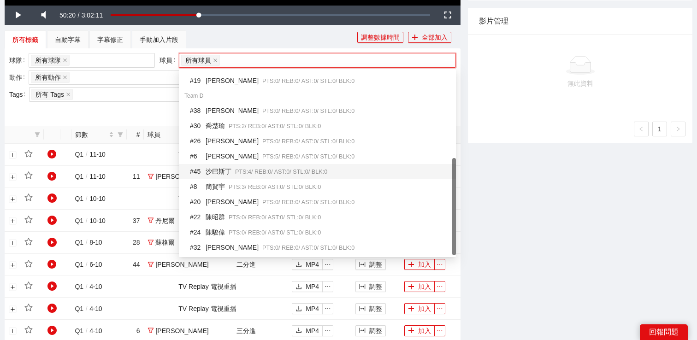
click at [257, 170] on span "PTS: 4 / REB: 0 / AST: 0 / STL: 0 / BLK: 0" at bounding box center [281, 172] width 92 height 6
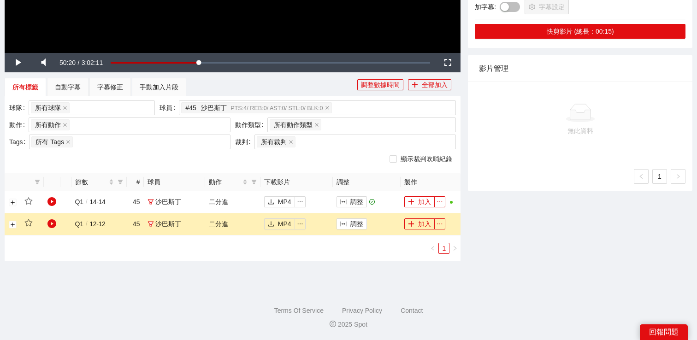
click at [491, 200] on div "PGM 中文 English -5s -1s 1x +1s +5s 直播有斷訊，時間有可能不正確 影片剪輯區 清除 排列 草稿 Horizontal (16:…" at bounding box center [580, 21] width 232 height 501
click at [349, 202] on button "調整" at bounding box center [351, 201] width 30 height 11
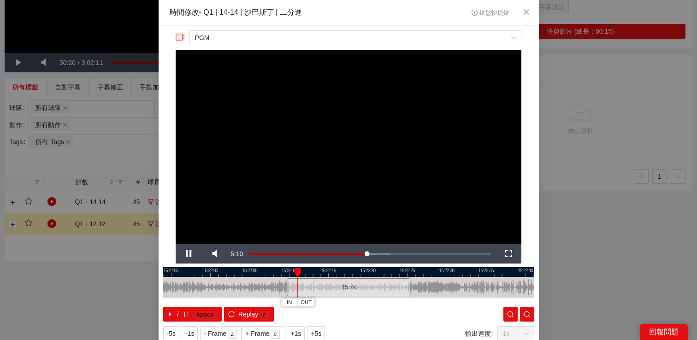
click at [578, 204] on div "**********" at bounding box center [348, 170] width 697 height 340
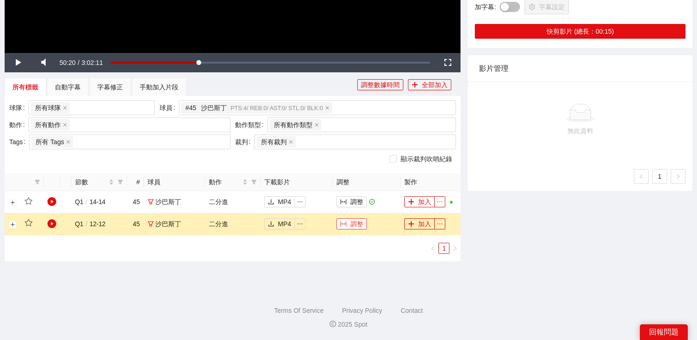
click at [354, 224] on button "調整" at bounding box center [351, 223] width 30 height 11
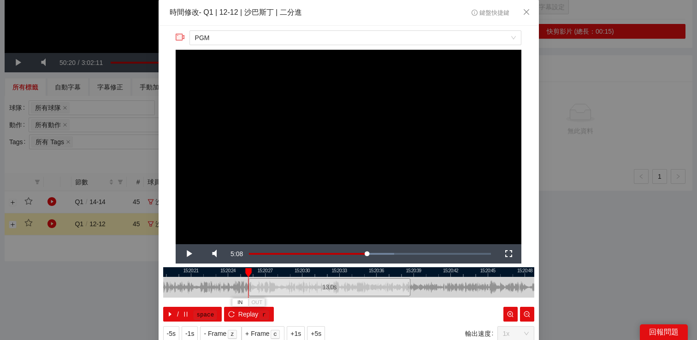
drag, startPoint x: 289, startPoint y: 286, endPoint x: 250, endPoint y: 288, distance: 38.3
click at [250, 288] on div at bounding box center [250, 287] width 6 height 21
click at [193, 254] on span "Video Player" at bounding box center [189, 254] width 26 height 0
click at [261, 300] on span "IN" at bounding box center [260, 303] width 5 height 8
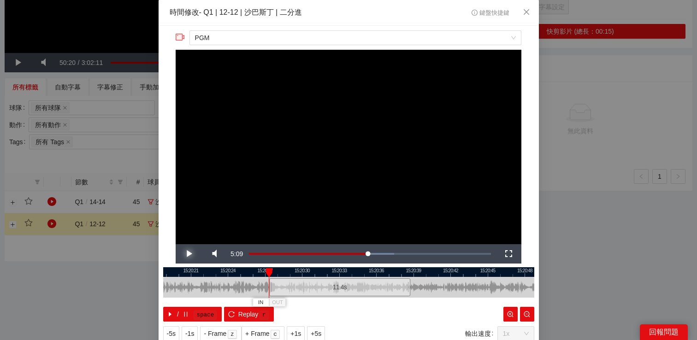
click at [180, 254] on span "Video Player" at bounding box center [189, 254] width 26 height 0
click at [187, 254] on span "Video Player" at bounding box center [189, 254] width 26 height 0
drag, startPoint x: 271, startPoint y: 285, endPoint x: 260, endPoint y: 285, distance: 11.1
click at [260, 285] on div at bounding box center [260, 287] width 6 height 21
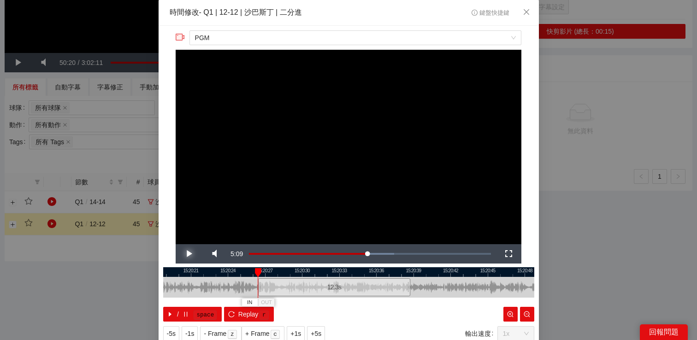
click at [190, 254] on span "Video Player" at bounding box center [189, 254] width 26 height 0
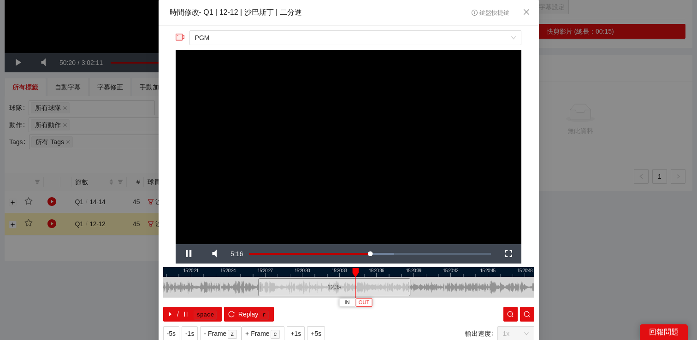
click at [368, 302] on span "OUT" at bounding box center [364, 303] width 11 height 8
click at [372, 239] on video "Video Player" at bounding box center [349, 147] width 346 height 195
click at [378, 228] on video "Video Player" at bounding box center [349, 147] width 346 height 195
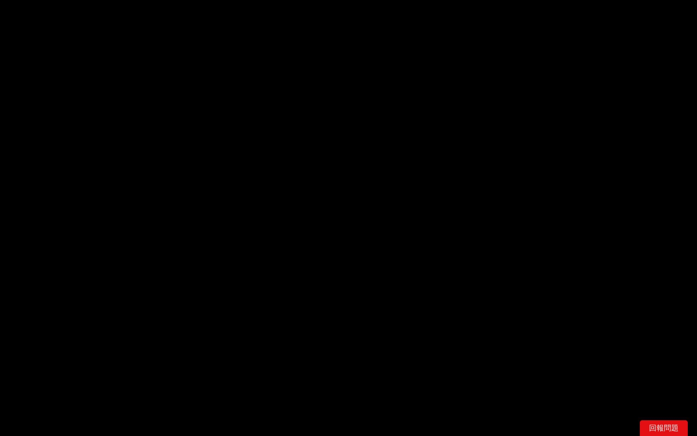
click at [371, 304] on video "Video Player" at bounding box center [348, 218] width 697 height 436
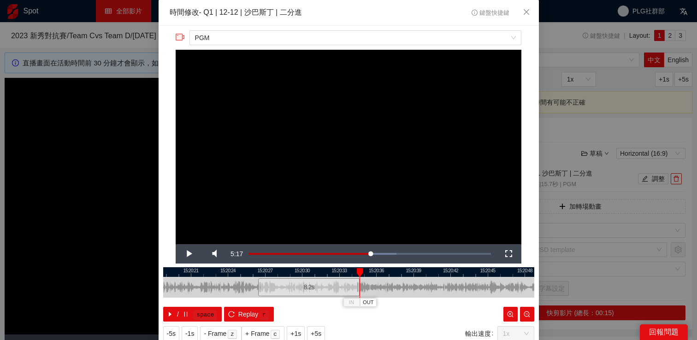
click at [360, 285] on div at bounding box center [358, 287] width 6 height 21
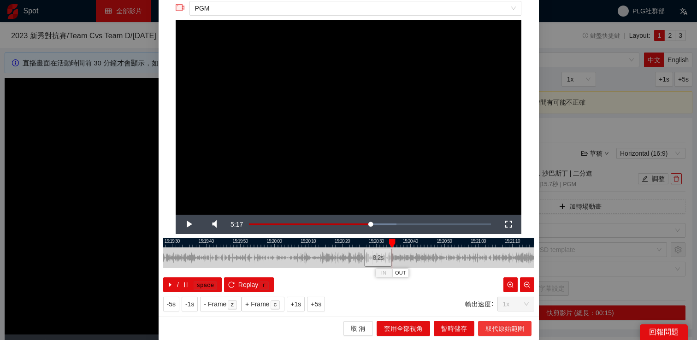
click at [504, 331] on span "取代原始範圍" at bounding box center [504, 329] width 39 height 10
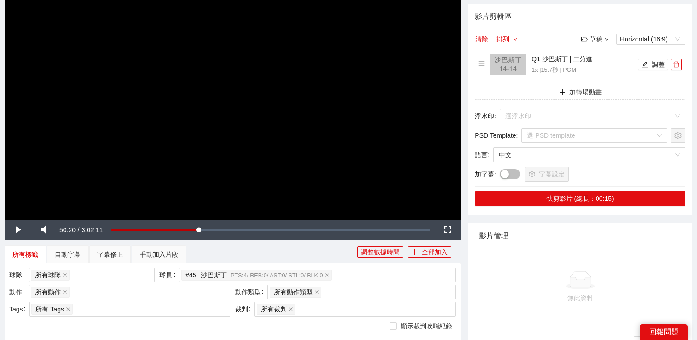
scroll to position [282, 0]
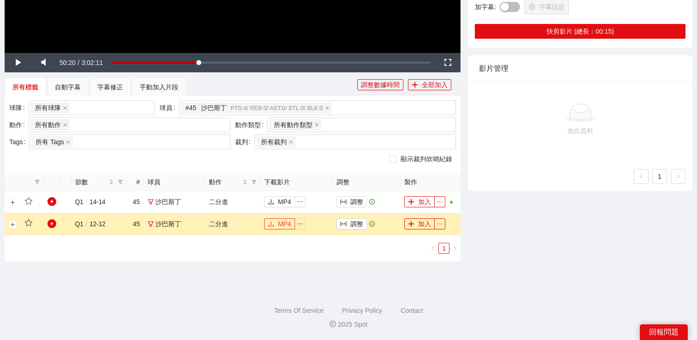
click at [287, 222] on span "MP4" at bounding box center [284, 224] width 13 height 10
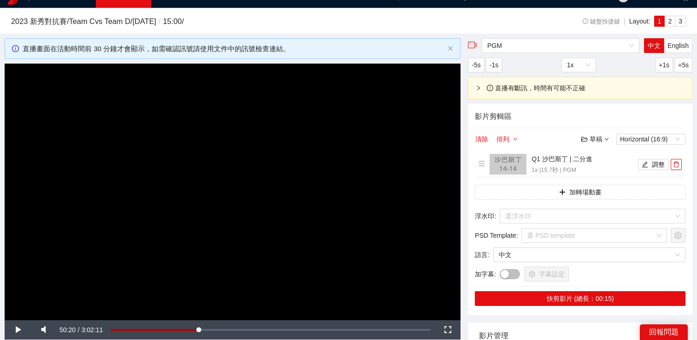
scroll to position [0, 0]
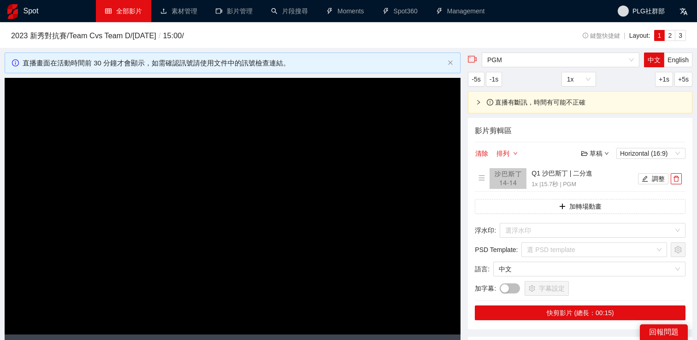
click at [423, 182] on video "Video Player" at bounding box center [233, 206] width 456 height 256
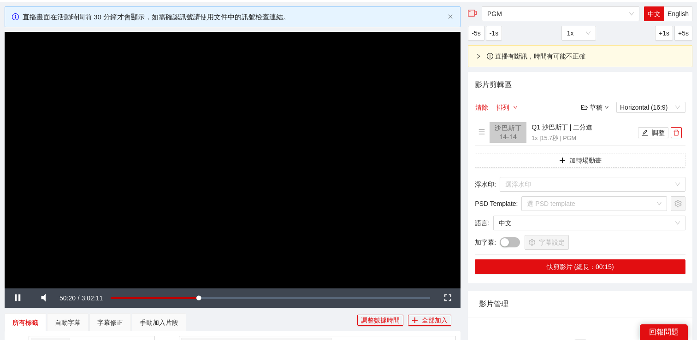
scroll to position [47, 0]
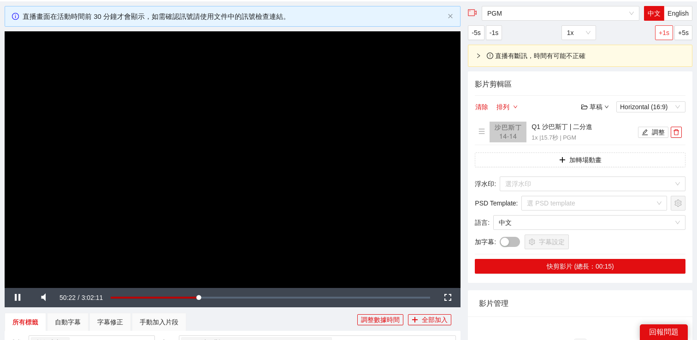
click at [663, 31] on span "+1s" at bounding box center [664, 33] width 11 height 10
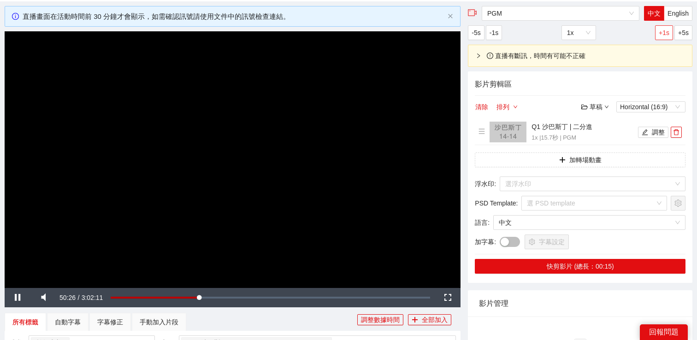
click at [663, 31] on span "+1s" at bounding box center [664, 33] width 11 height 10
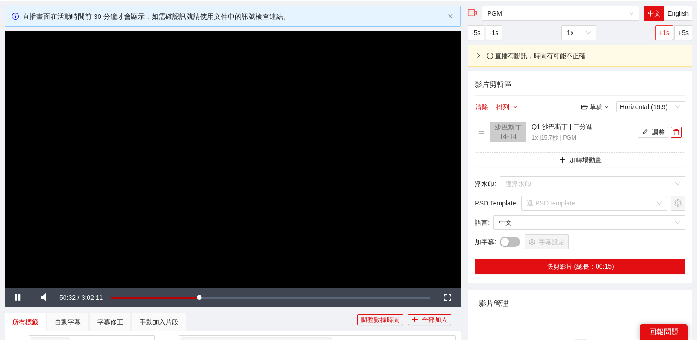
click at [663, 31] on span "+1s" at bounding box center [664, 33] width 11 height 10
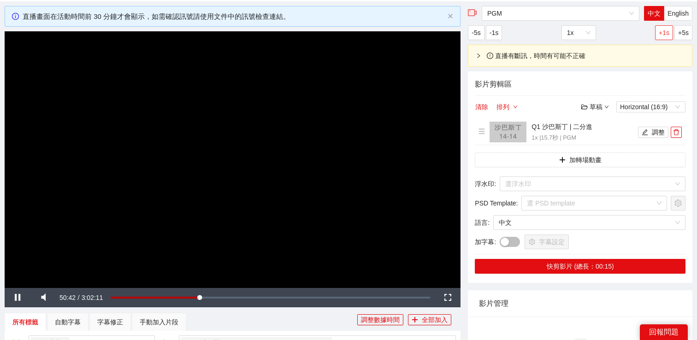
click at [663, 31] on span "+1s" at bounding box center [664, 33] width 11 height 10
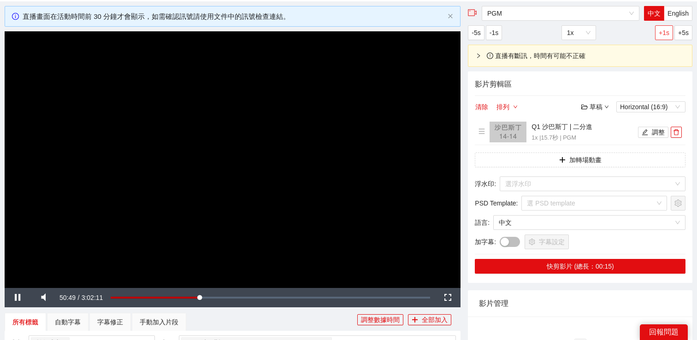
click at [663, 31] on span "+1s" at bounding box center [664, 33] width 11 height 10
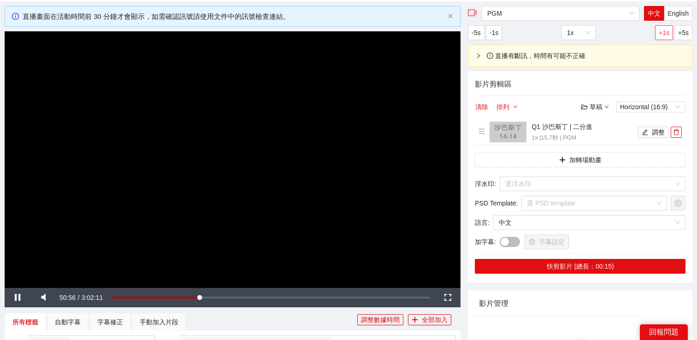
click at [663, 31] on span "+1s" at bounding box center [664, 33] width 11 height 10
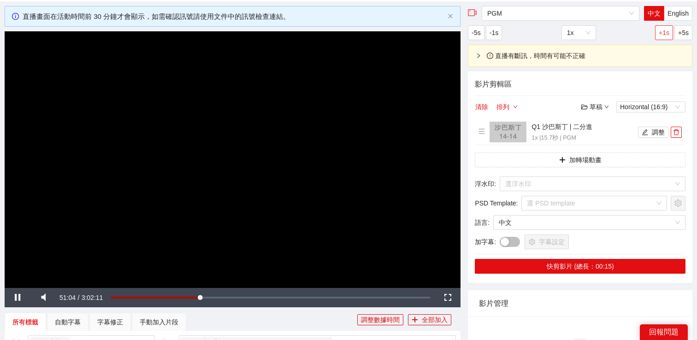
click at [663, 31] on span "+1s" at bounding box center [664, 33] width 11 height 10
click at [497, 35] on span "-1s" at bounding box center [493, 33] width 9 height 10
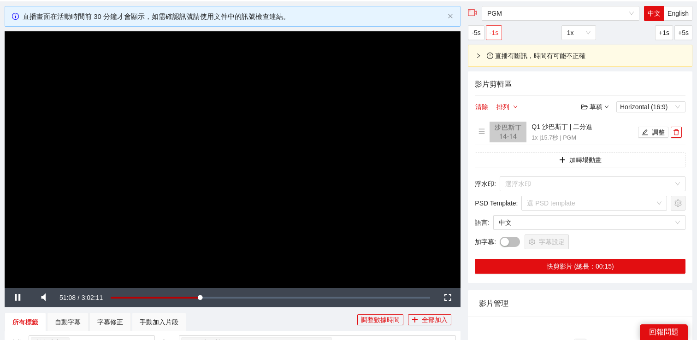
click at [497, 35] on span "-1s" at bounding box center [493, 33] width 9 height 10
click at [666, 33] on span "+1s" at bounding box center [664, 33] width 11 height 10
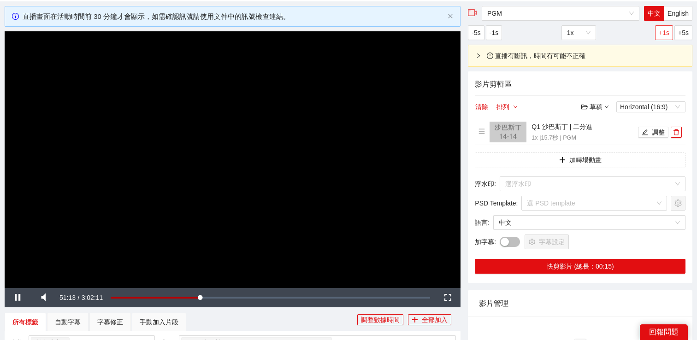
click at [666, 33] on span "+1s" at bounding box center [664, 33] width 11 height 10
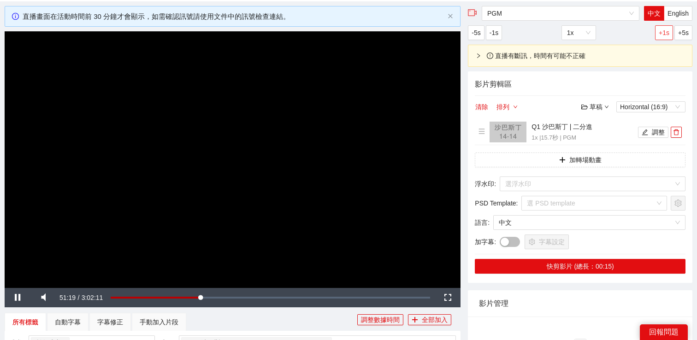
click at [666, 33] on span "+1s" at bounding box center [664, 33] width 11 height 10
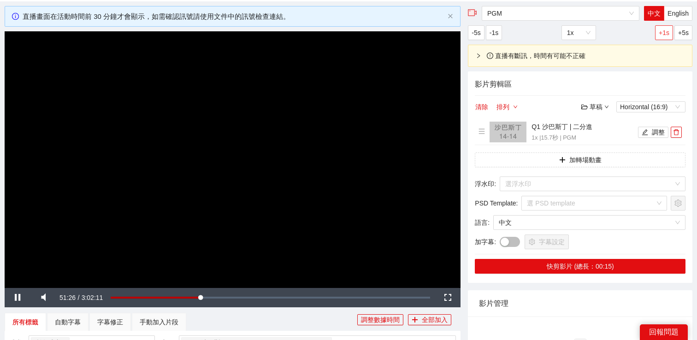
click at [666, 33] on span "+1s" at bounding box center [664, 33] width 11 height 10
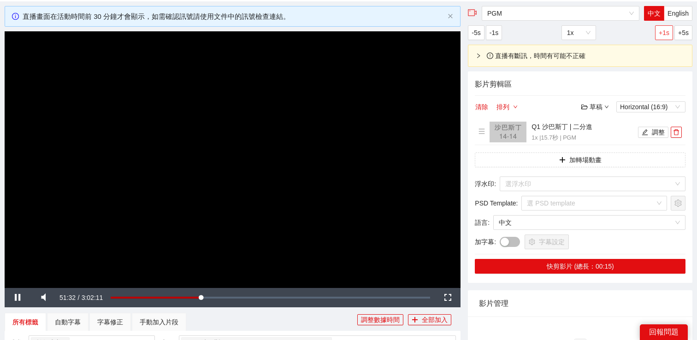
click at [666, 33] on span "+1s" at bounding box center [664, 33] width 11 height 10
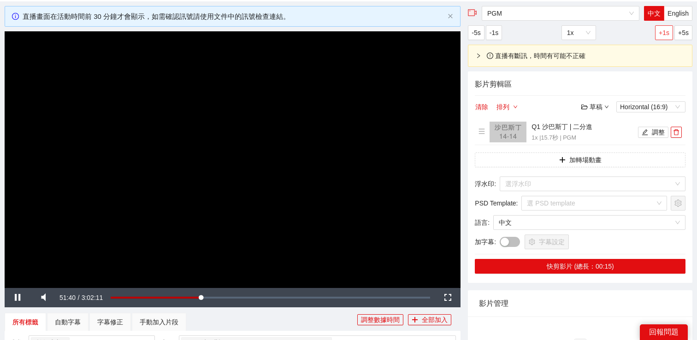
click at [666, 33] on span "+1s" at bounding box center [664, 33] width 11 height 10
click at [327, 94] on video "Video Player" at bounding box center [233, 159] width 456 height 256
click at [248, 129] on video "Video Player" at bounding box center [233, 159] width 456 height 256
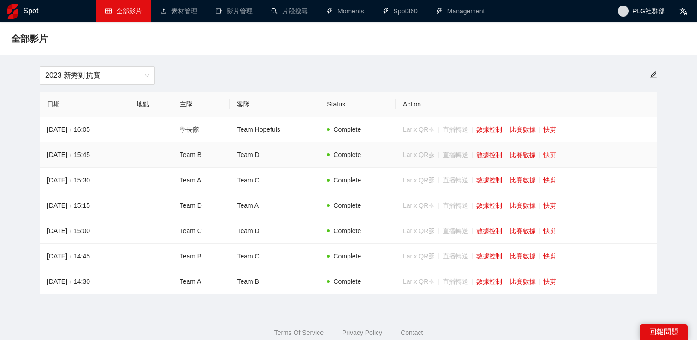
click at [556, 153] on link "快剪" at bounding box center [549, 154] width 13 height 7
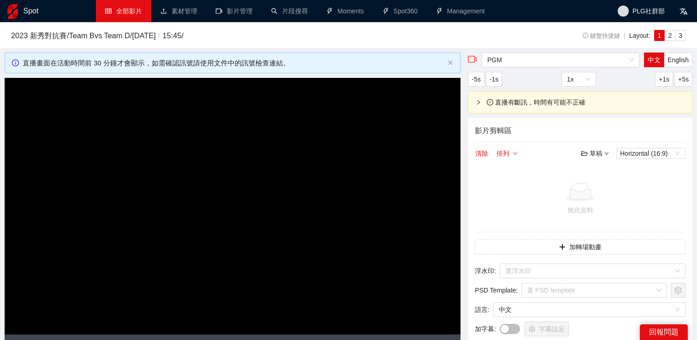
scroll to position [79, 0]
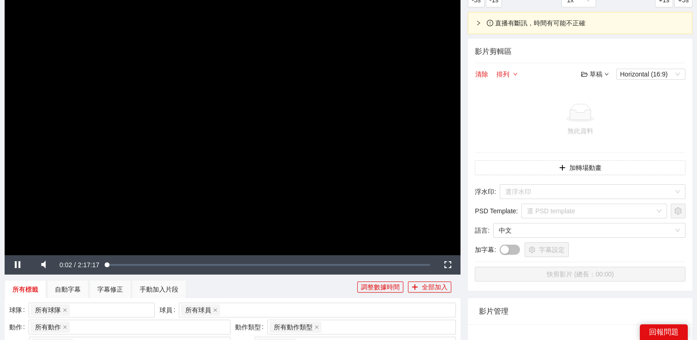
click at [310, 196] on video "Video Player" at bounding box center [233, 127] width 456 height 256
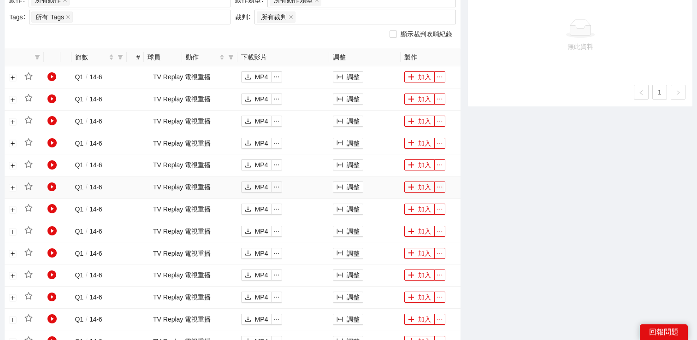
scroll to position [609, 0]
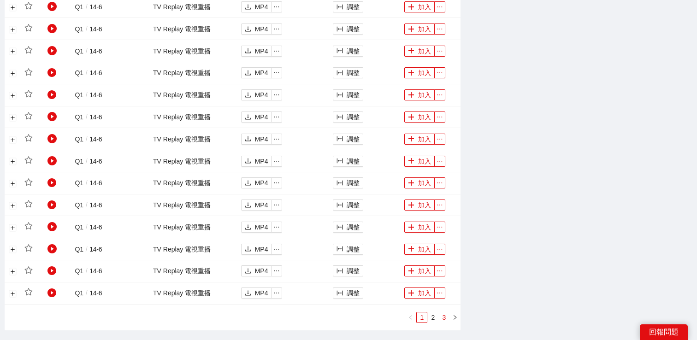
click at [445, 319] on link "3" at bounding box center [444, 317] width 10 height 10
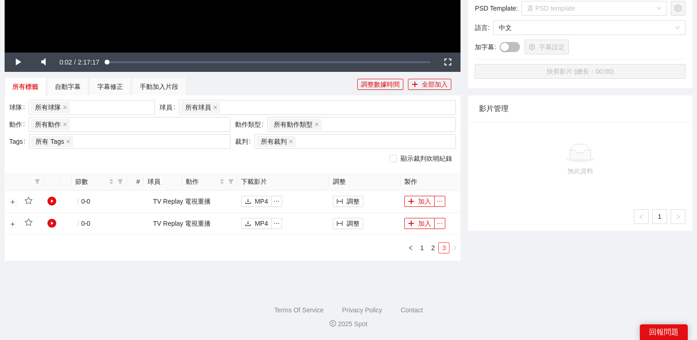
scroll to position [282, 0]
click at [434, 252] on link "2" at bounding box center [433, 248] width 10 height 10
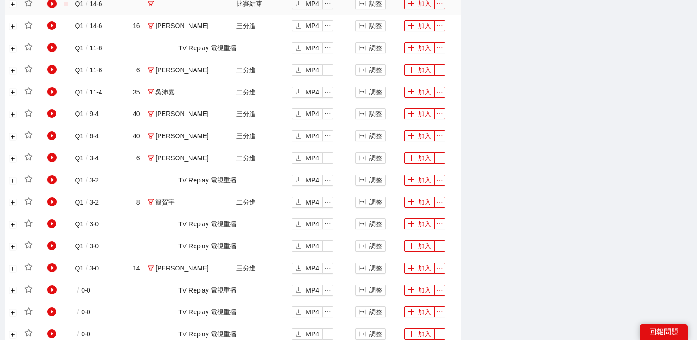
scroll to position [644, 0]
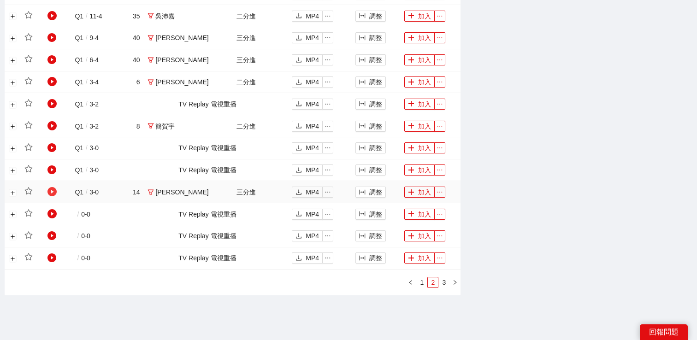
click at [51, 195] on icon "play-circle" at bounding box center [51, 191] width 9 height 9
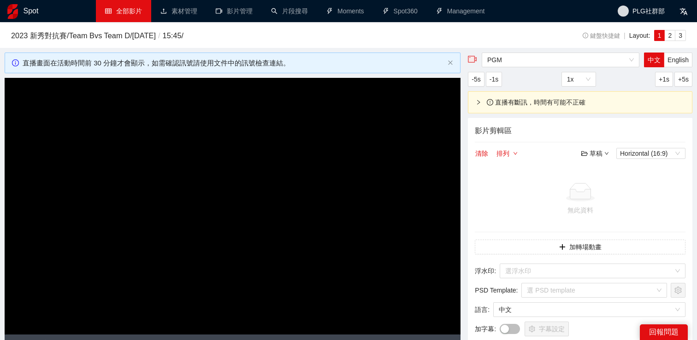
scroll to position [18, 0]
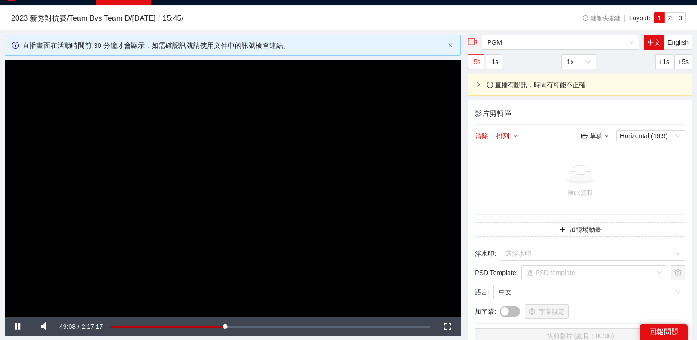
click at [472, 65] on span "-5s" at bounding box center [476, 62] width 9 height 10
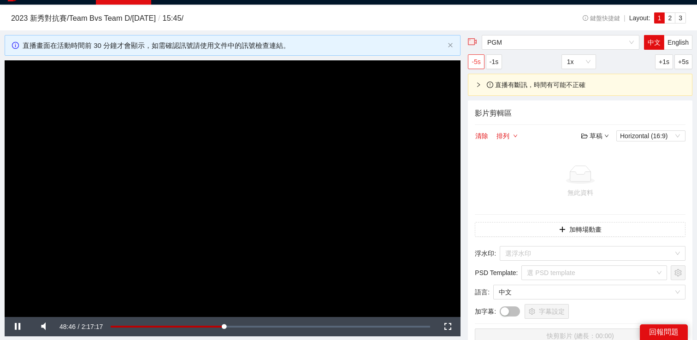
click at [472, 65] on span "-5s" at bounding box center [476, 62] width 9 height 10
click at [329, 160] on video "Video Player" at bounding box center [233, 188] width 456 height 256
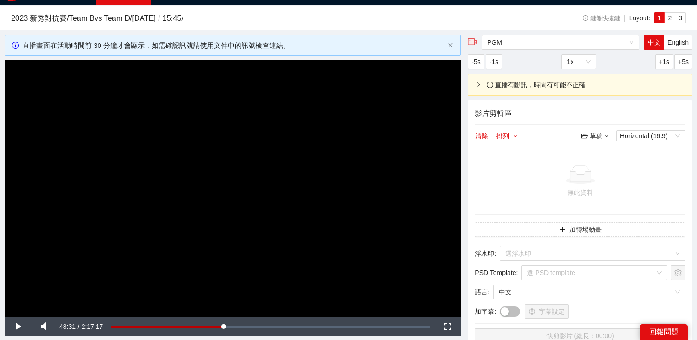
scroll to position [195, 0]
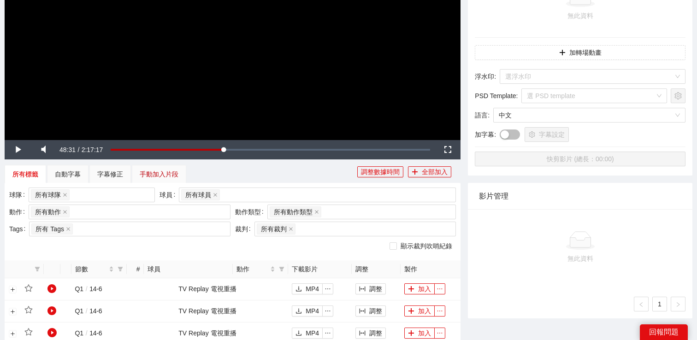
click at [153, 176] on div "手動加入片段" at bounding box center [159, 174] width 39 height 10
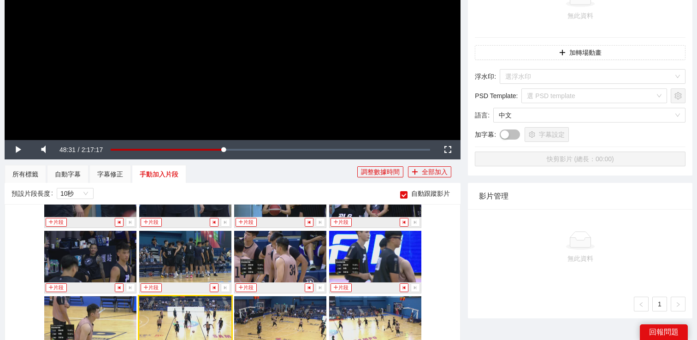
scroll to position [2620, 0]
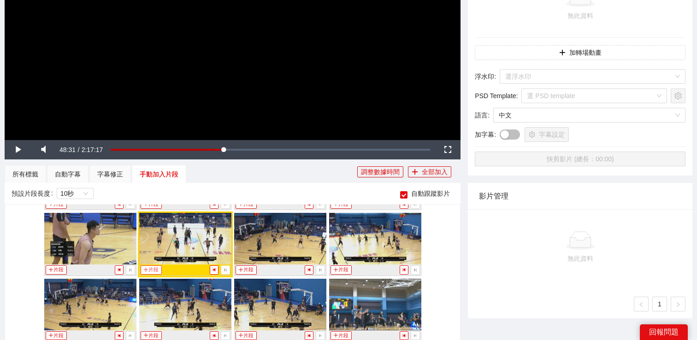
click at [149, 271] on button "片段" at bounding box center [151, 269] width 21 height 9
click at [32, 175] on div "所有標籤" at bounding box center [25, 174] width 26 height 10
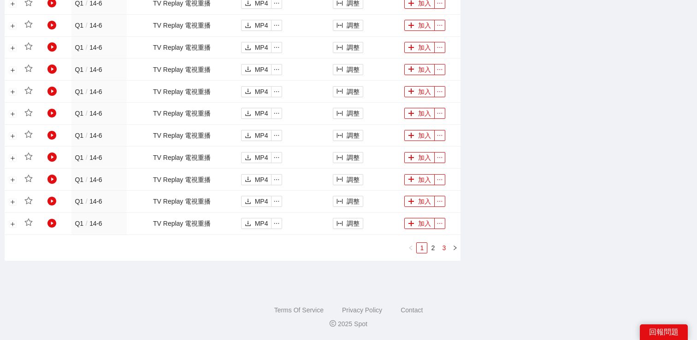
click at [448, 245] on link "3" at bounding box center [444, 248] width 10 height 10
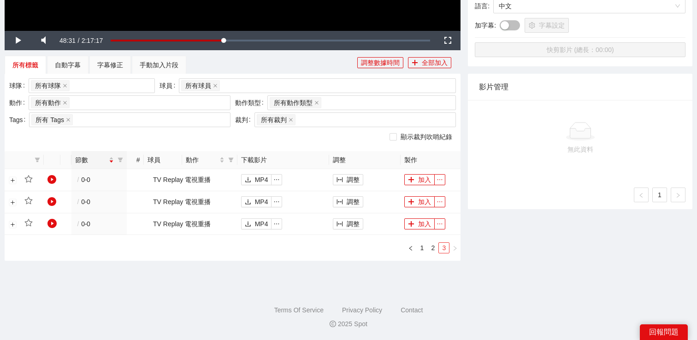
scroll to position [304, 0]
click at [436, 243] on link "2" at bounding box center [433, 248] width 10 height 10
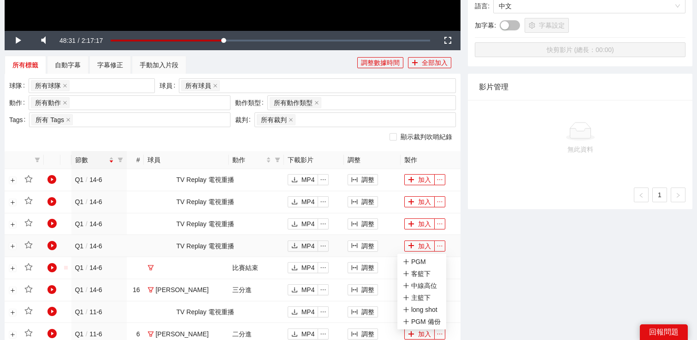
scroll to position [619, 0]
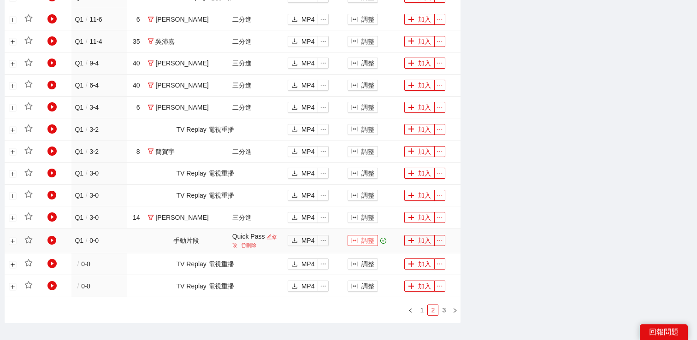
click at [348, 237] on button "調整" at bounding box center [363, 240] width 30 height 11
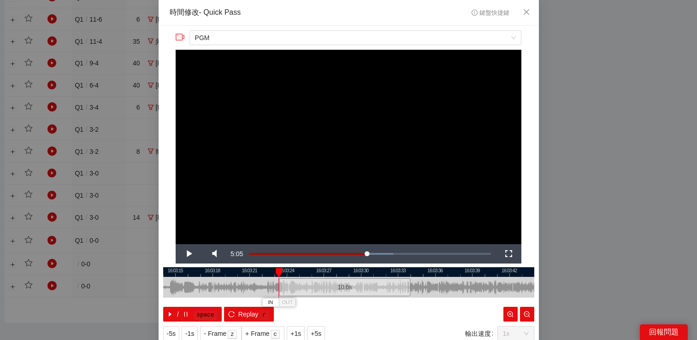
drag, startPoint x: 289, startPoint y: 288, endPoint x: 278, endPoint y: 288, distance: 11.1
click at [278, 288] on div at bounding box center [280, 287] width 6 height 21
click at [184, 254] on span "Video Player" at bounding box center [189, 254] width 26 height 0
click at [185, 254] on span "Video Player" at bounding box center [189, 254] width 26 height 0
click at [187, 254] on span "Video Player" at bounding box center [189, 254] width 26 height 0
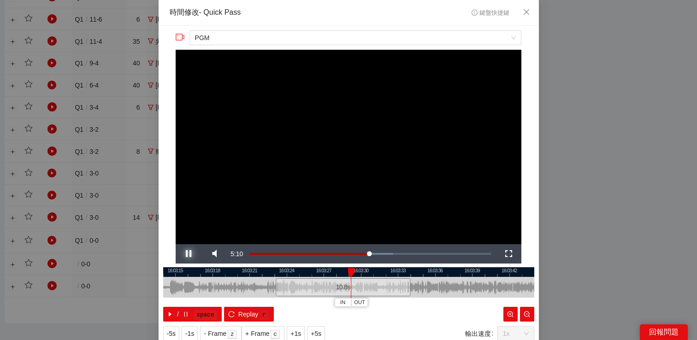
click at [187, 254] on span "Video Player" at bounding box center [189, 254] width 26 height 0
click at [347, 307] on div "IN OUT" at bounding box center [352, 302] width 33 height 9
click at [347, 304] on button "IN" at bounding box center [344, 302] width 17 height 9
click at [185, 254] on span "Video Player" at bounding box center [189, 254] width 26 height 0
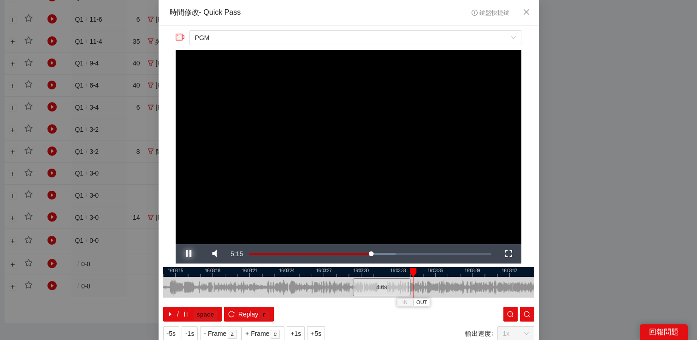
click at [185, 254] on span "Video Player" at bounding box center [189, 254] width 26 height 0
click at [189, 327] on button "-1s" at bounding box center [190, 333] width 16 height 15
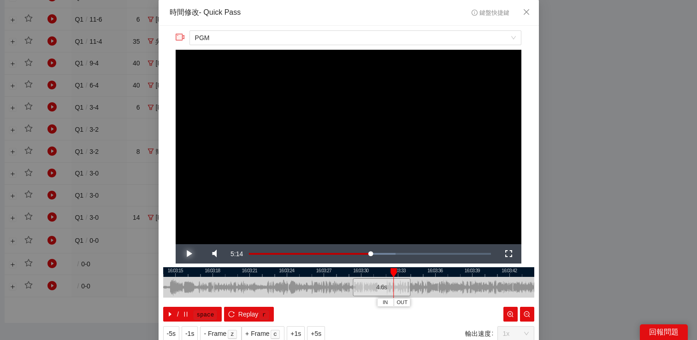
click at [186, 254] on span "Video Player" at bounding box center [189, 254] width 26 height 0
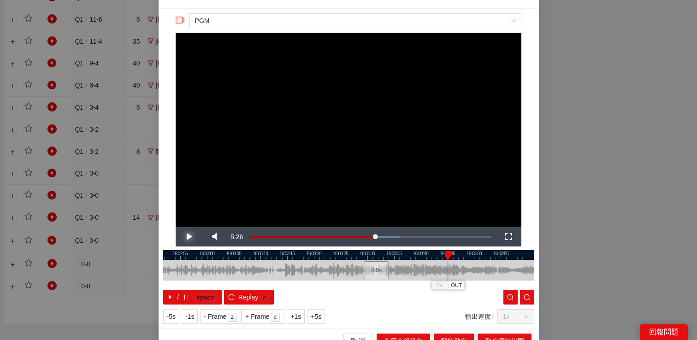
scroll to position [29, 0]
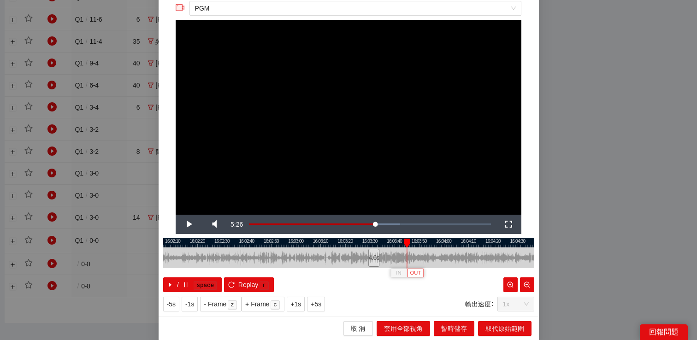
click at [415, 273] on span "OUT" at bounding box center [415, 273] width 11 height 8
click at [192, 224] on span "Video Player" at bounding box center [189, 224] width 26 height 0
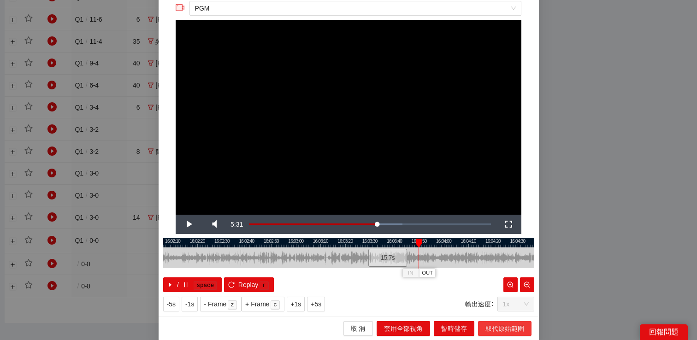
click at [507, 325] on span "取代原始範圍" at bounding box center [504, 329] width 39 height 10
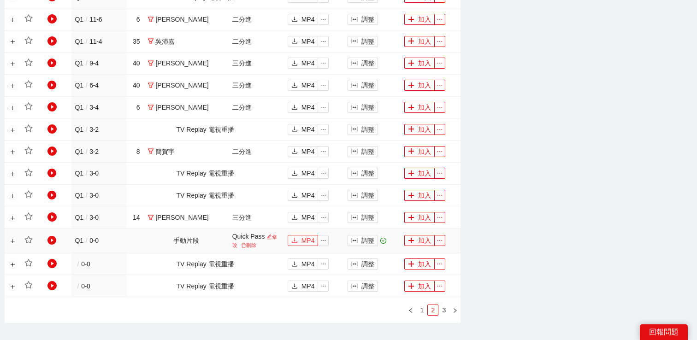
click at [301, 238] on span "MP4" at bounding box center [307, 241] width 13 height 10
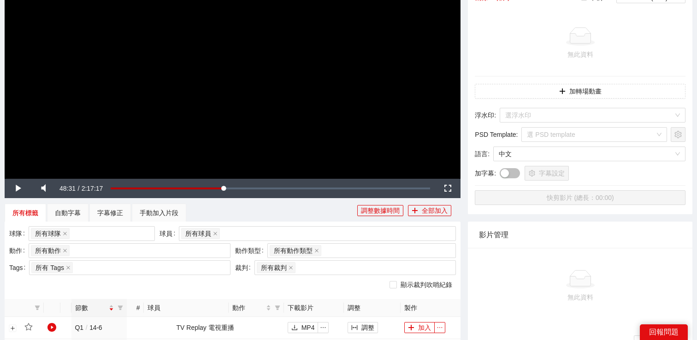
scroll to position [130, 0]
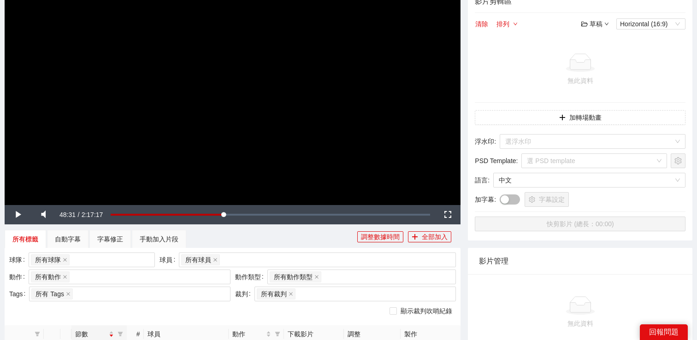
click at [322, 140] on video "Video Player" at bounding box center [233, 76] width 456 height 256
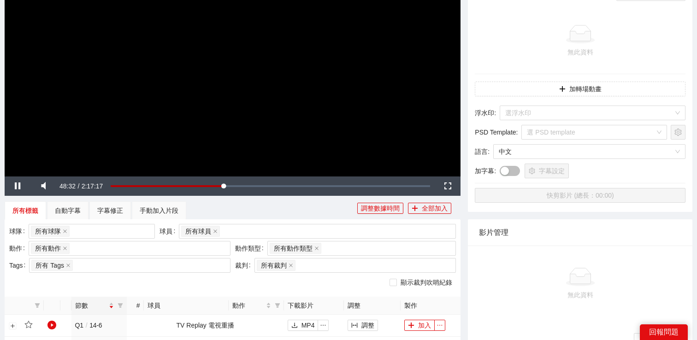
scroll to position [195, 0]
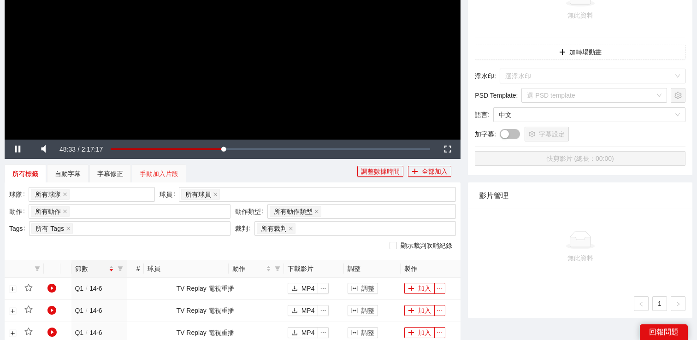
click at [159, 179] on div "手動加入片段" at bounding box center [159, 174] width 54 height 18
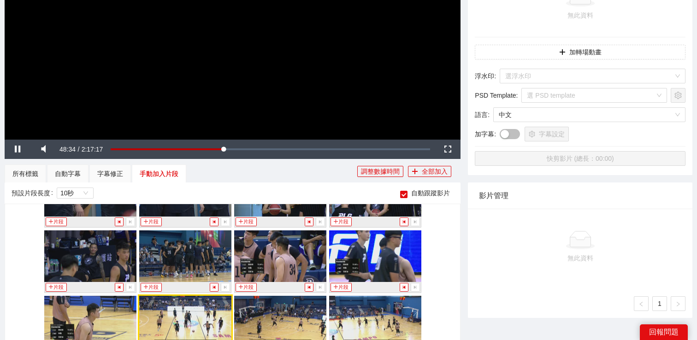
scroll to position [302, 0]
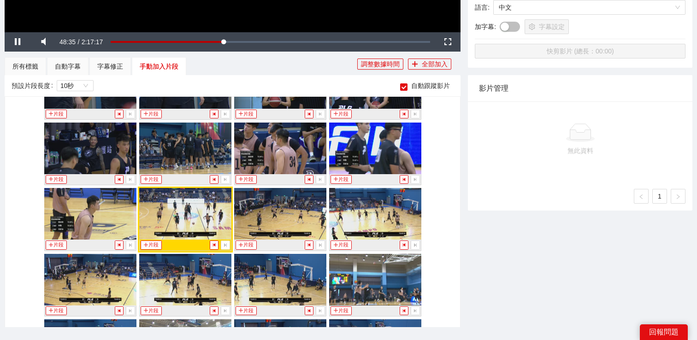
click at [264, 222] on img at bounding box center [280, 214] width 92 height 52
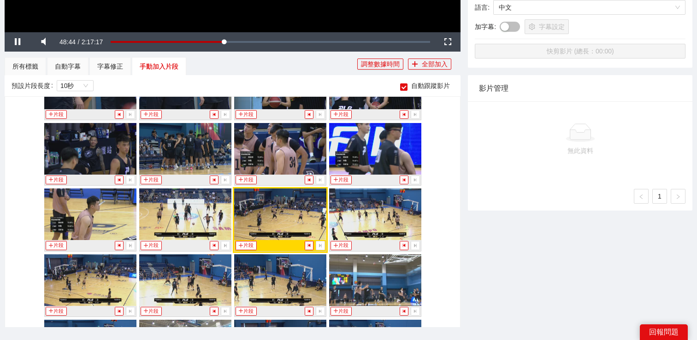
scroll to position [115, 0]
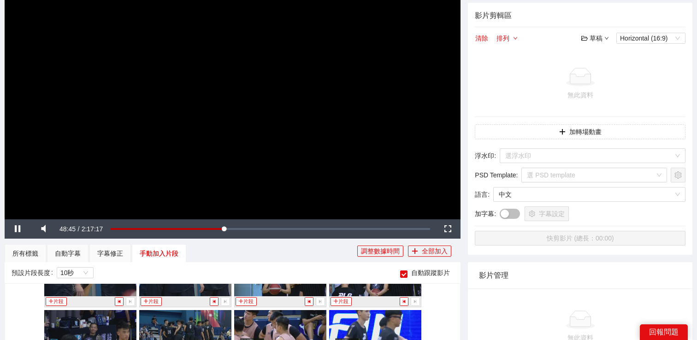
click at [383, 127] on video "Video Player" at bounding box center [233, 91] width 456 height 256
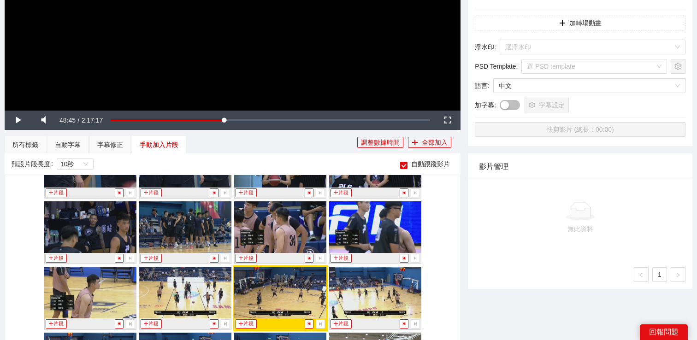
scroll to position [329, 0]
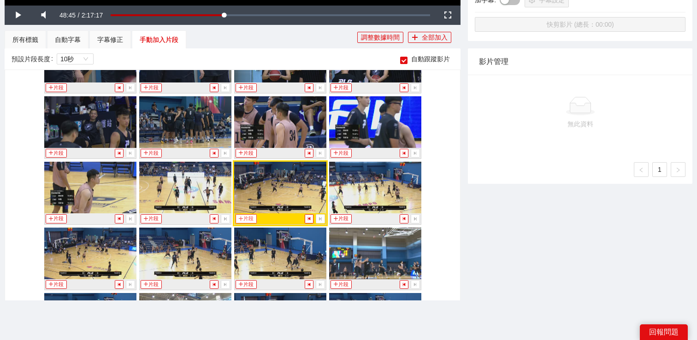
click at [248, 218] on button "片段" at bounding box center [246, 218] width 21 height 9
click at [28, 35] on div "所有標籤" at bounding box center [25, 40] width 26 height 10
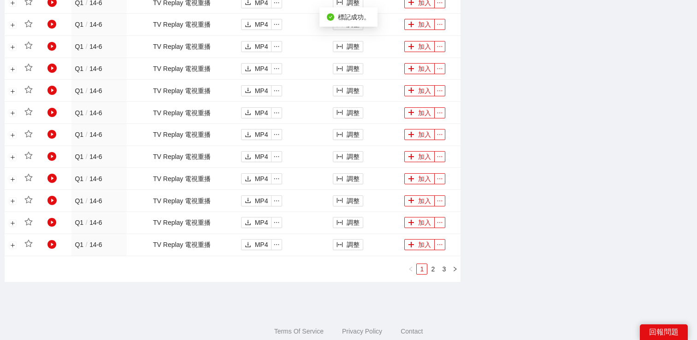
scroll to position [678, 0]
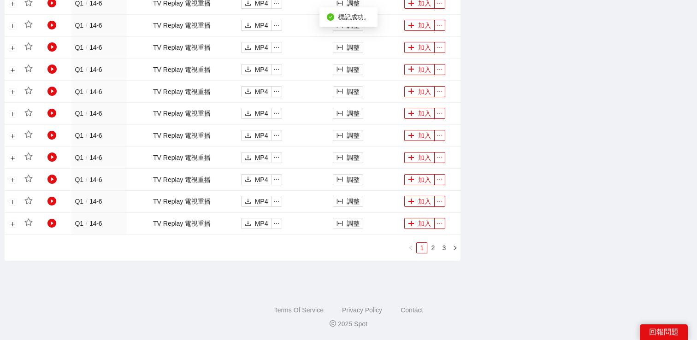
click at [448, 254] on div "節數 # 球員 動作 下載影片 調整 製作 Q1 / 14 - 6 TV Replay 電視重播 MP4 調整 加入 Q1 / 14 - 6 TV Repla…" at bounding box center [233, 18] width 456 height 484
click at [448, 251] on link "3" at bounding box center [444, 248] width 10 height 10
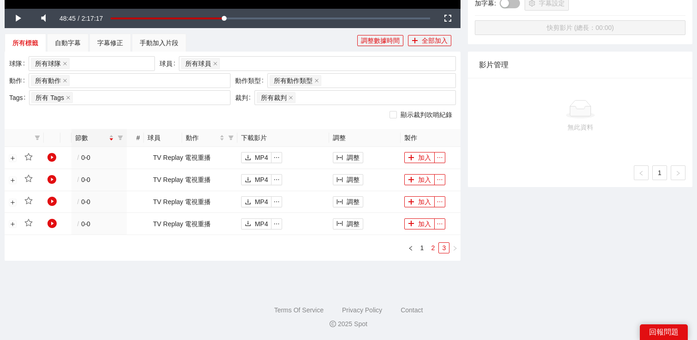
click at [434, 250] on link "2" at bounding box center [433, 248] width 10 height 10
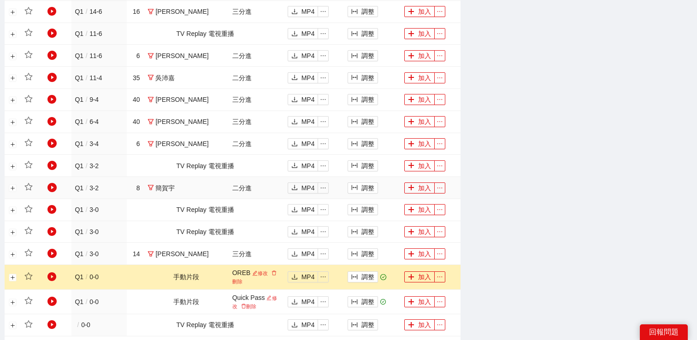
scroll to position [610, 0]
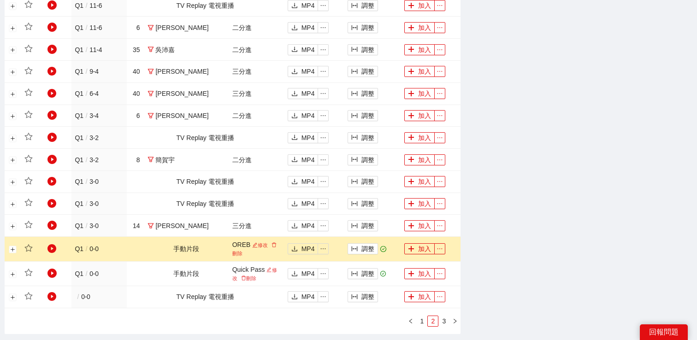
click at [344, 246] on td "調整" at bounding box center [372, 249] width 57 height 24
click at [351, 247] on icon "column-width" at bounding box center [354, 249] width 6 height 6
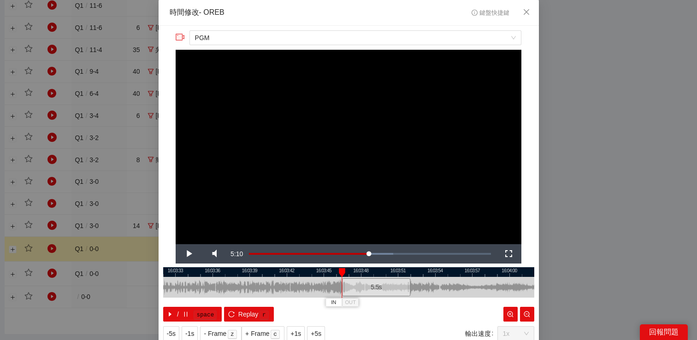
drag, startPoint x: 288, startPoint y: 289, endPoint x: 344, endPoint y: 288, distance: 56.2
click at [344, 288] on div at bounding box center [344, 287] width 6 height 21
click at [185, 254] on span "Video Player" at bounding box center [189, 254] width 26 height 0
click at [240, 315] on span "Replay" at bounding box center [248, 314] width 20 height 10
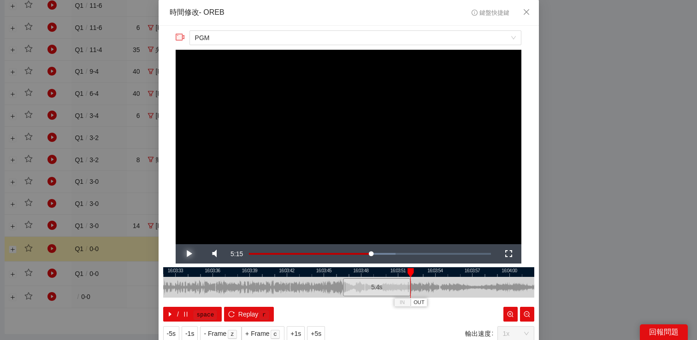
click at [187, 254] on span "Video Player" at bounding box center [189, 254] width 26 height 0
click at [453, 299] on span "OUT" at bounding box center [450, 303] width 11 height 8
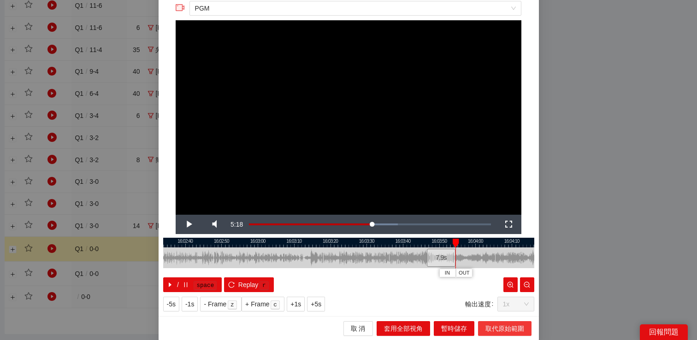
click at [493, 325] on span "取代原始範圍" at bounding box center [504, 329] width 39 height 10
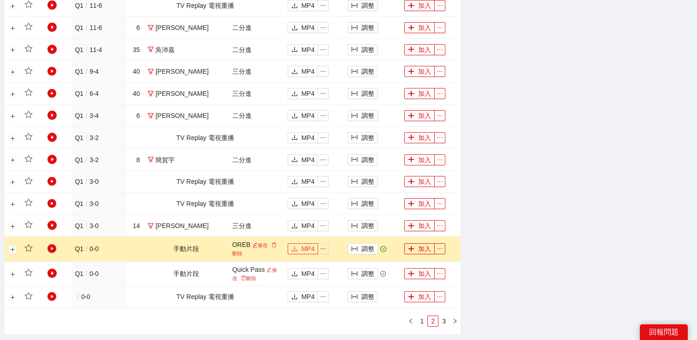
click at [288, 246] on button "MP4" at bounding box center [303, 248] width 31 height 11
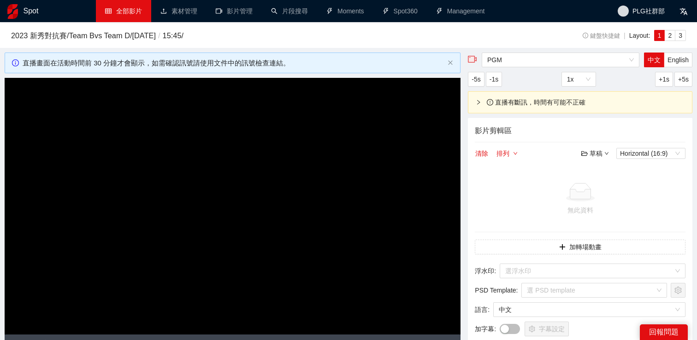
click at [322, 164] on video "Video Player" at bounding box center [233, 206] width 456 height 256
click at [668, 76] on span "+1s" at bounding box center [664, 79] width 11 height 10
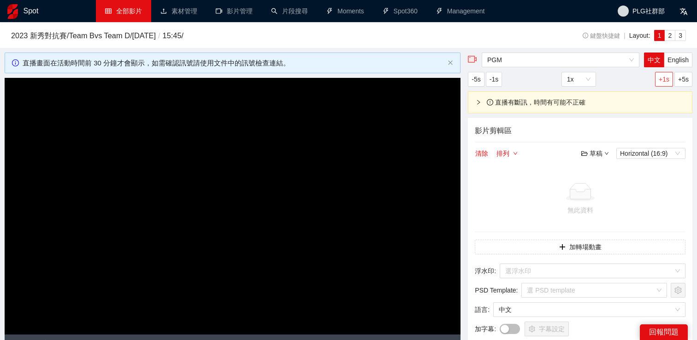
click at [668, 76] on span "+1s" at bounding box center [664, 79] width 11 height 10
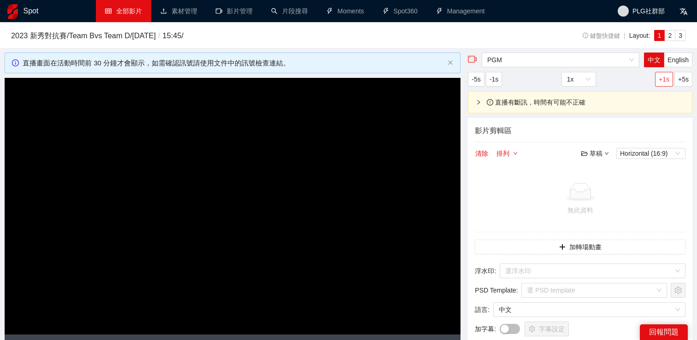
click at [668, 76] on span "+1s" at bounding box center [664, 79] width 11 height 10
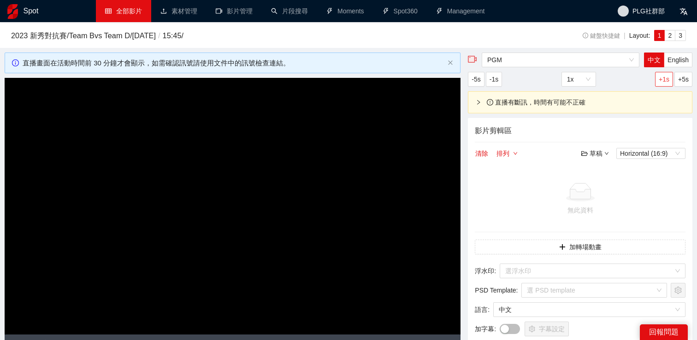
click at [668, 76] on span "+1s" at bounding box center [664, 79] width 11 height 10
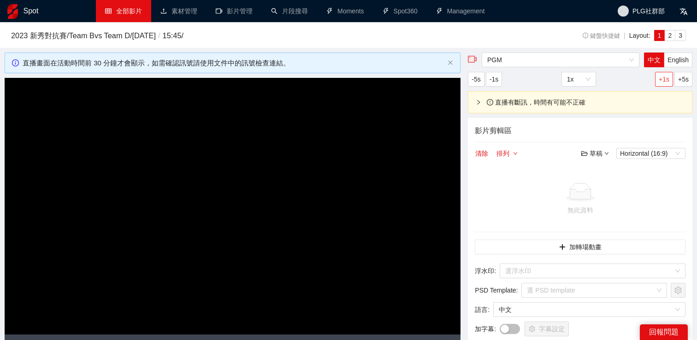
click at [668, 76] on span "+1s" at bounding box center [664, 79] width 11 height 10
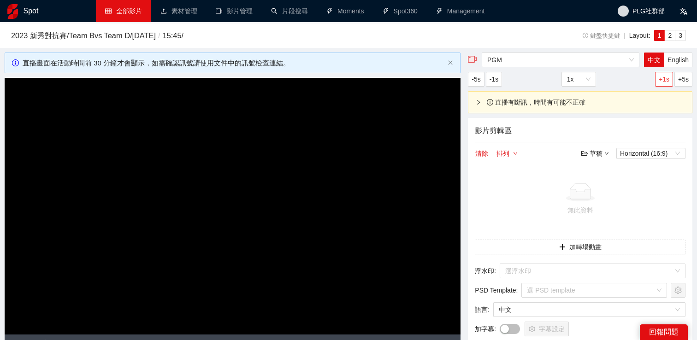
click at [668, 76] on span "+1s" at bounding box center [664, 79] width 11 height 10
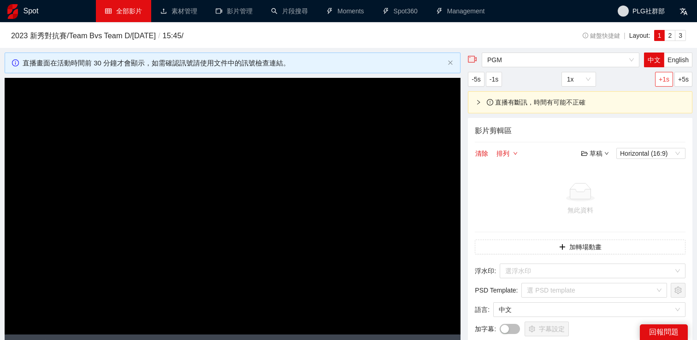
click at [668, 76] on span "+1s" at bounding box center [664, 79] width 11 height 10
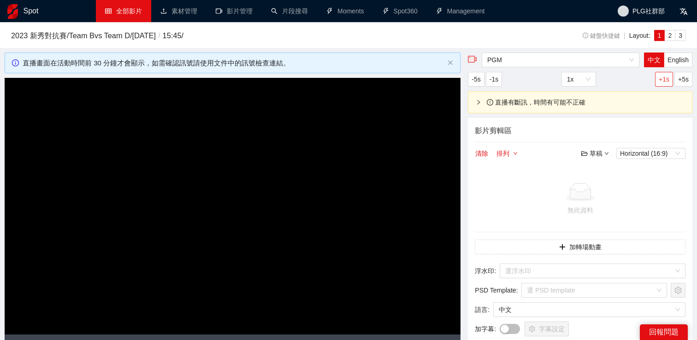
click at [668, 76] on span "+1s" at bounding box center [664, 79] width 11 height 10
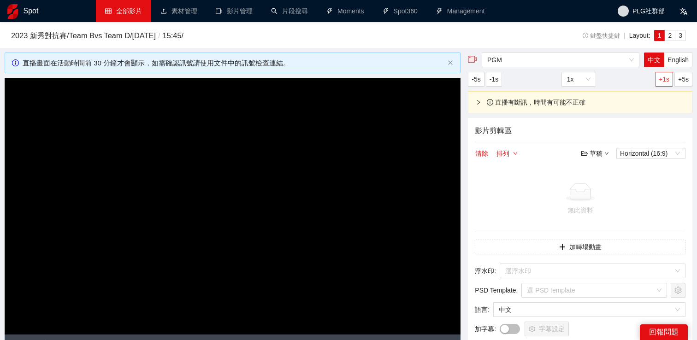
click at [668, 76] on span "+1s" at bounding box center [664, 79] width 11 height 10
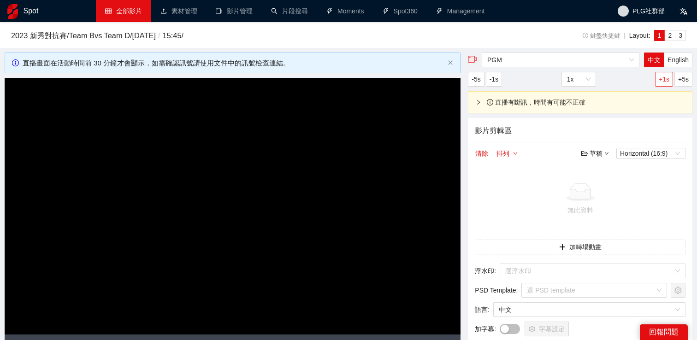
click at [668, 76] on span "+1s" at bounding box center [664, 79] width 11 height 10
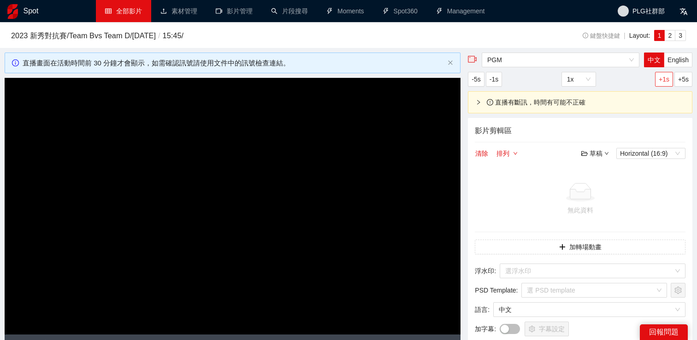
click at [668, 76] on span "+1s" at bounding box center [664, 79] width 11 height 10
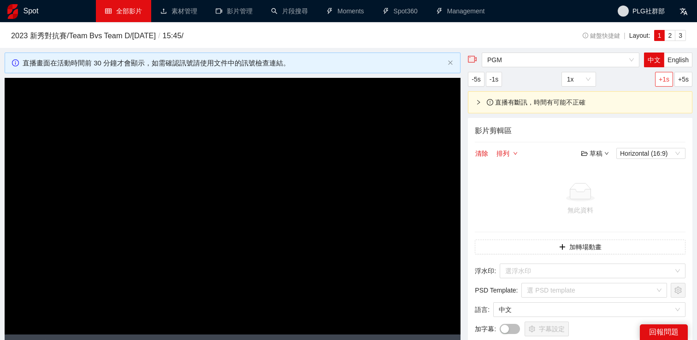
click at [668, 76] on span "+1s" at bounding box center [664, 79] width 11 height 10
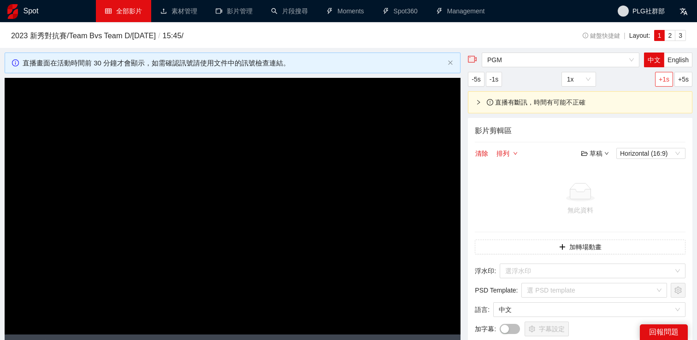
click at [668, 76] on span "+1s" at bounding box center [664, 79] width 11 height 10
click
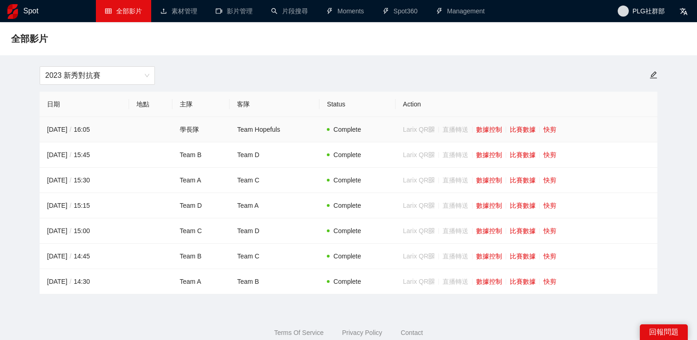
scroll to position [23, 0]
